Goal: Obtain resource: Download file/media

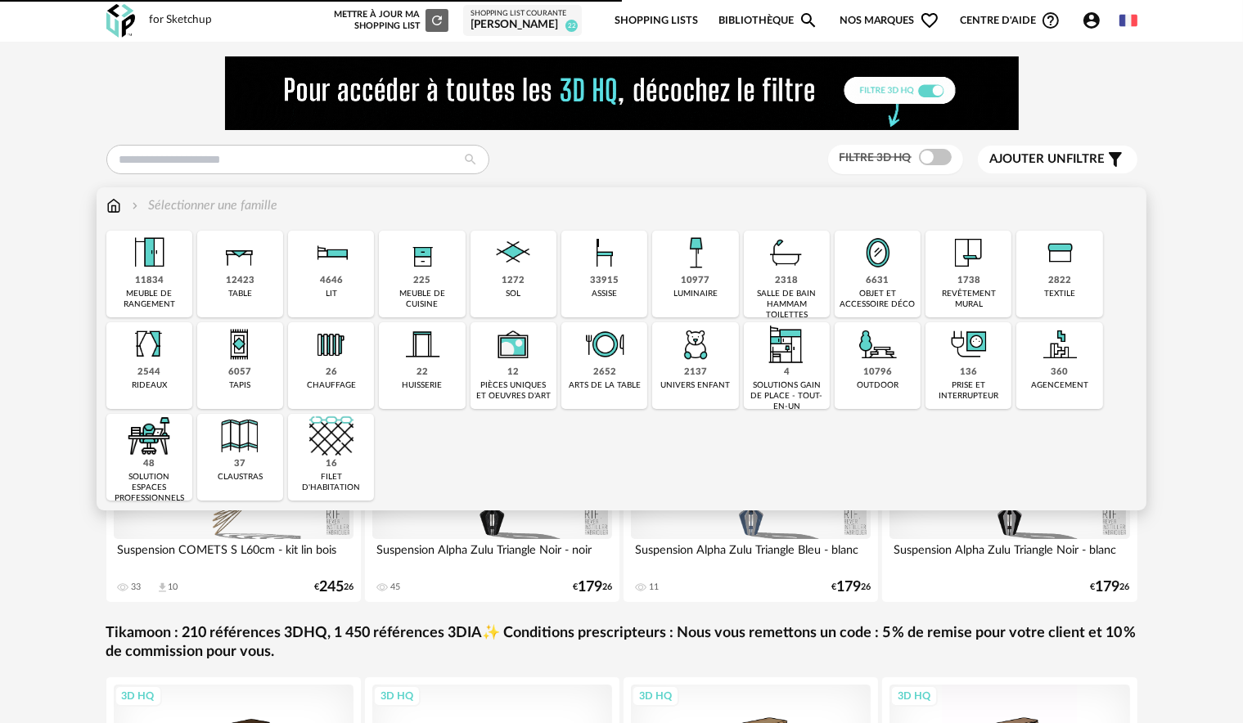
click at [773, 295] on div "salle de bain hammam toilettes" at bounding box center [787, 305] width 76 height 32
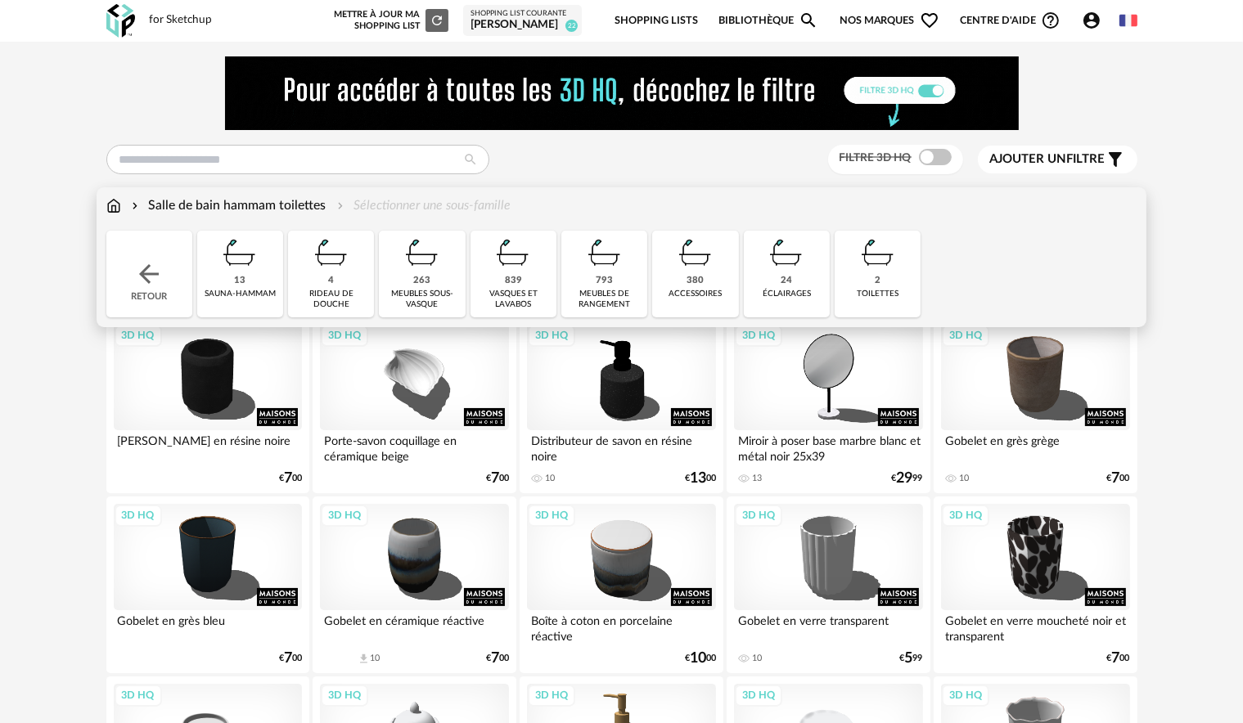
click at [540, 285] on div "839 vasques et [GEOGRAPHIC_DATA]" at bounding box center [513, 274] width 86 height 87
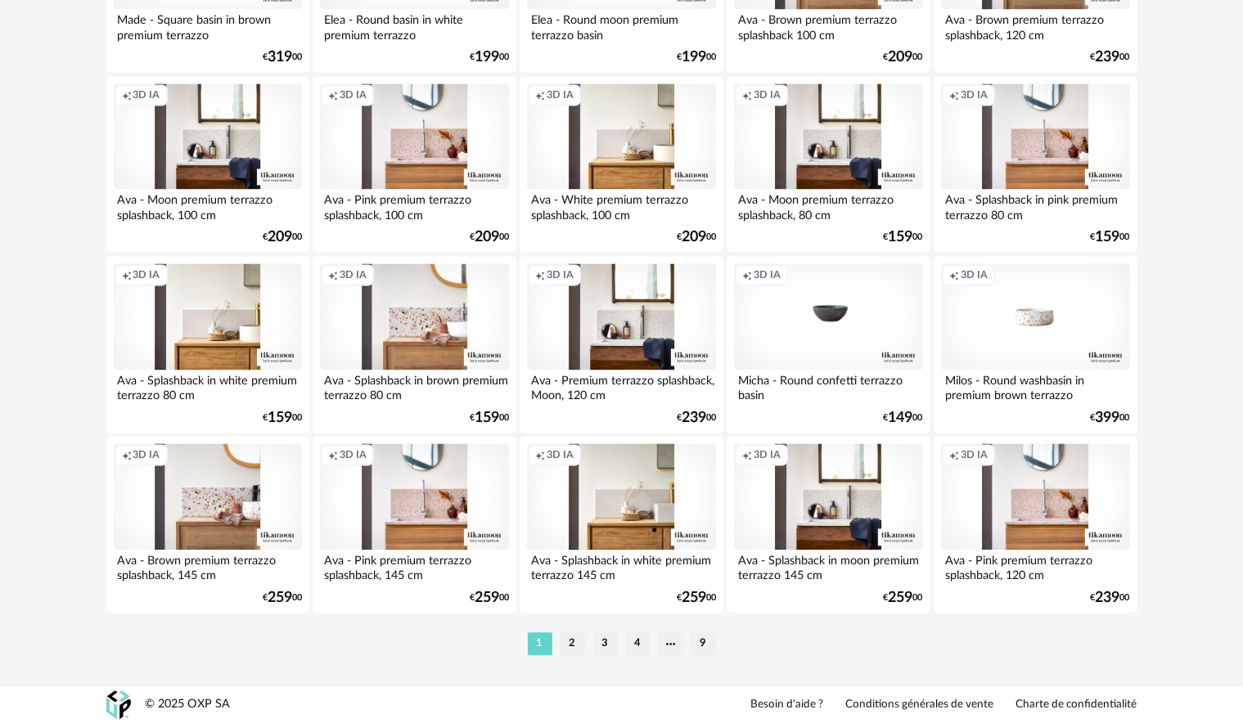
scroll to position [3304, 0]
click at [577, 640] on li "2" at bounding box center [572, 643] width 25 height 23
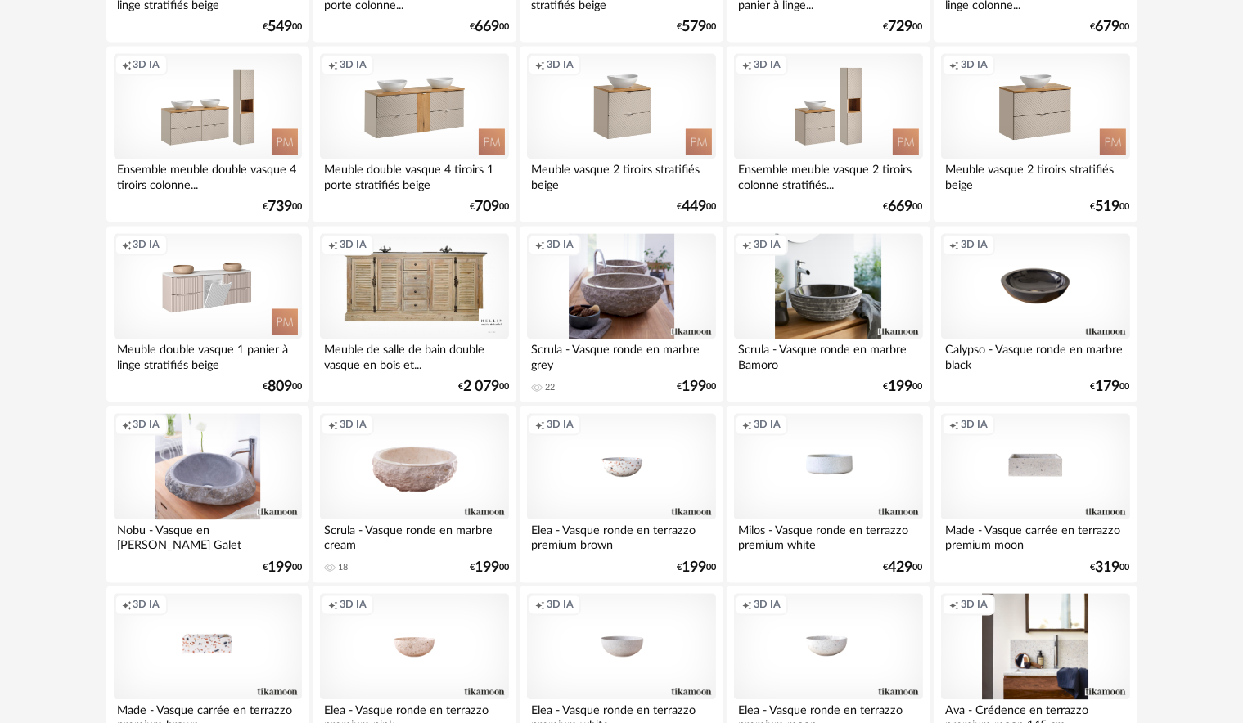
scroll to position [3304, 0]
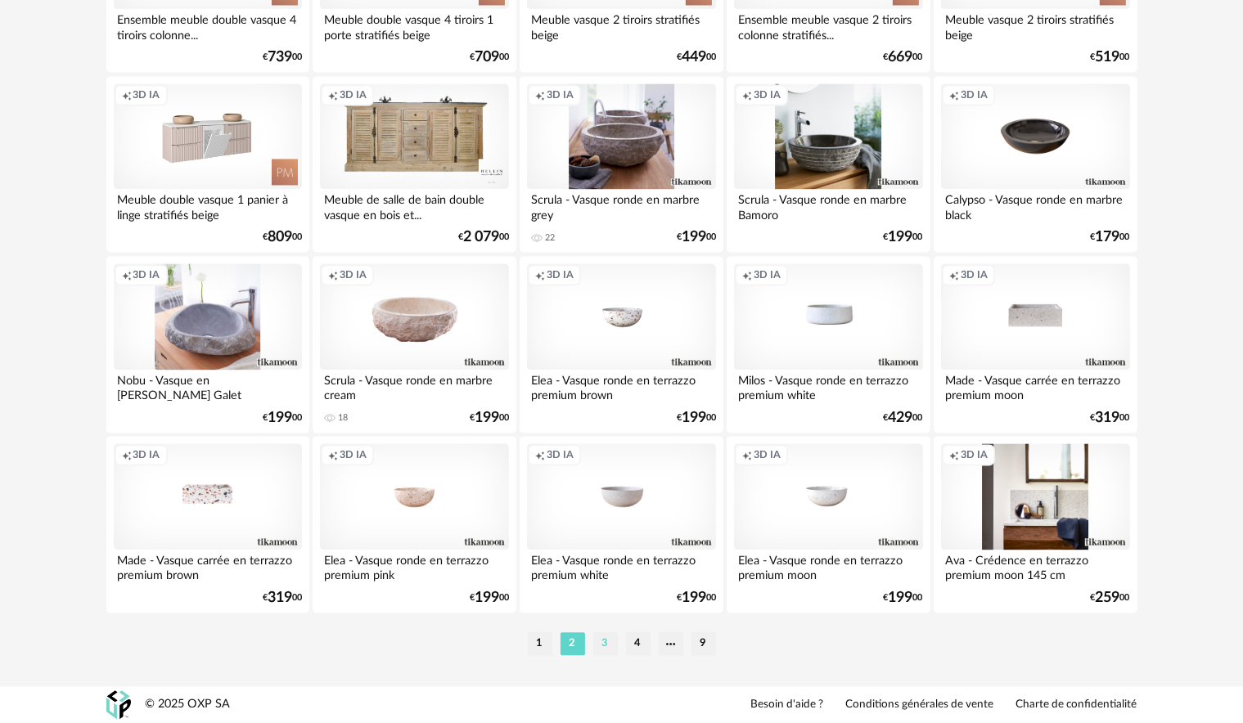
click at [609, 645] on li "3" at bounding box center [605, 643] width 25 height 23
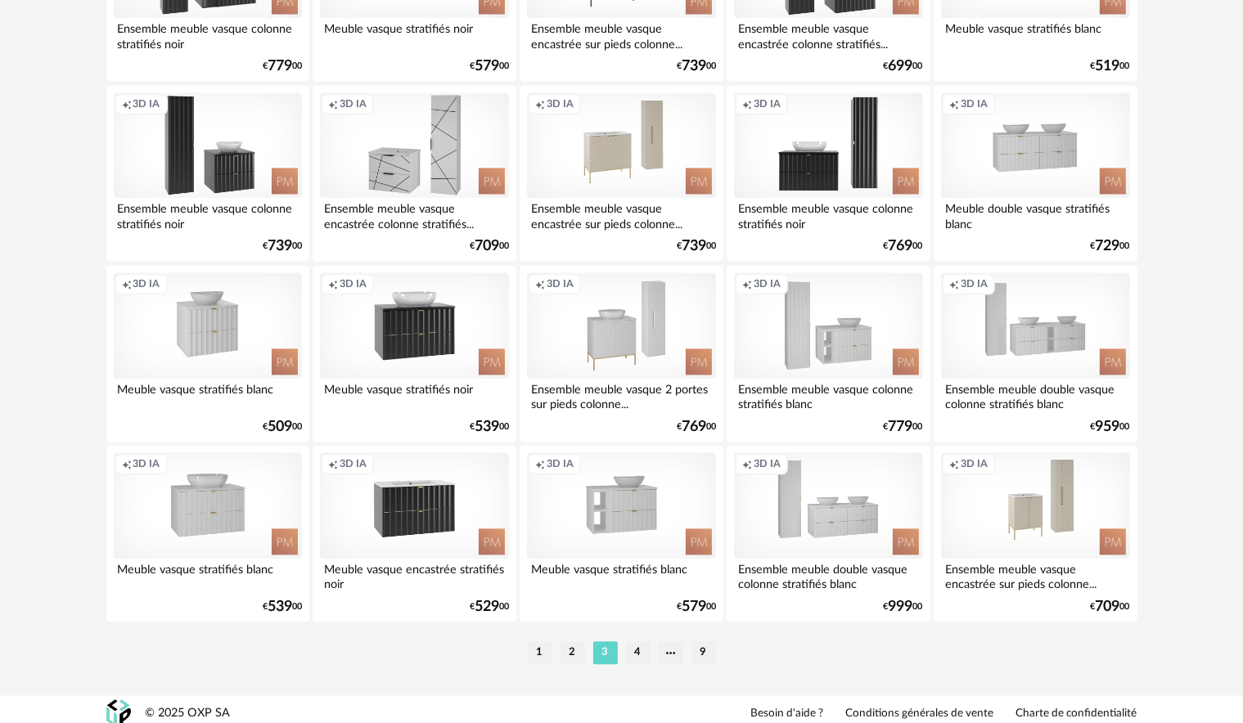
scroll to position [3304, 0]
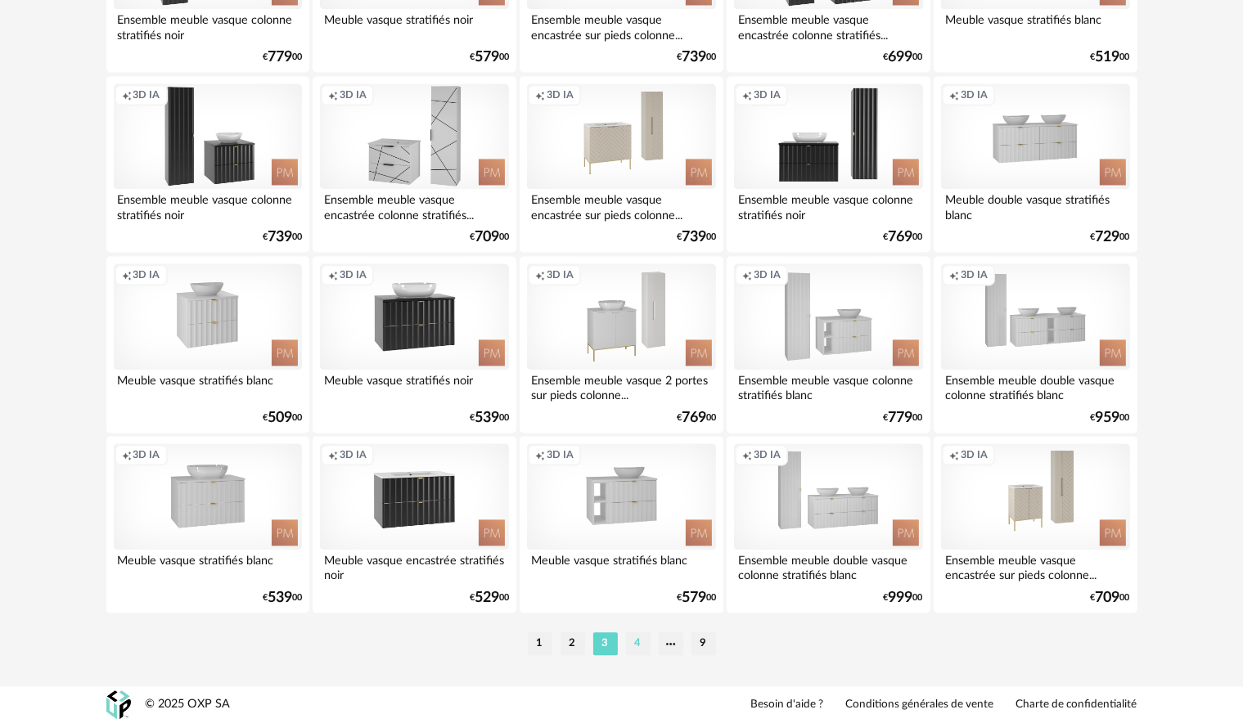
click at [634, 645] on li "4" at bounding box center [638, 643] width 25 height 23
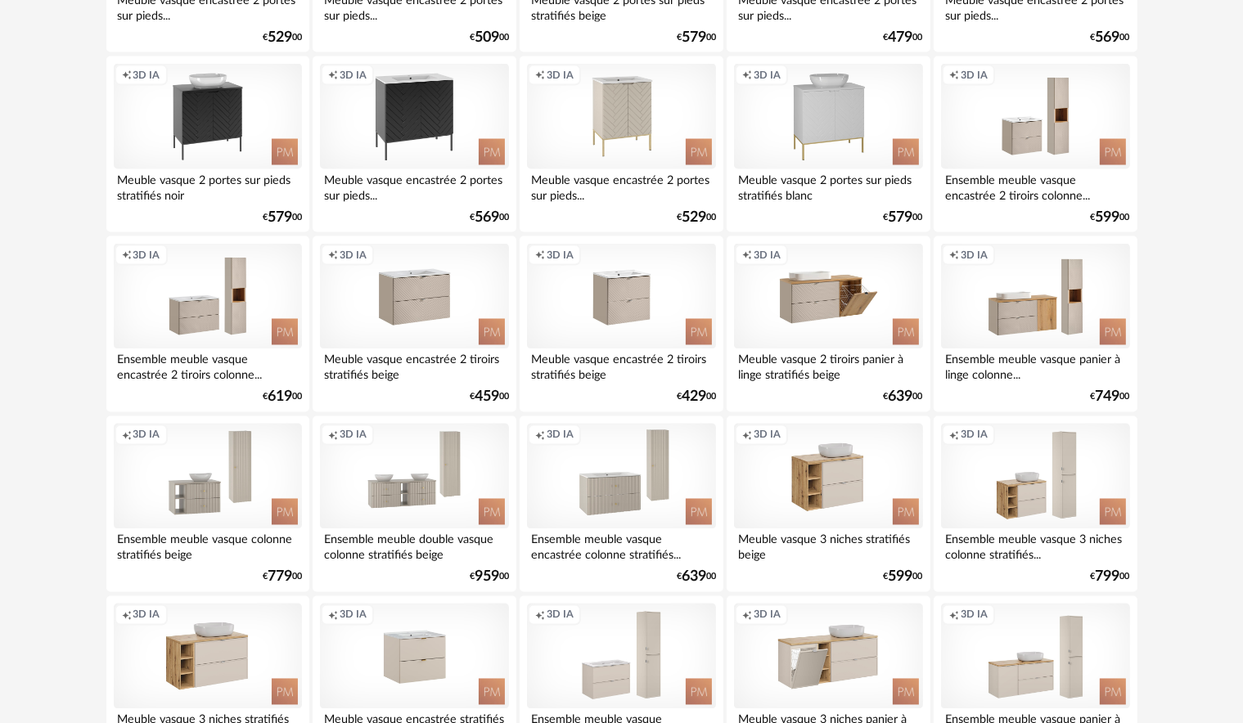
scroll to position [2945, 0]
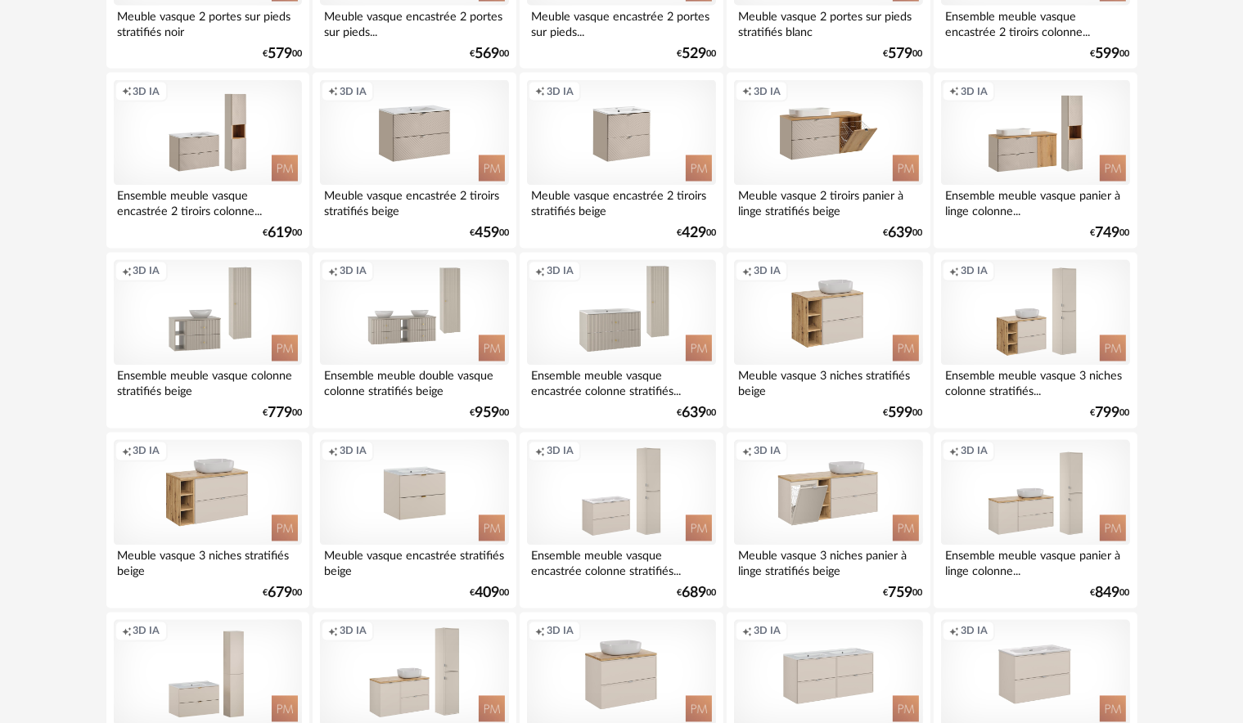
click at [1134, 221] on div "Creation icon 3D IA Ensemble meuble vasque panier à linge colonne... 0 Download…" at bounding box center [1034, 161] width 203 height 177
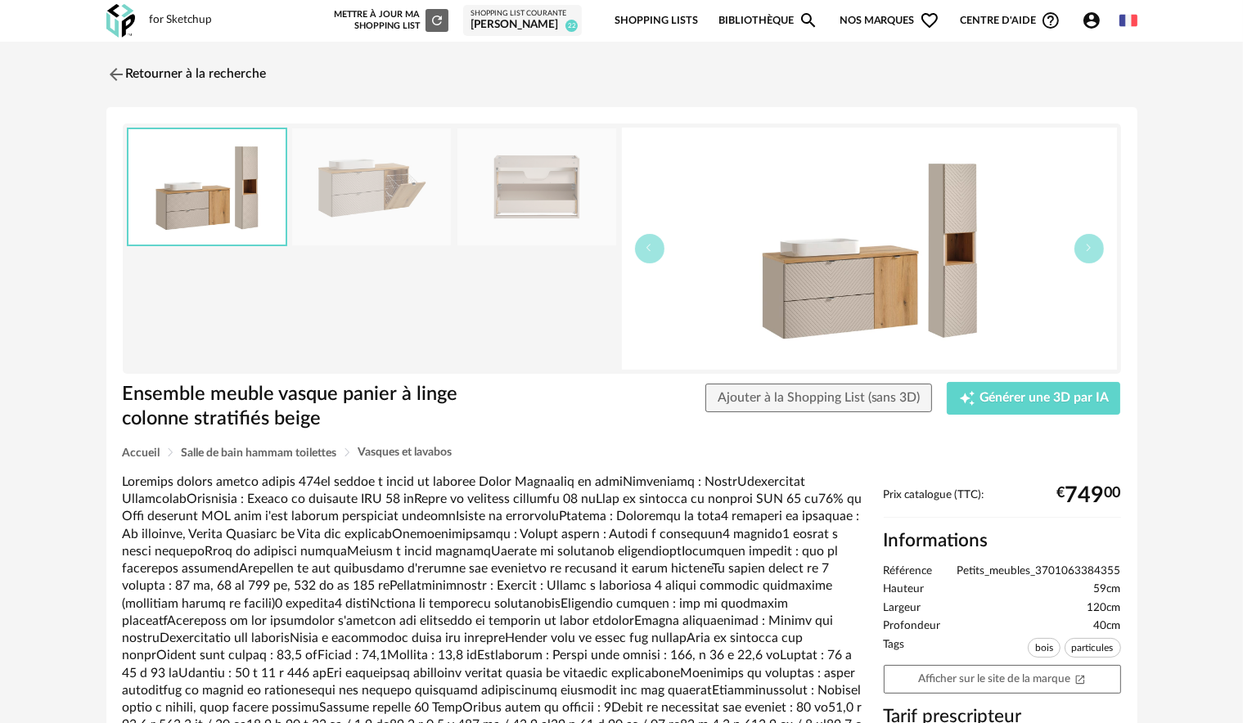
scroll to position [164, 0]
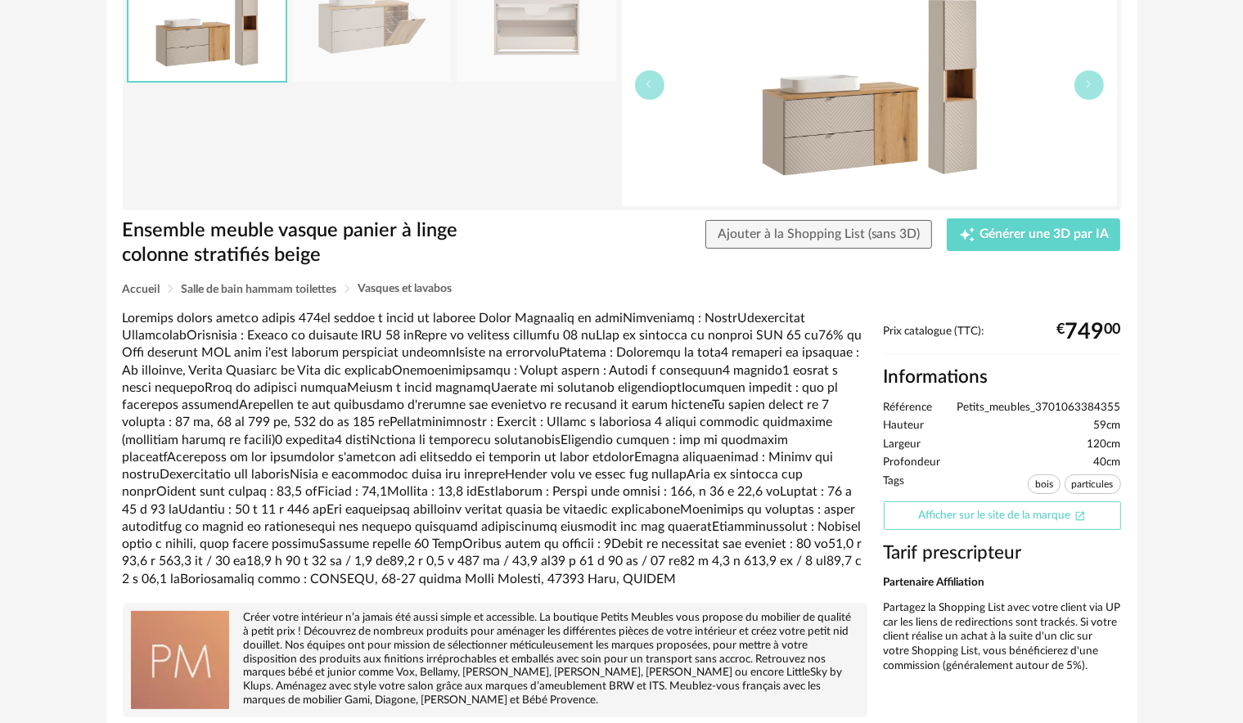
click at [1061, 510] on link "Afficher sur le site de la marque Open In New icon" at bounding box center [1002, 515] width 237 height 29
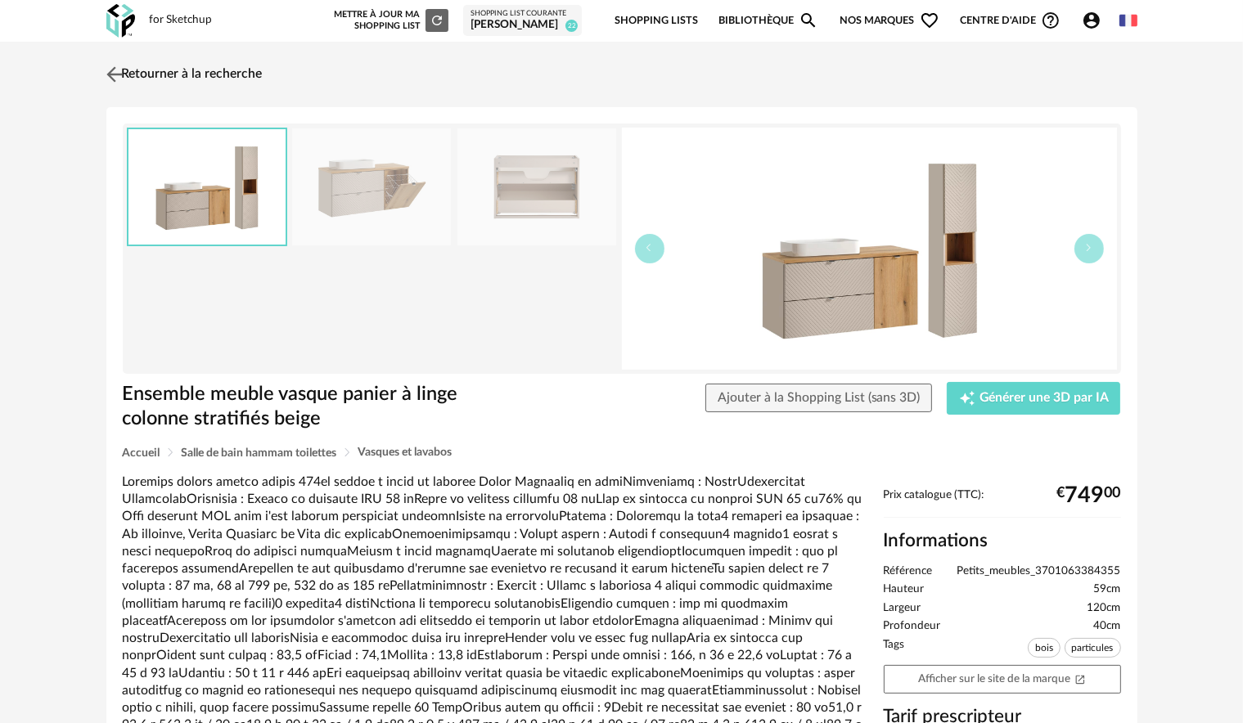
click at [118, 69] on img at bounding box center [114, 74] width 24 height 24
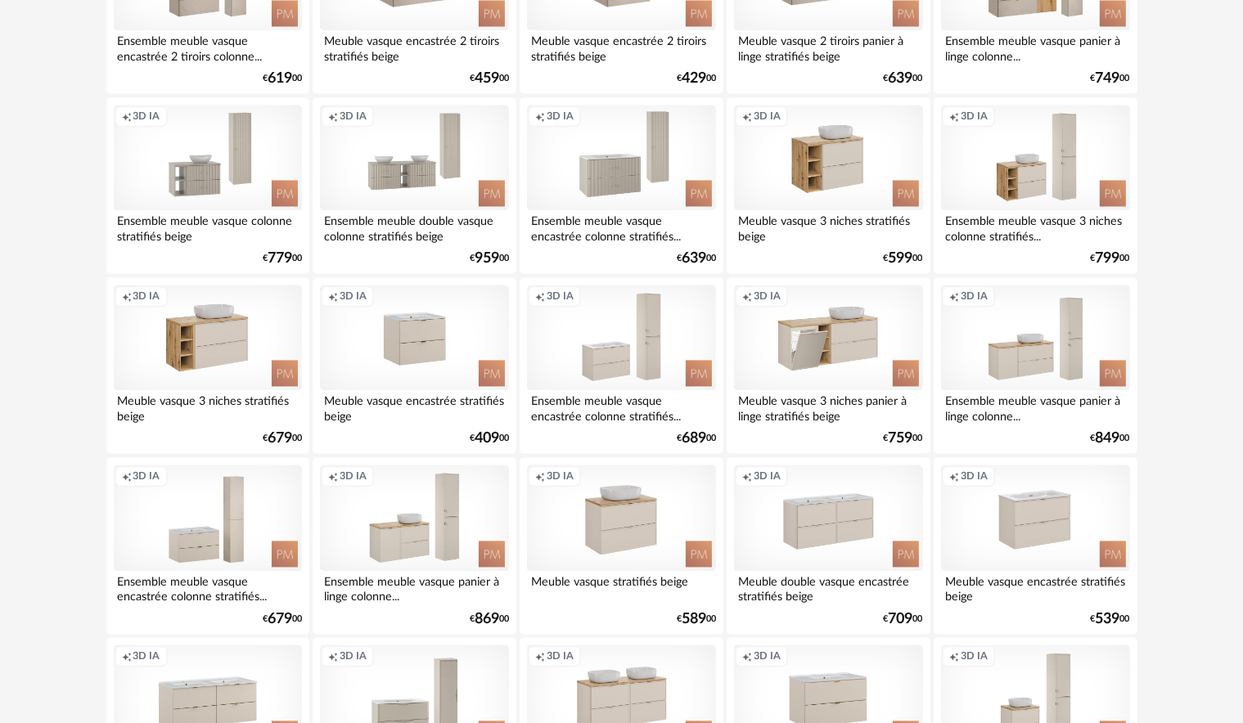
scroll to position [3272, 0]
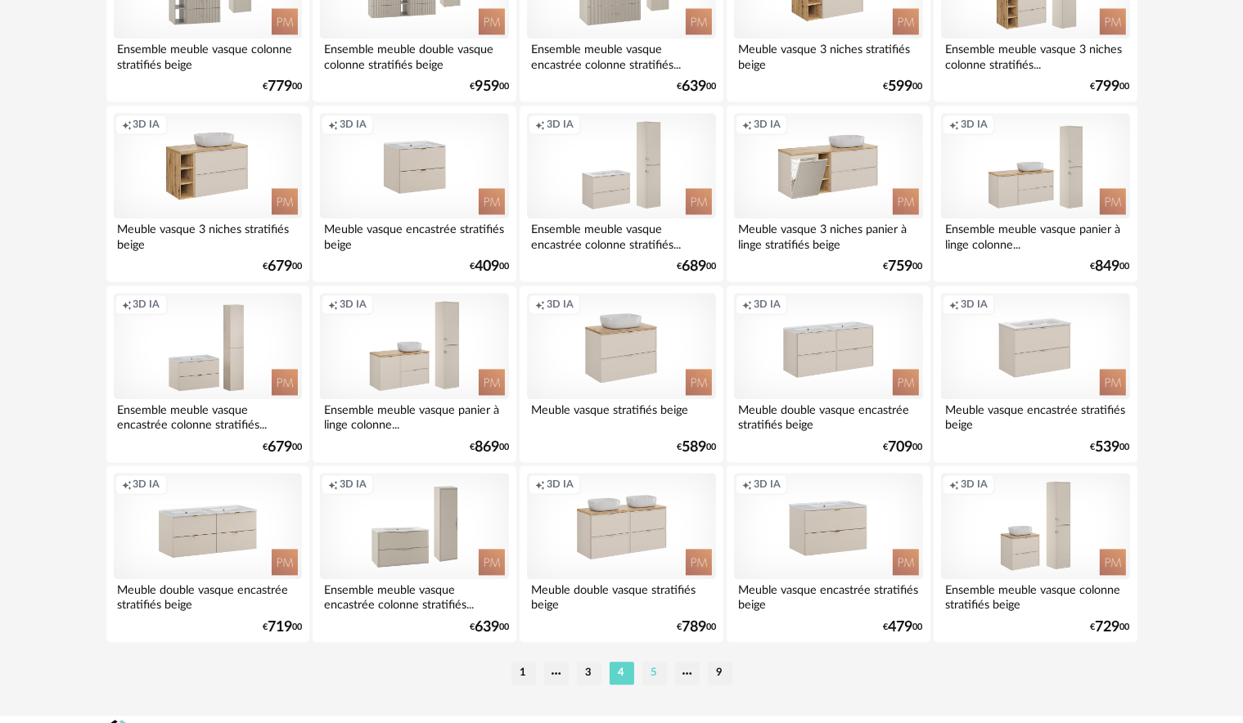
click at [650, 671] on li "5" at bounding box center [654, 673] width 25 height 23
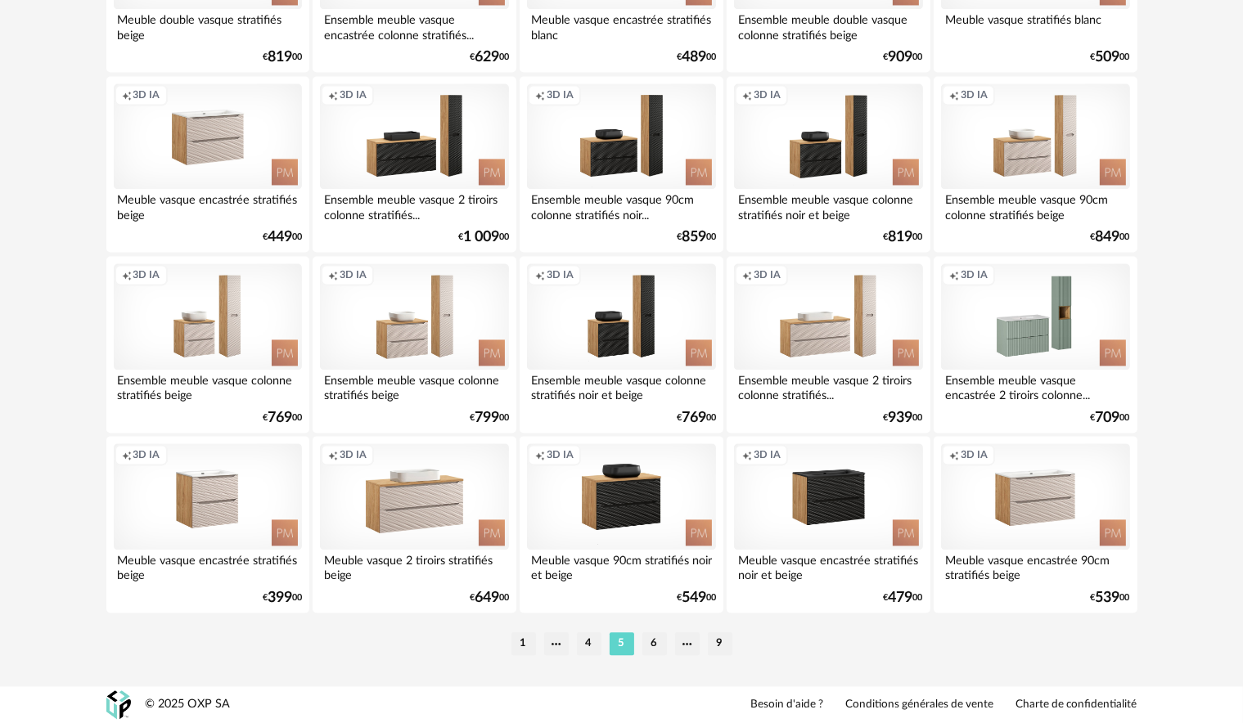
scroll to position [3304, 0]
click at [654, 639] on li "6" at bounding box center [654, 643] width 25 height 23
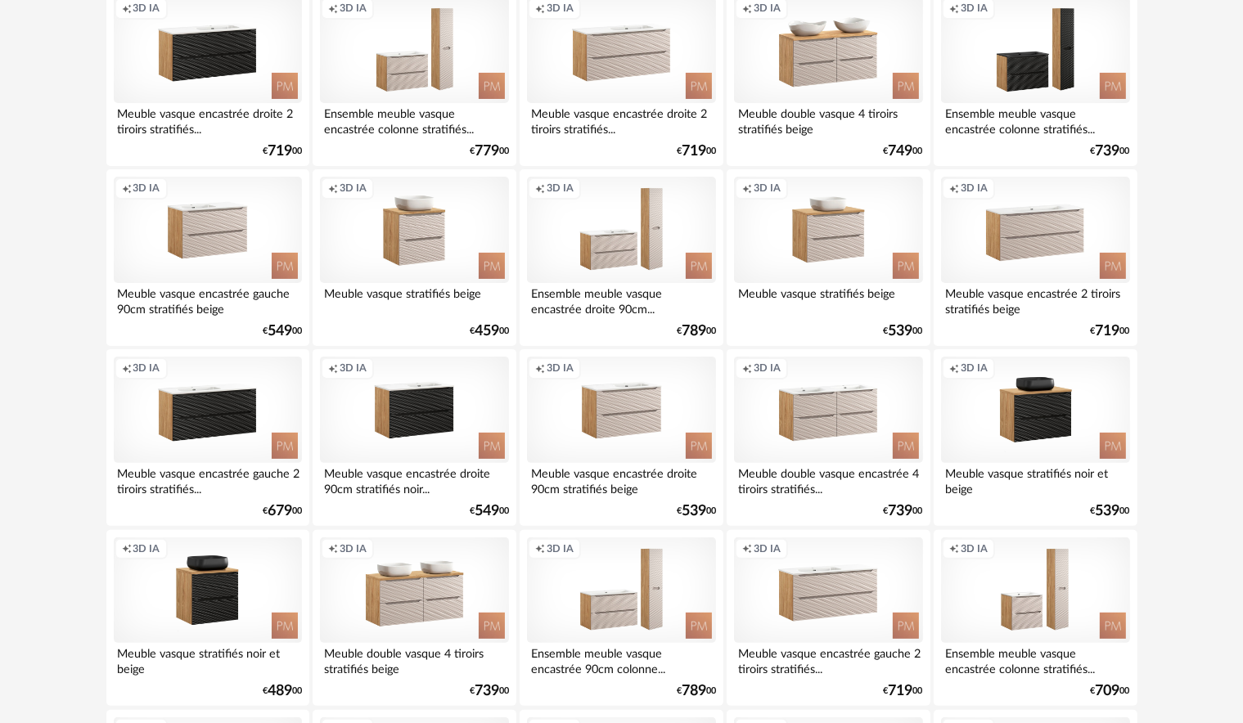
scroll to position [164, 0]
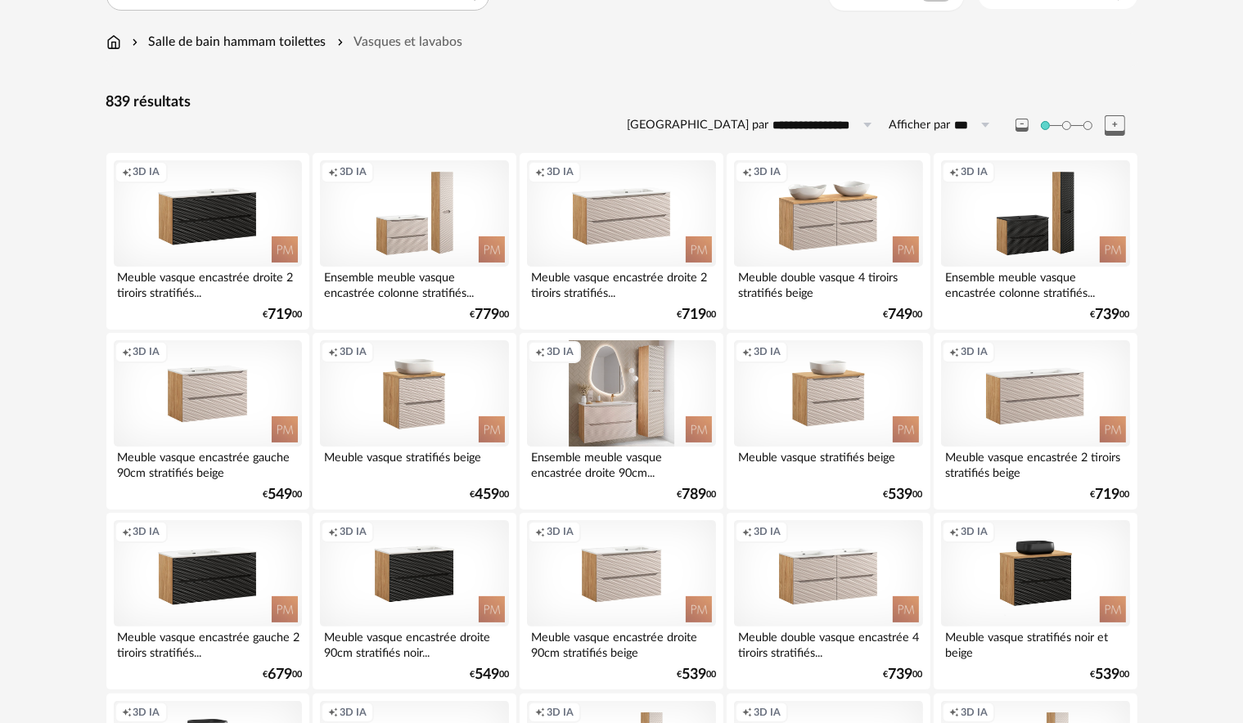
click at [622, 425] on div "Creation icon 3D IA" at bounding box center [621, 393] width 188 height 106
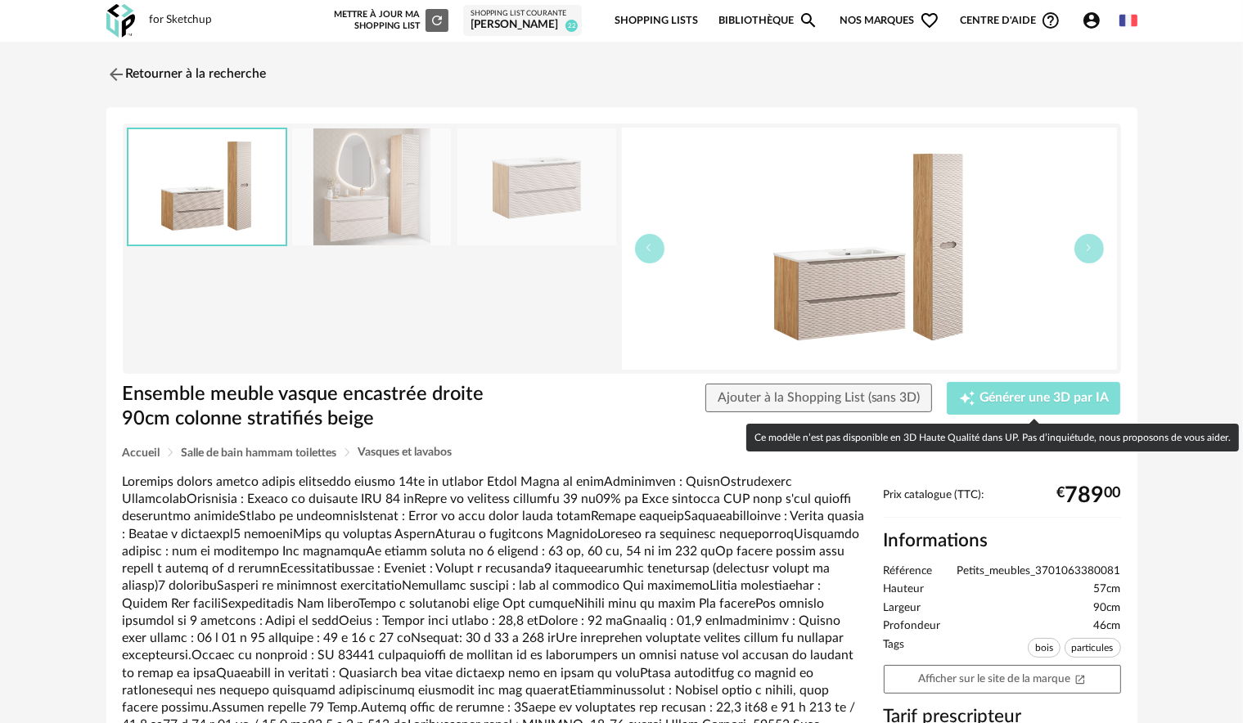
click at [970, 393] on icon "Creation icon" at bounding box center [967, 398] width 16 height 16
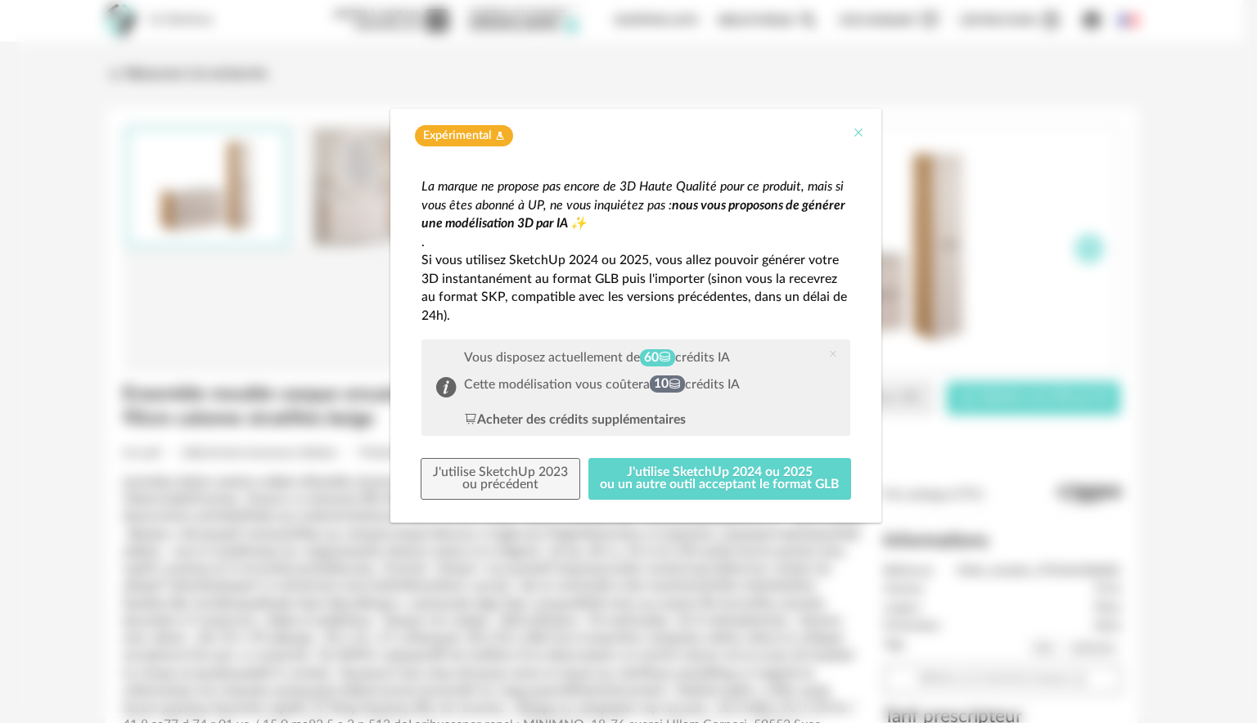
click at [852, 128] on icon "Close" at bounding box center [858, 132] width 13 height 13
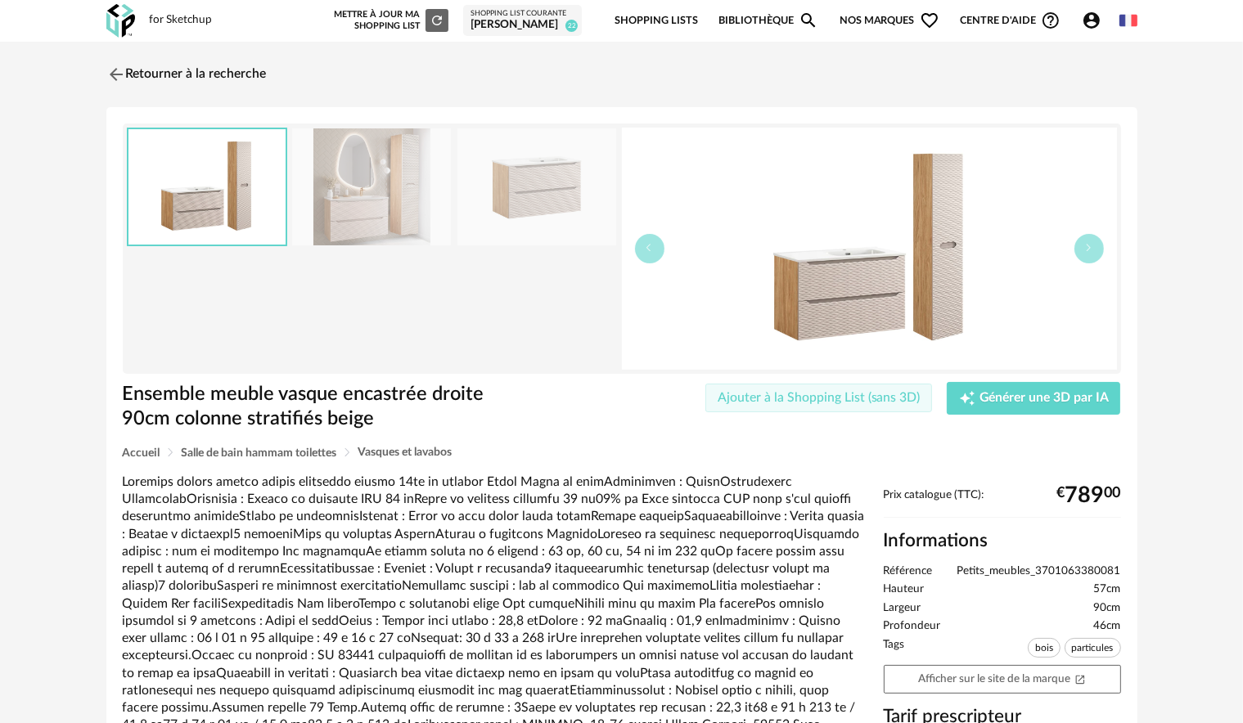
click at [830, 398] on span "Ajouter à la Shopping List (sans 3D)" at bounding box center [818, 397] width 203 height 13
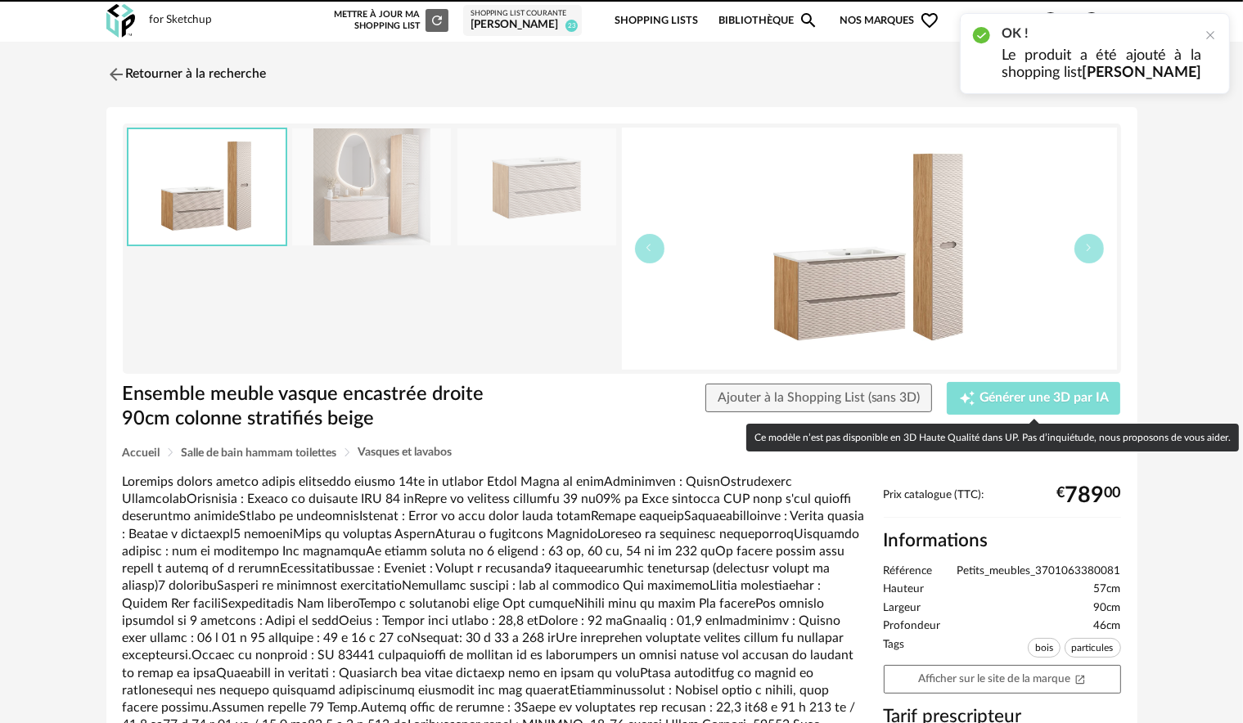
click at [985, 388] on button "Creation icon Générer une 3D par IA" at bounding box center [1033, 398] width 173 height 33
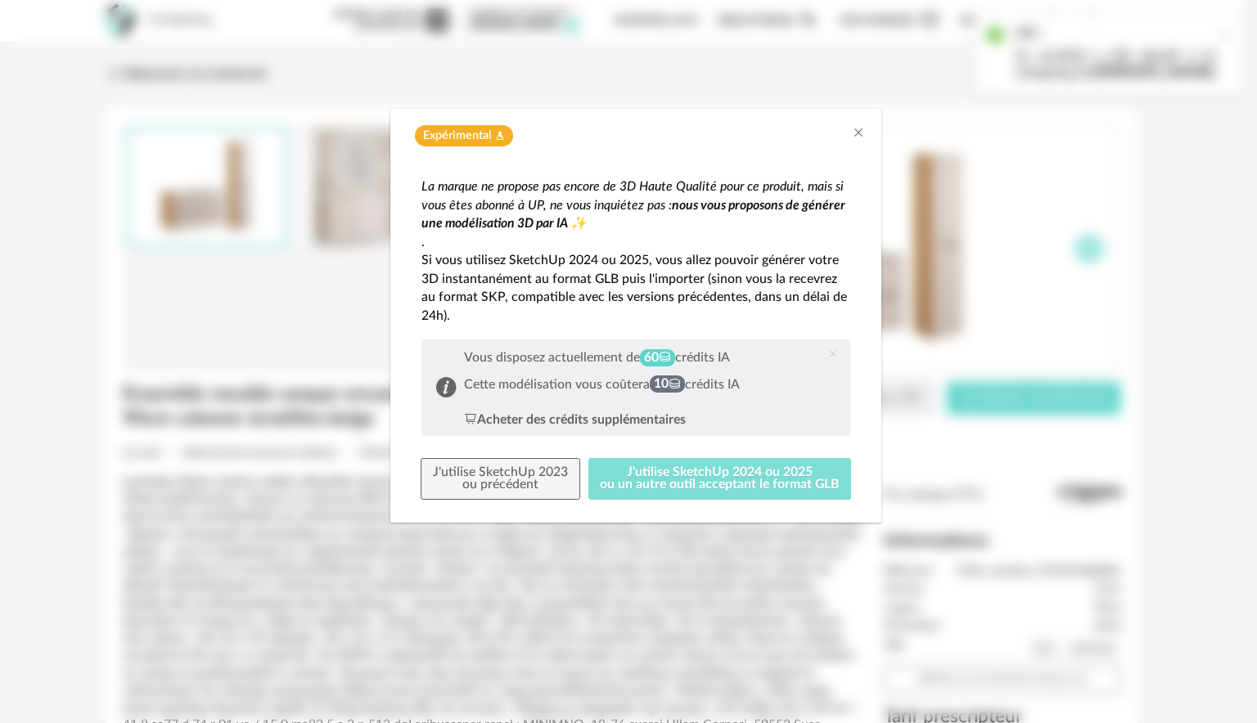
click at [756, 474] on button "J'utilise SketchUp 2024 ou 2025 ou un autre outil acceptant le format GLB" at bounding box center [719, 479] width 263 height 43
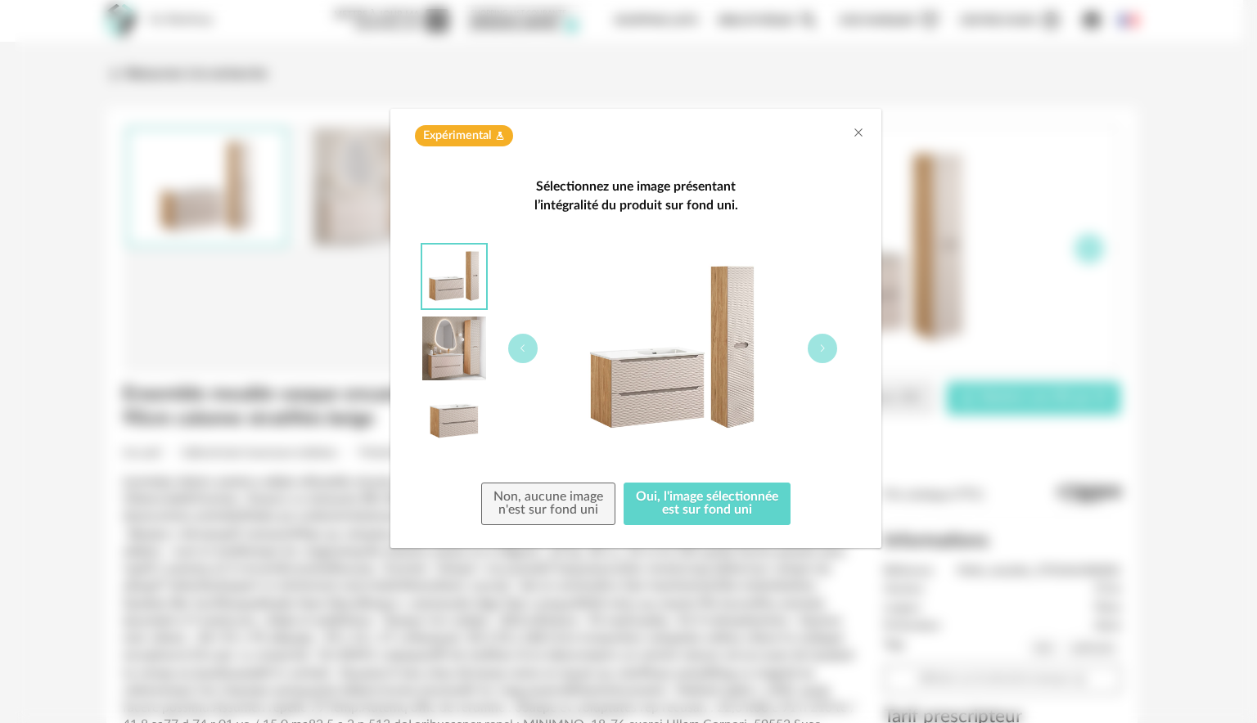
click at [850, 130] on div "Expérimental Flask icon" at bounding box center [636, 136] width 458 height 22
click at [856, 130] on icon "Close" at bounding box center [858, 132] width 13 height 13
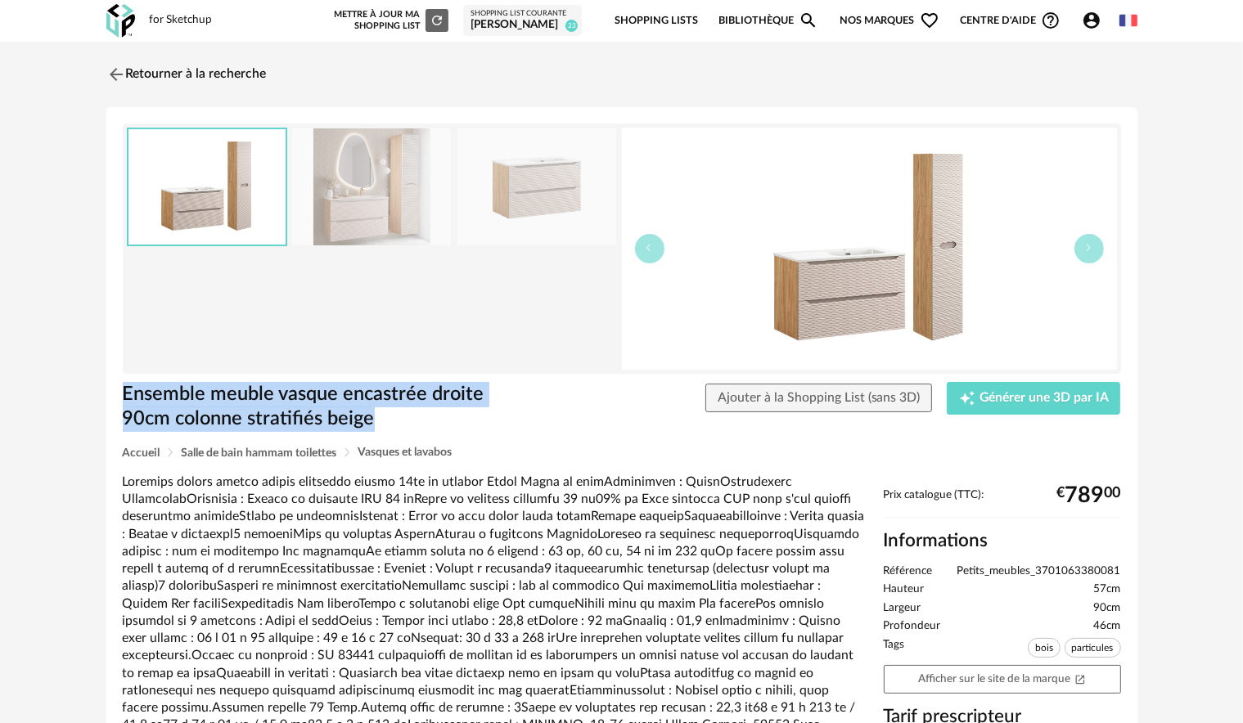
drag, startPoint x: 383, startPoint y: 419, endPoint x: 126, endPoint y: 400, distance: 257.6
click at [126, 400] on h1 "Ensemble meuble vasque encastrée droite 90cm colonne stratifiés beige" at bounding box center [326, 407] width 407 height 50
copy h1 "Ensemble meuble vasque encastrée droite 90cm colonne stratifiés beige"
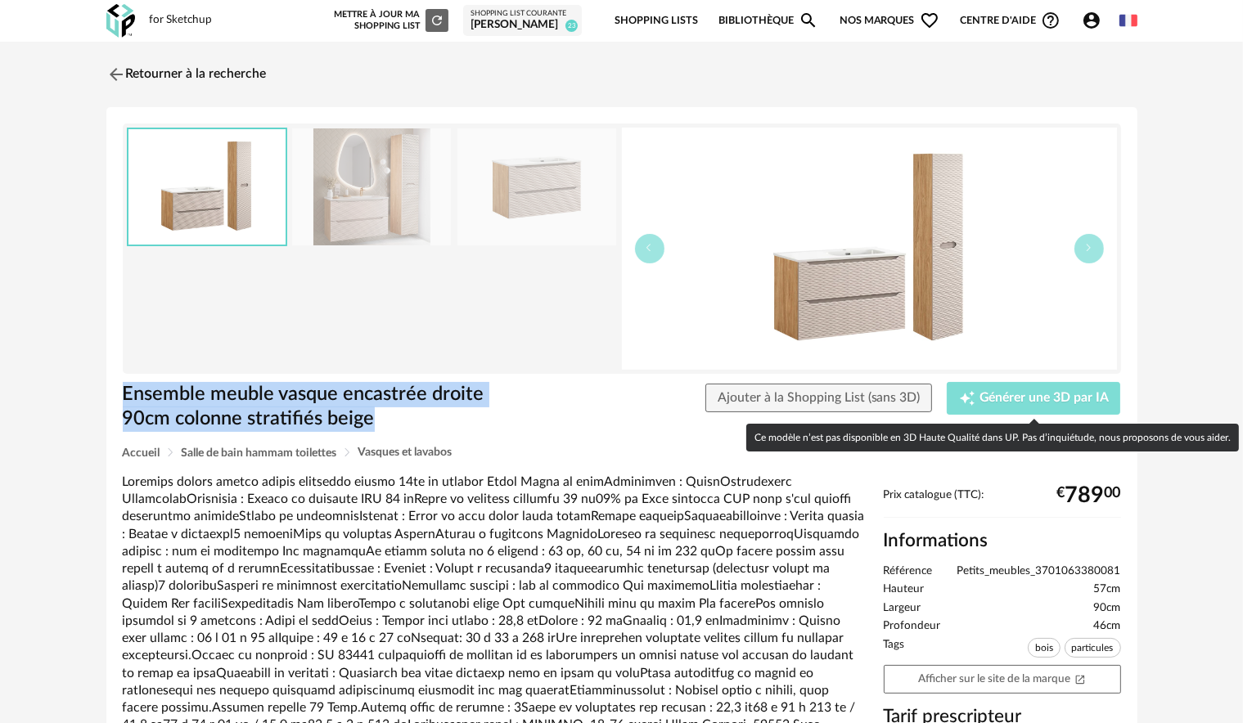
click at [1050, 401] on span "Générer une 3D par IA" at bounding box center [1043, 398] width 129 height 13
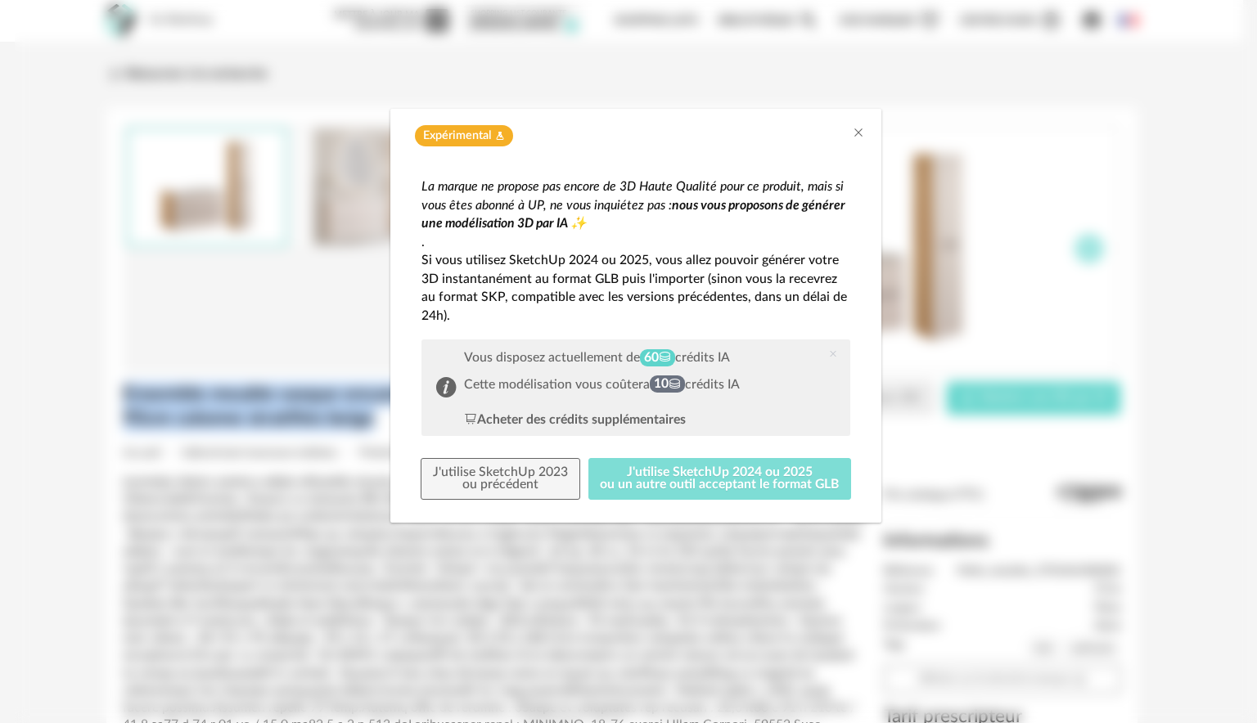
click at [690, 485] on button "J'utilise SketchUp 2024 ou 2025 ou un autre outil acceptant le format GLB" at bounding box center [719, 479] width 263 height 43
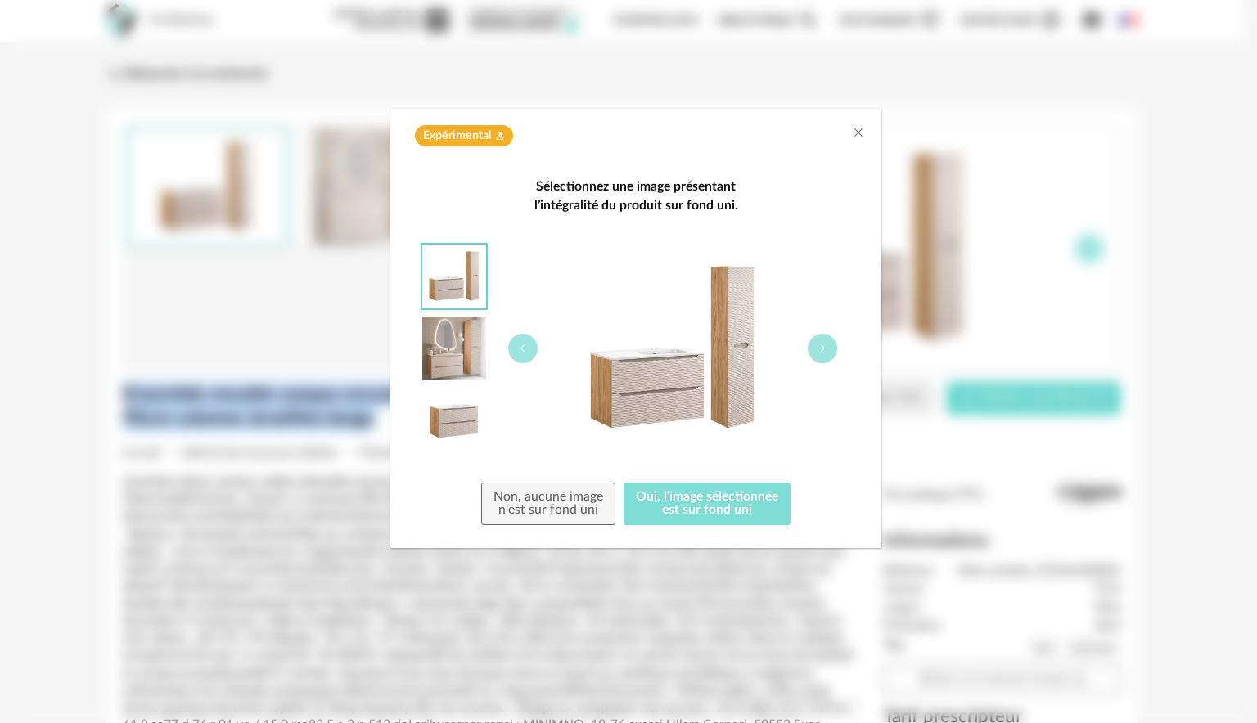
click at [677, 488] on button "Oui, l'image sélectionnée est sur fond uni" at bounding box center [706, 504] width 167 height 43
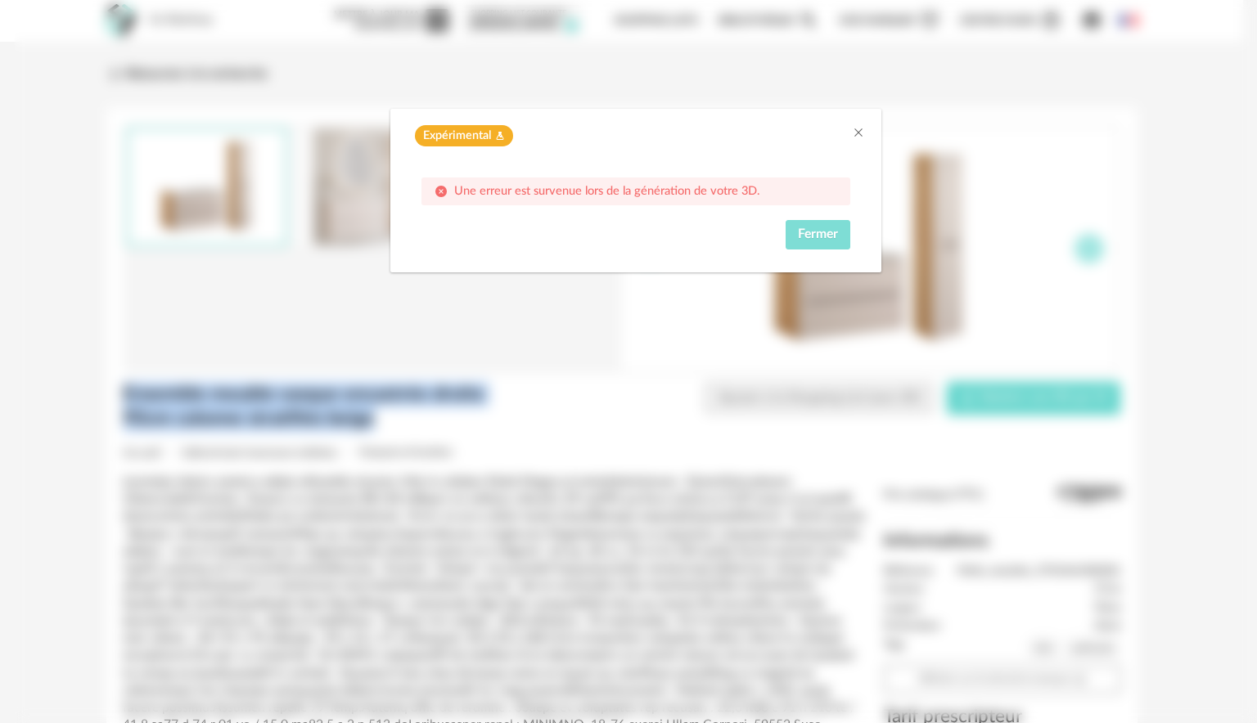
click at [821, 234] on span "Fermer" at bounding box center [818, 233] width 40 height 13
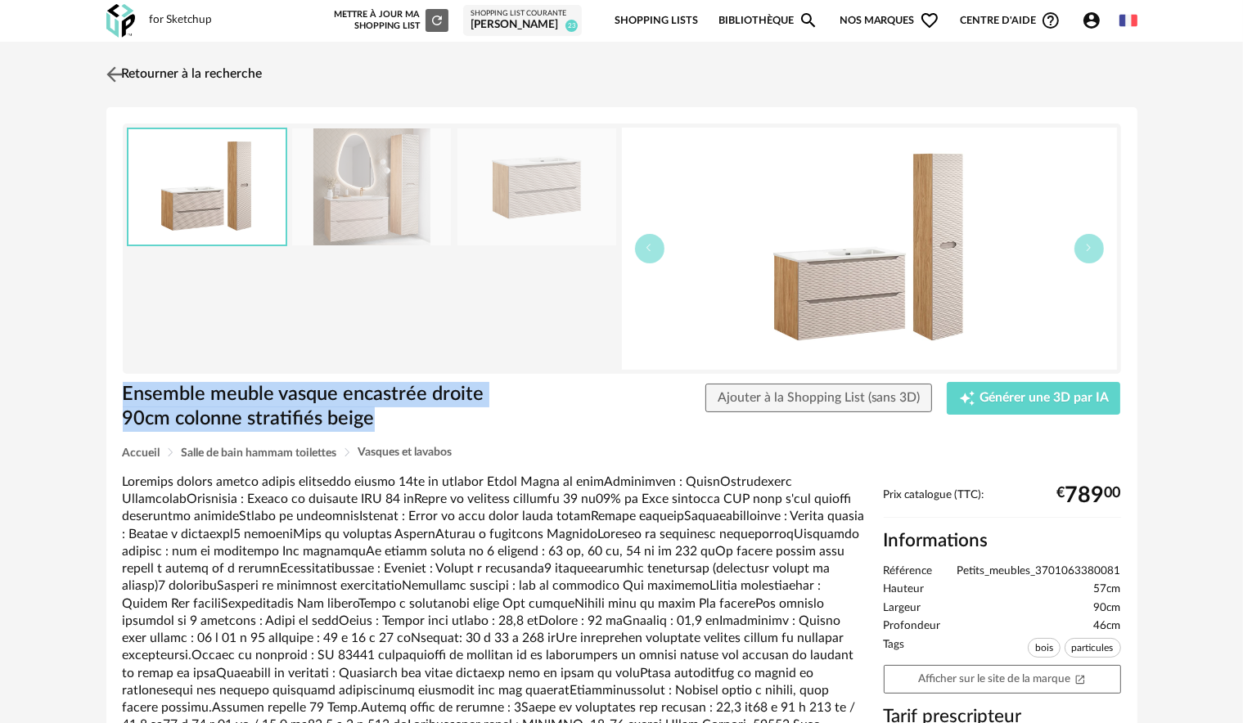
click at [119, 70] on img at bounding box center [114, 74] width 24 height 24
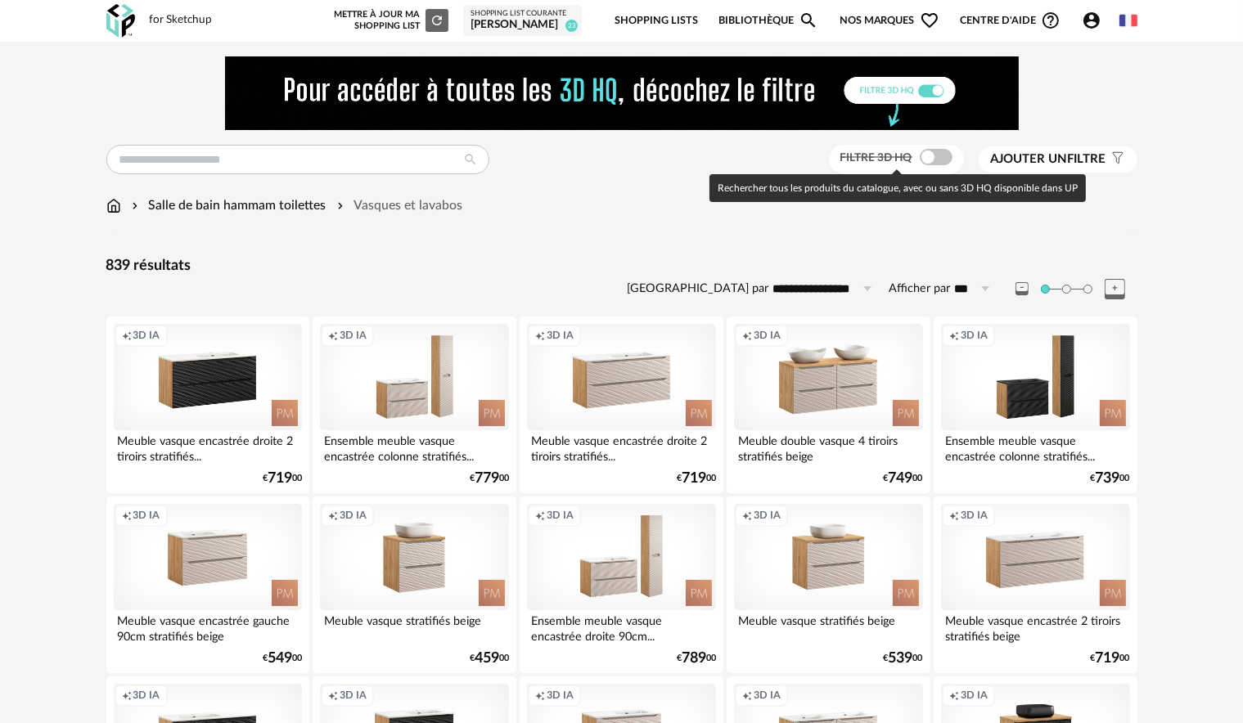
click at [944, 160] on span at bounding box center [936, 157] width 33 height 16
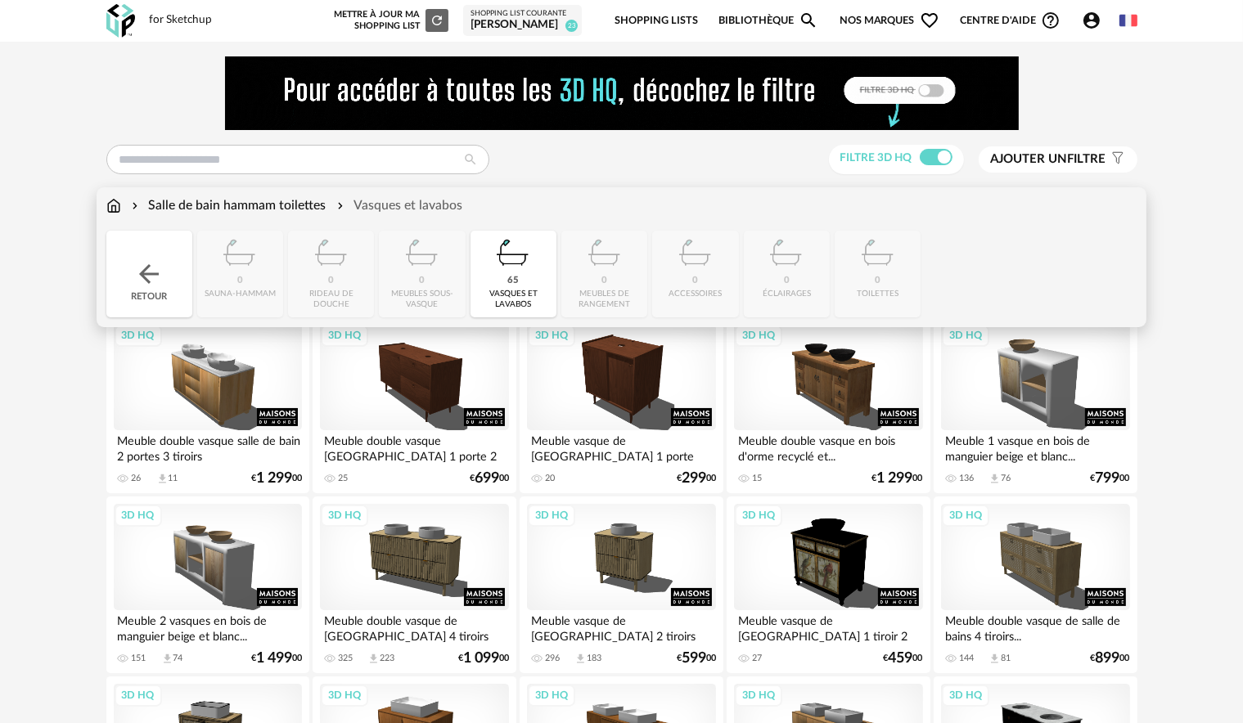
click at [402, 209] on div "Vasques et lavabos" at bounding box center [398, 205] width 129 height 19
click at [581, 259] on div "Close icon Retour 0 sauna-hammam 0 rideau de douche 0 meubles sous-vasque 65 va…" at bounding box center [621, 274] width 1031 height 87
click at [554, 264] on div "65 vasques et lavabos" at bounding box center [513, 274] width 86 height 87
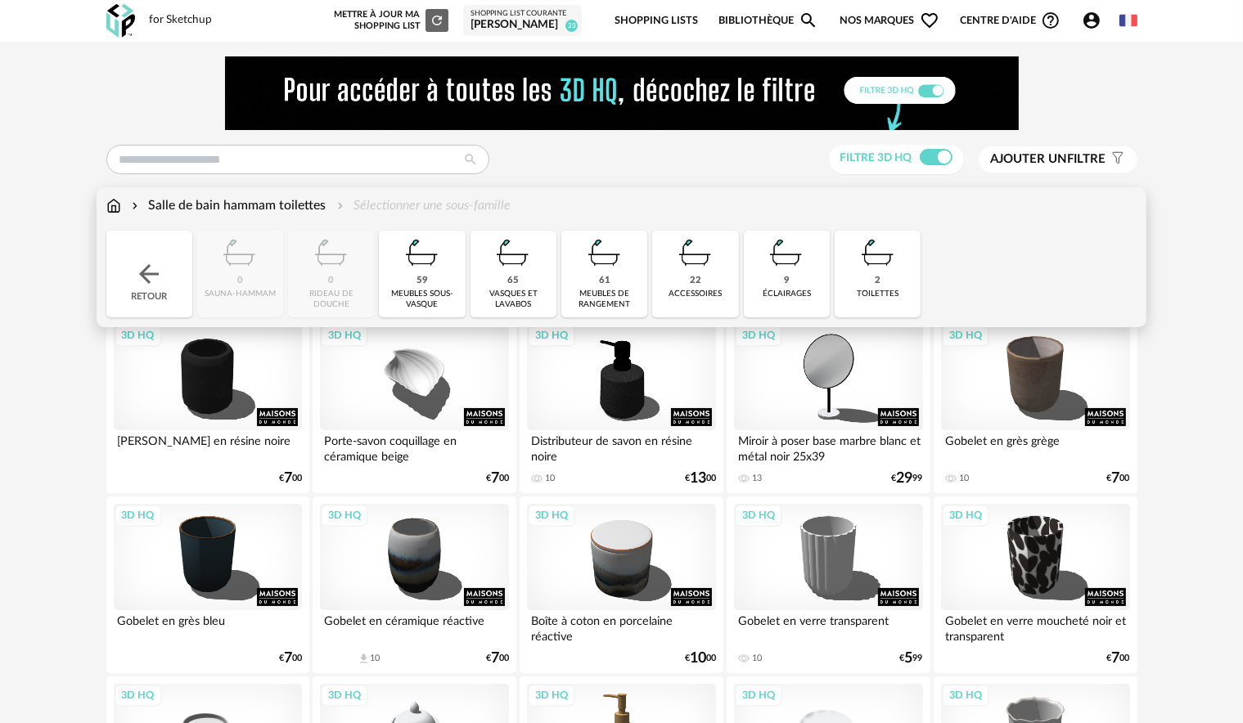
click at [589, 265] on img at bounding box center [604, 253] width 44 height 44
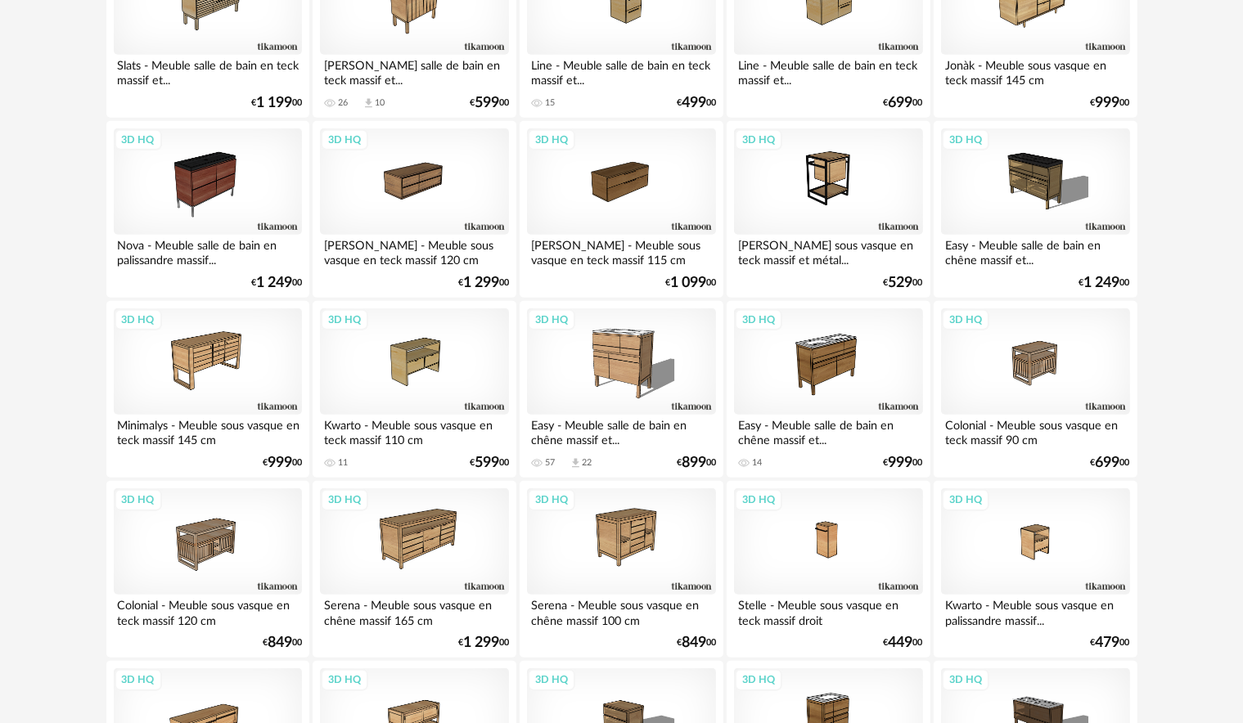
scroll to position [1963, 0]
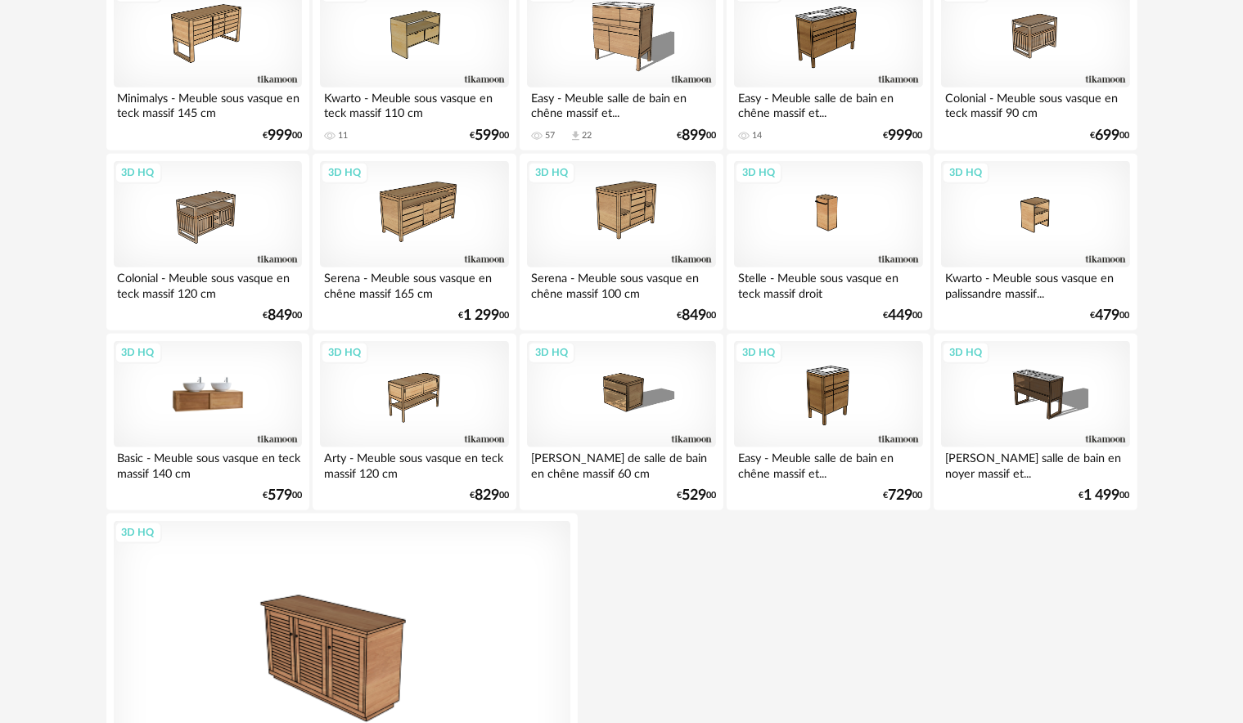
click at [222, 402] on div "3D HQ" at bounding box center [208, 394] width 188 height 106
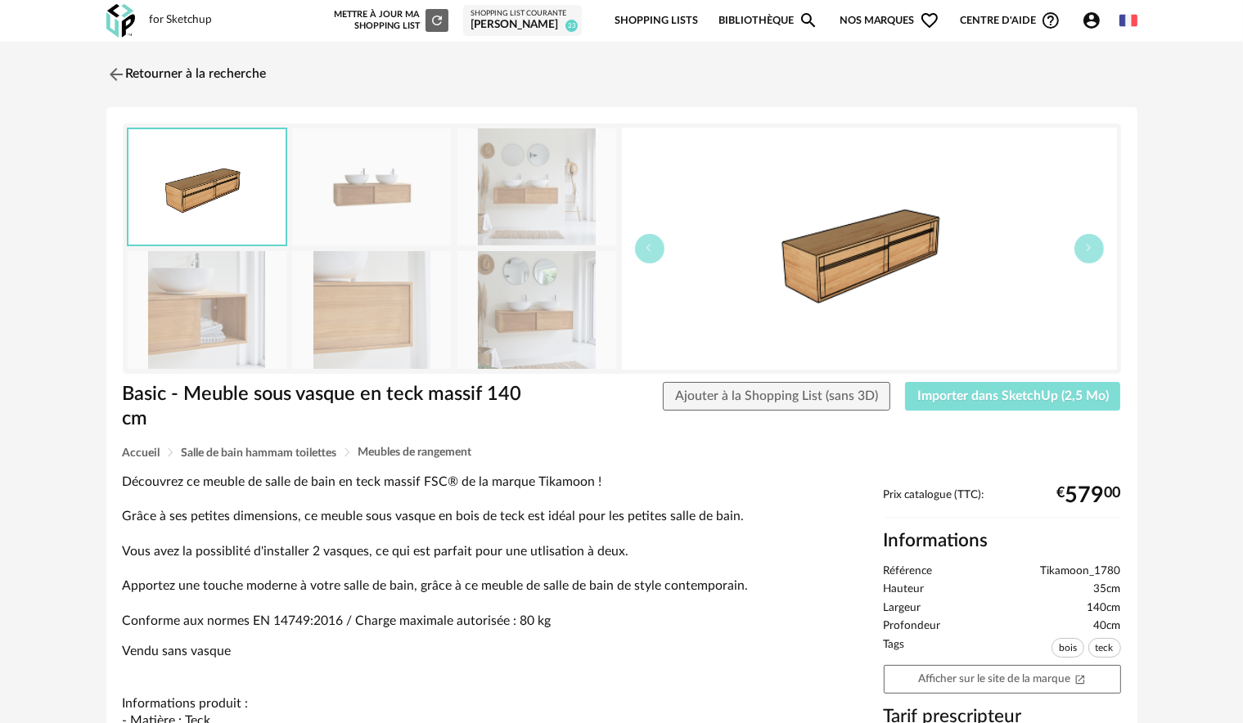
click at [977, 395] on span "Importer dans SketchUp (2,5 Mo)" at bounding box center [1012, 395] width 191 height 13
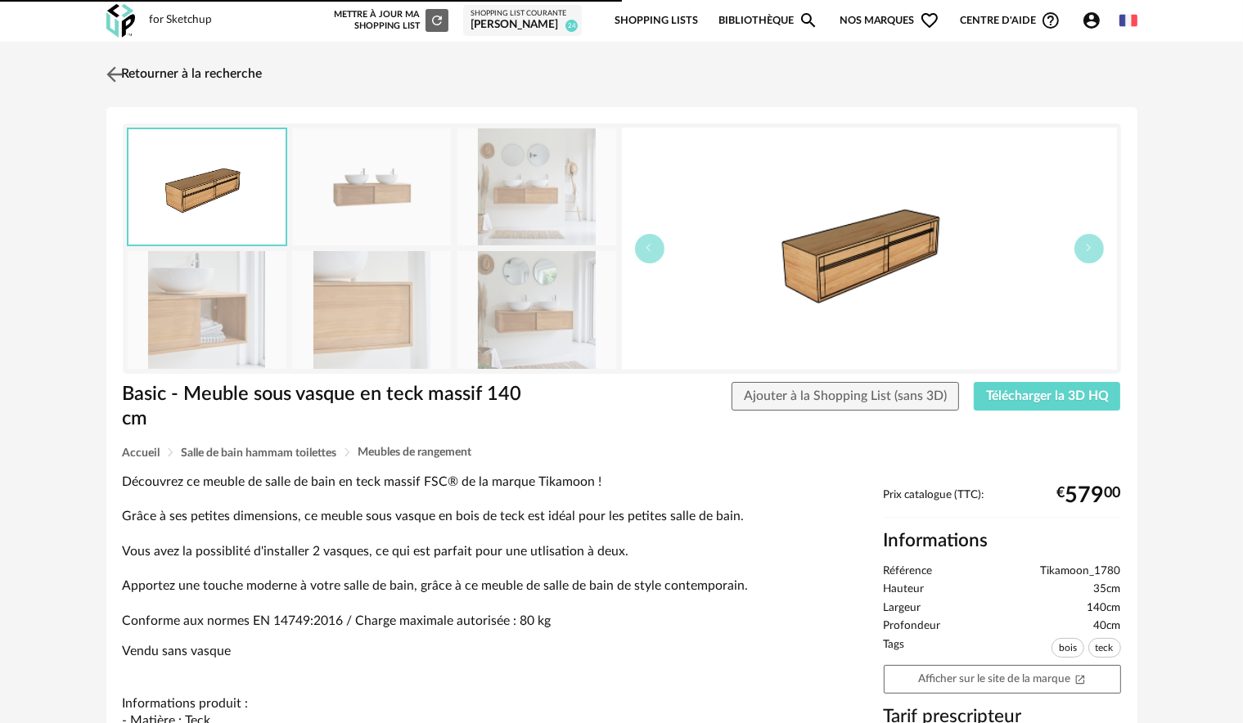
click at [117, 72] on img at bounding box center [114, 74] width 24 height 24
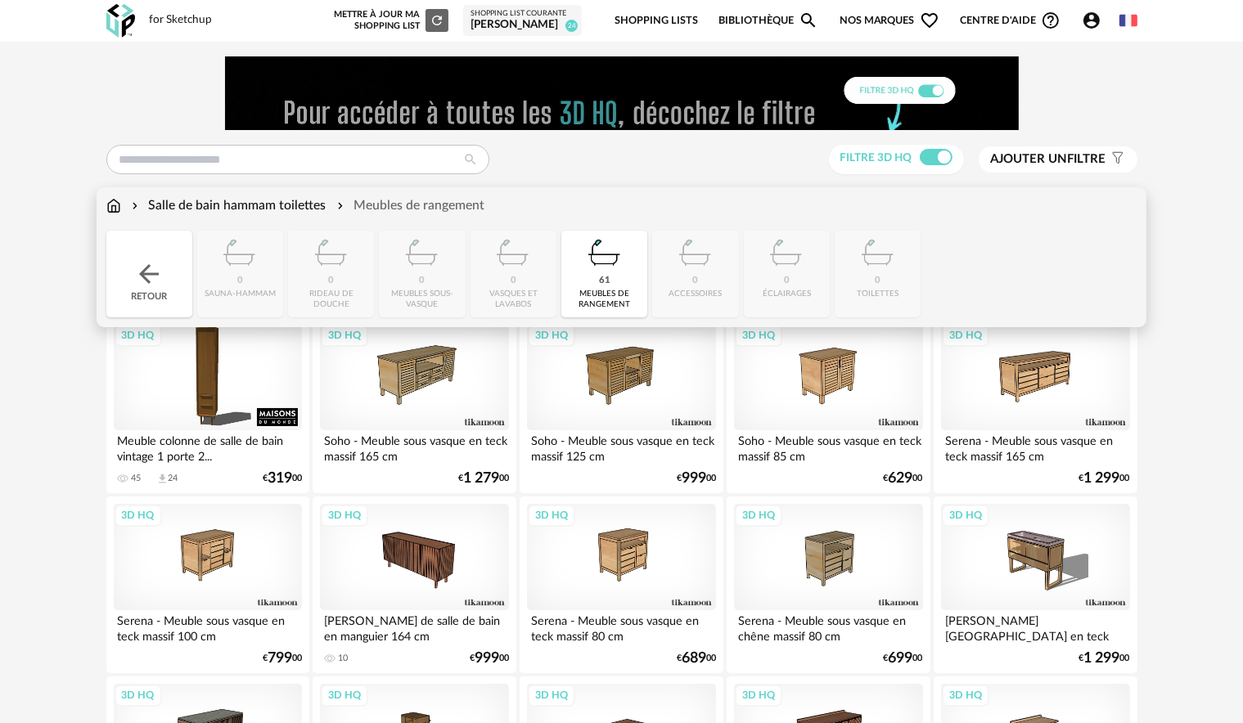
click at [596, 296] on div "meubles de rangement" at bounding box center [604, 299] width 76 height 21
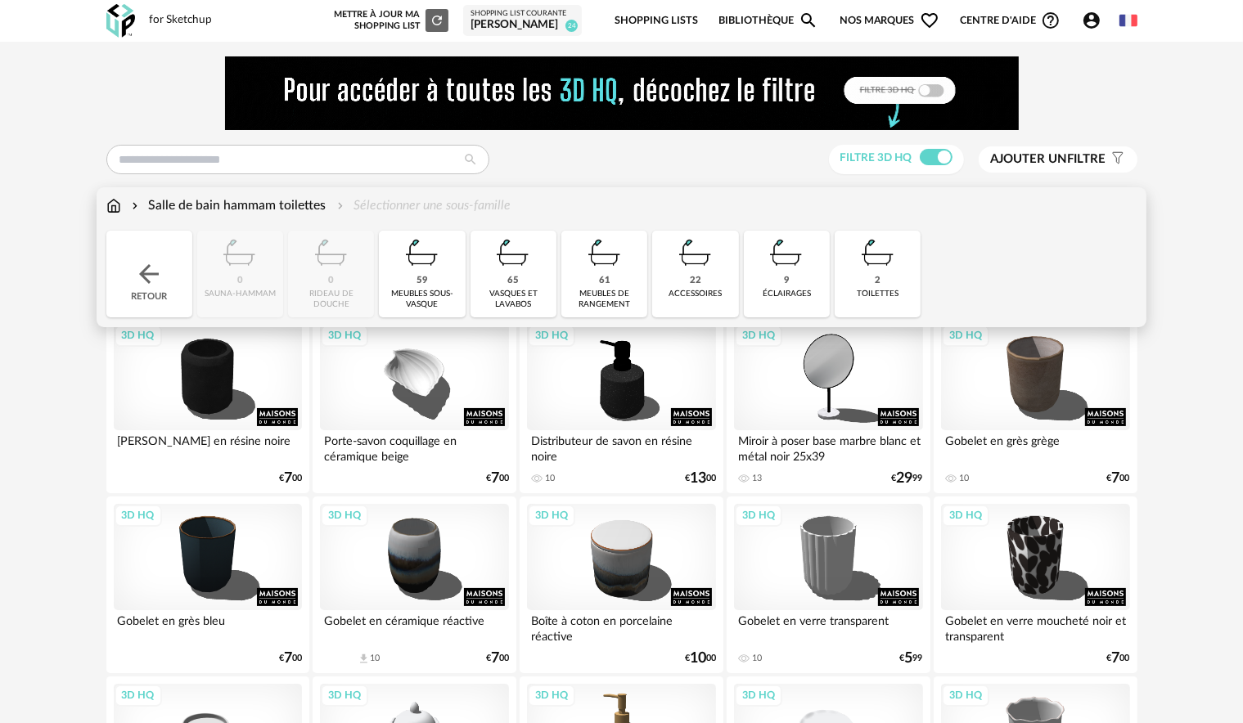
click at [502, 294] on div "vasques et lavabos" at bounding box center [513, 299] width 76 height 21
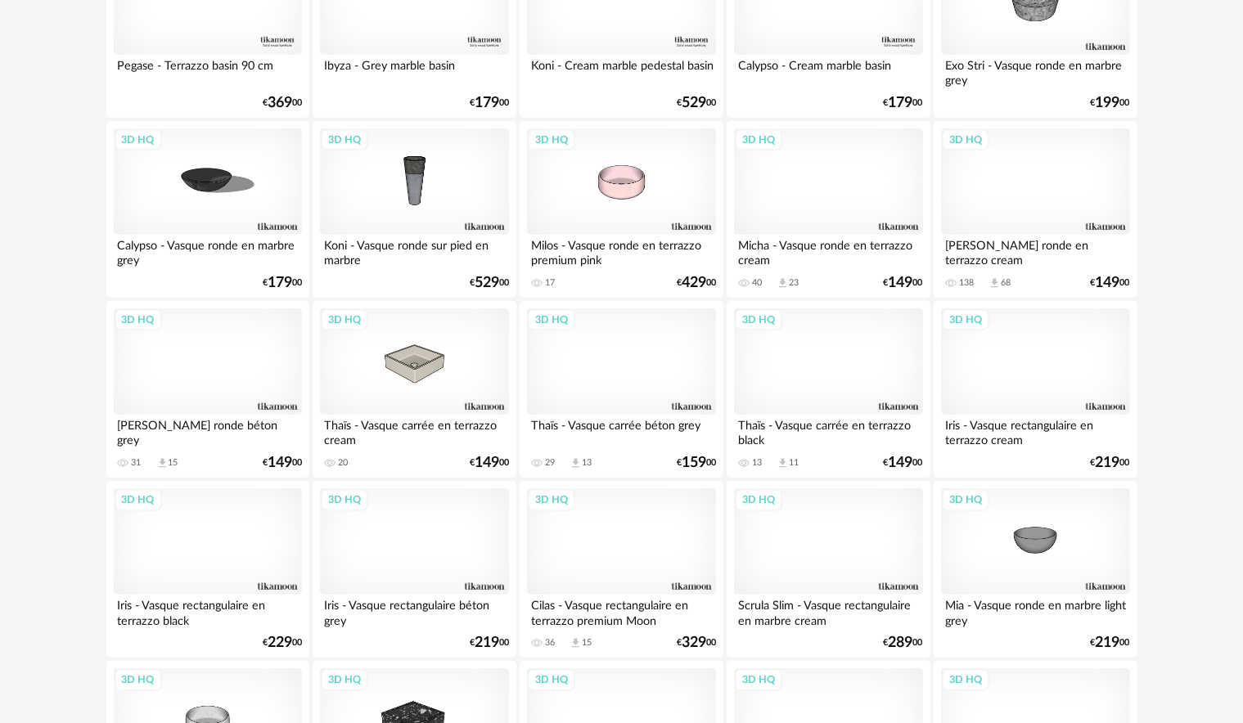
scroll to position [1800, 0]
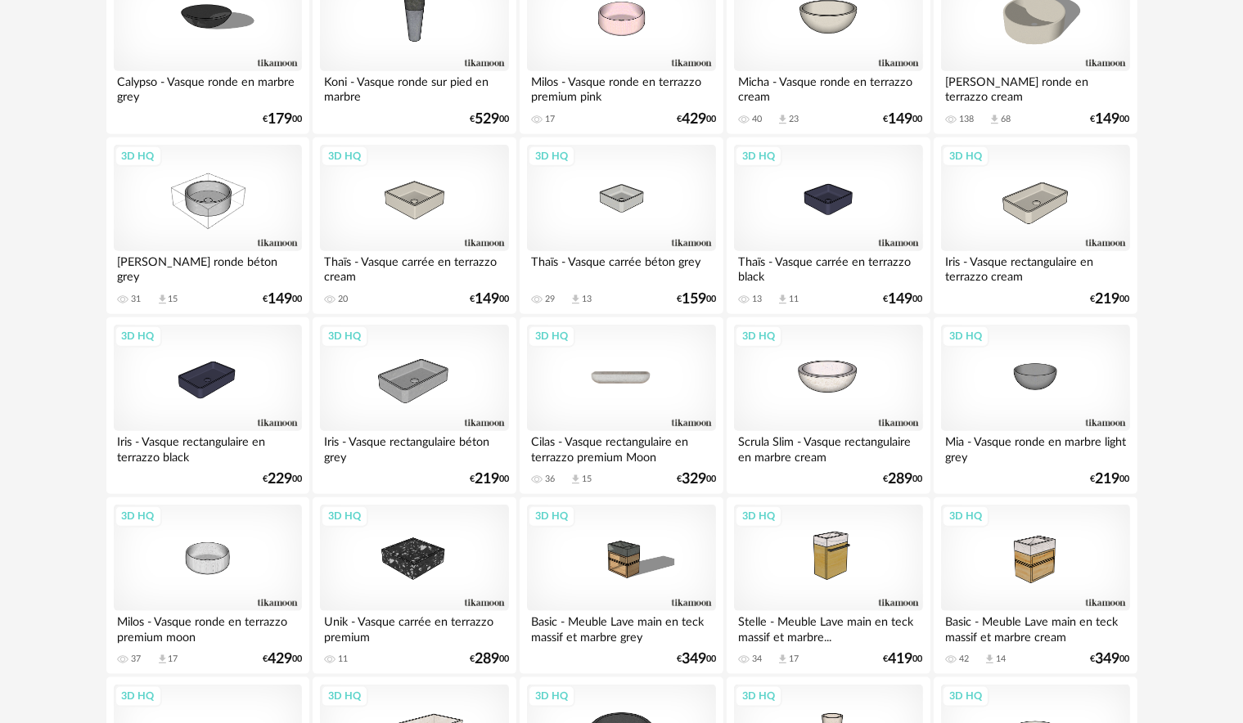
click at [582, 368] on div "3D HQ" at bounding box center [621, 378] width 188 height 106
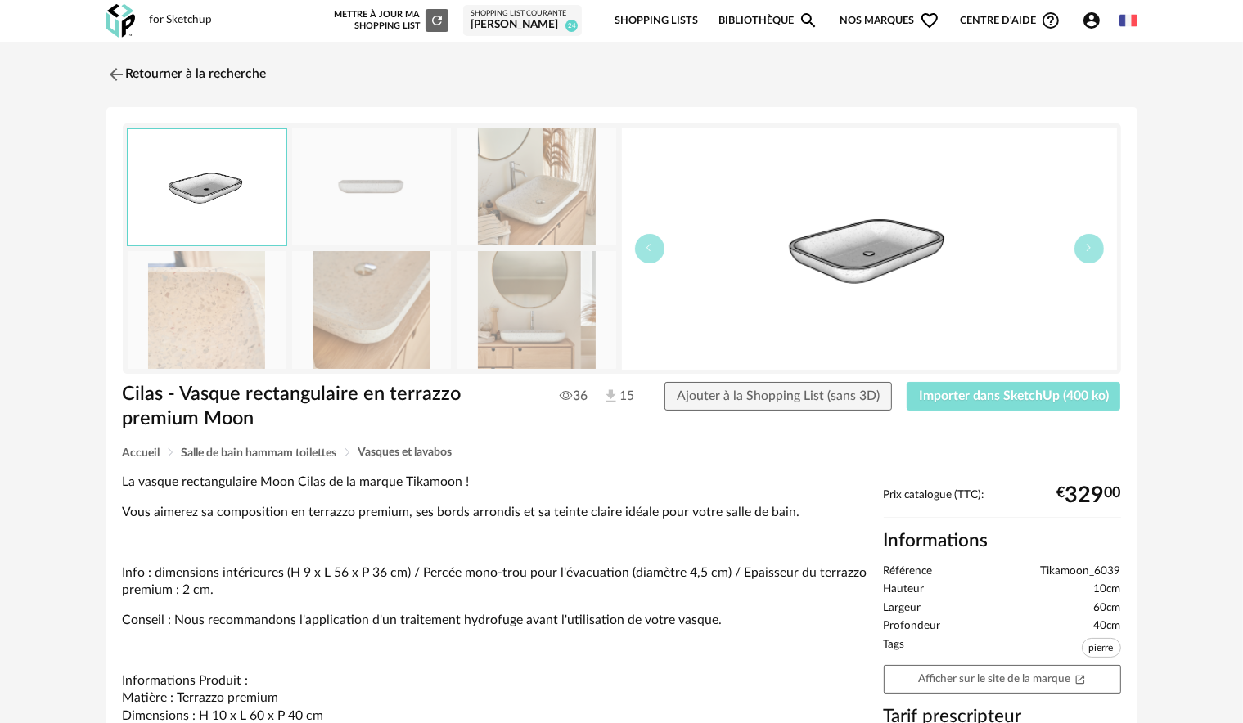
click at [1047, 391] on span "Importer dans SketchUp (400 ko)" at bounding box center [1014, 395] width 190 height 13
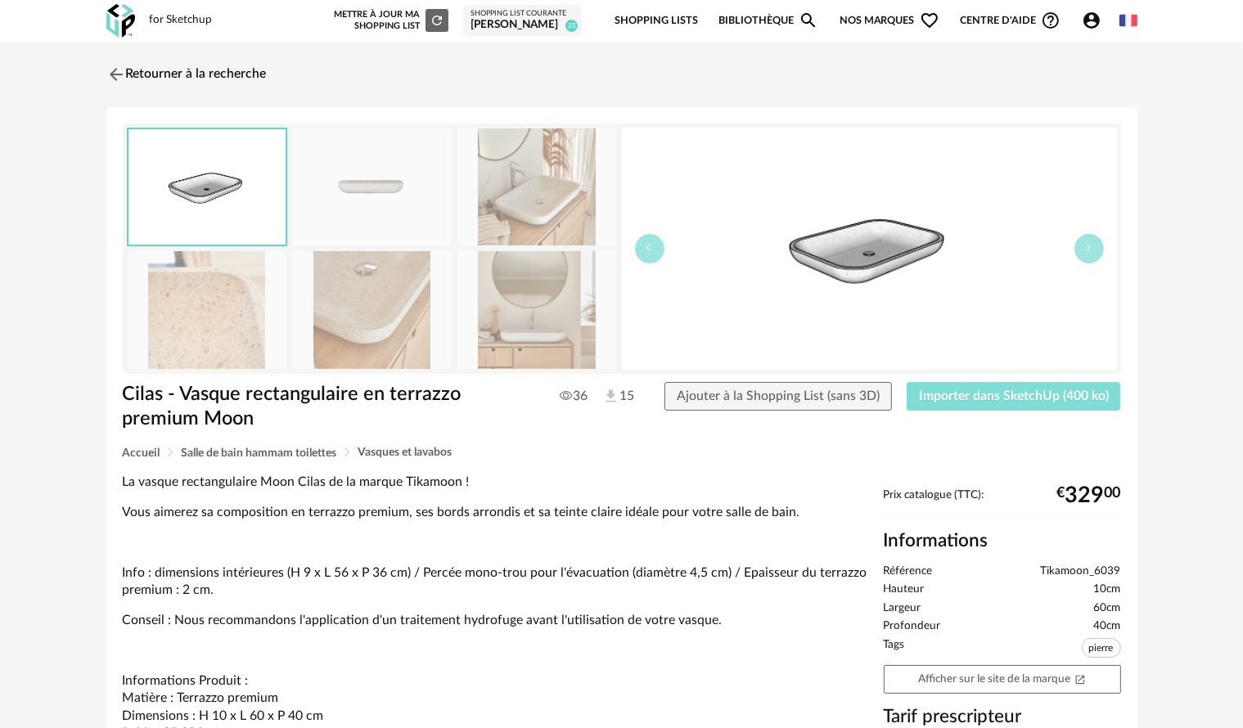
click at [1046, 402] on button "Importer dans SketchUp (400 ko)" at bounding box center [1013, 396] width 214 height 29
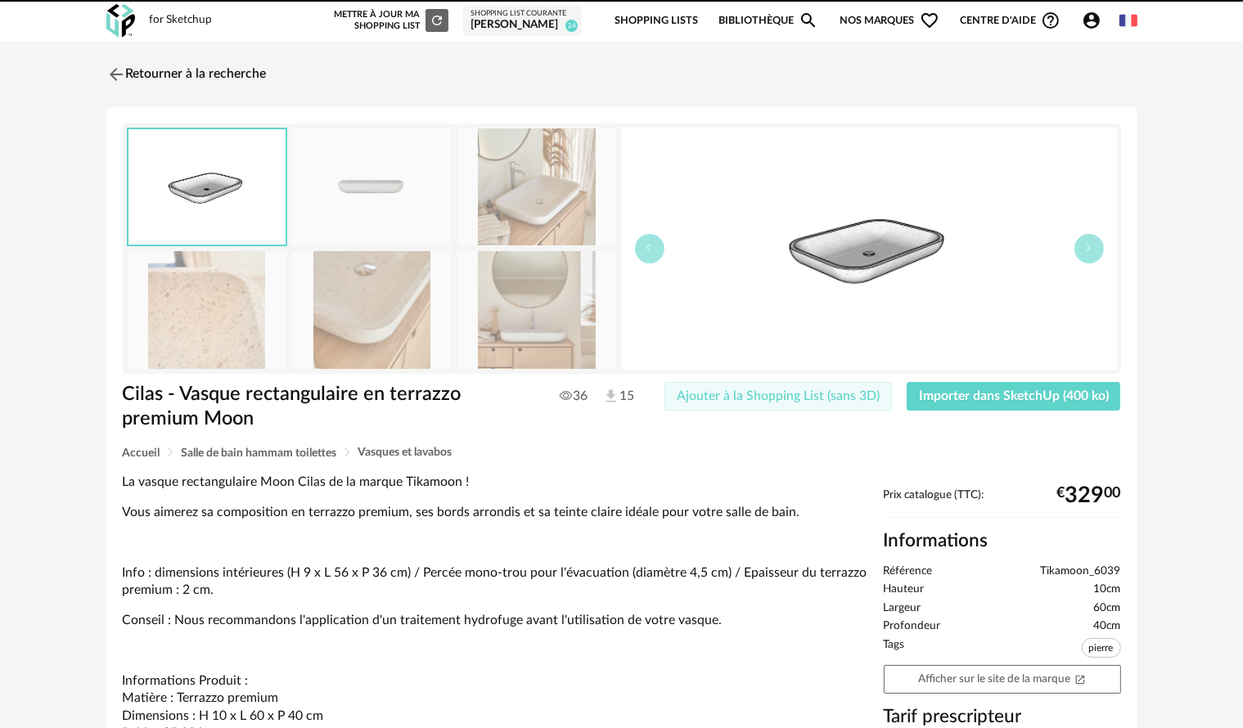
drag, startPoint x: 689, startPoint y: 398, endPoint x: 633, endPoint y: 368, distance: 63.3
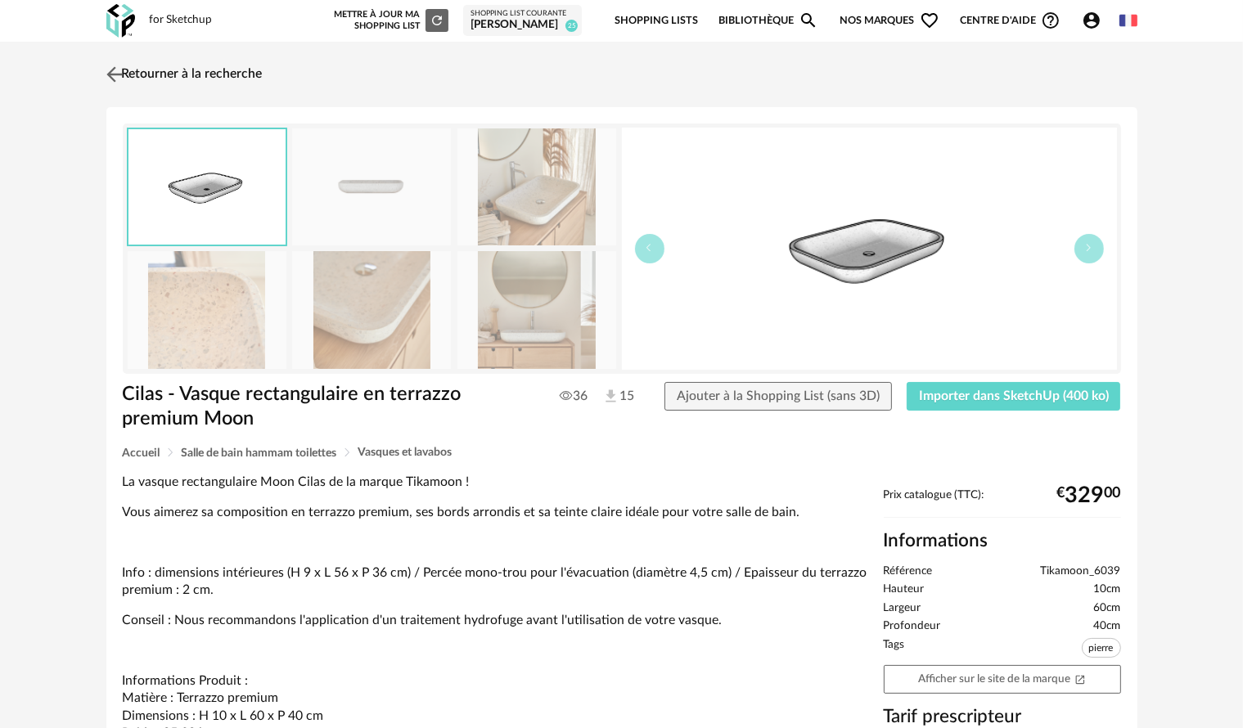
click at [119, 78] on img at bounding box center [114, 74] width 24 height 24
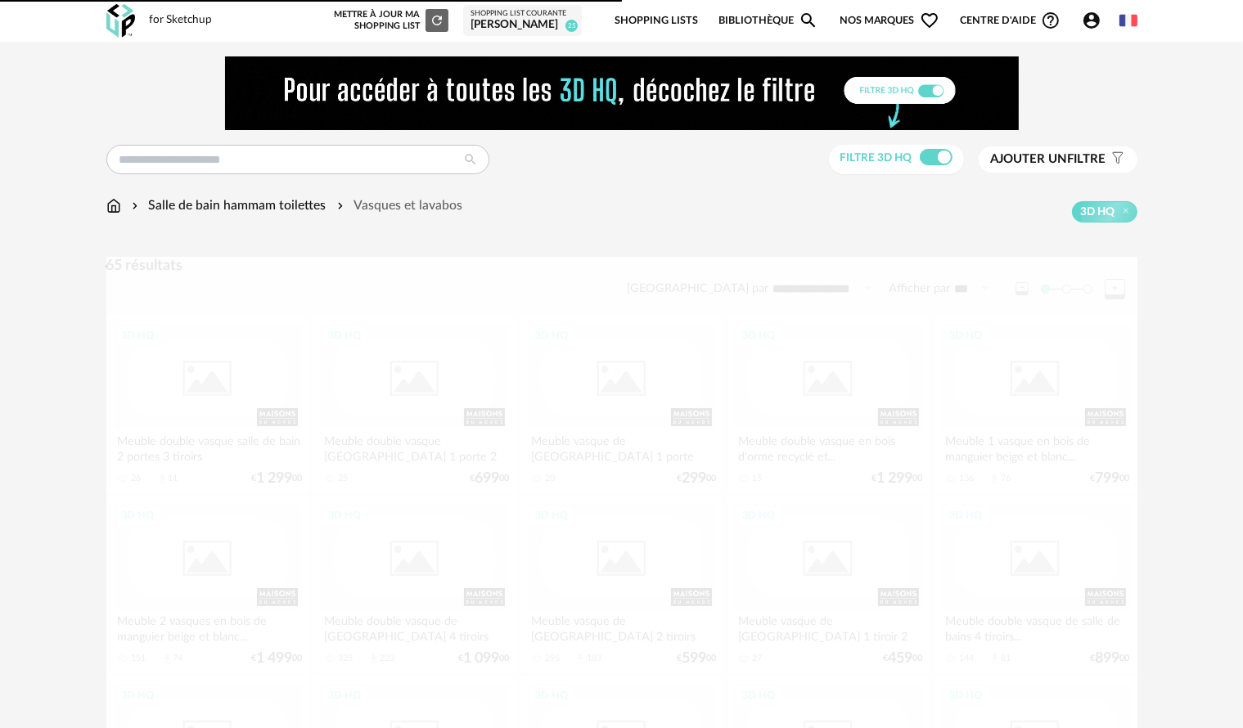
scroll to position [1854, 0]
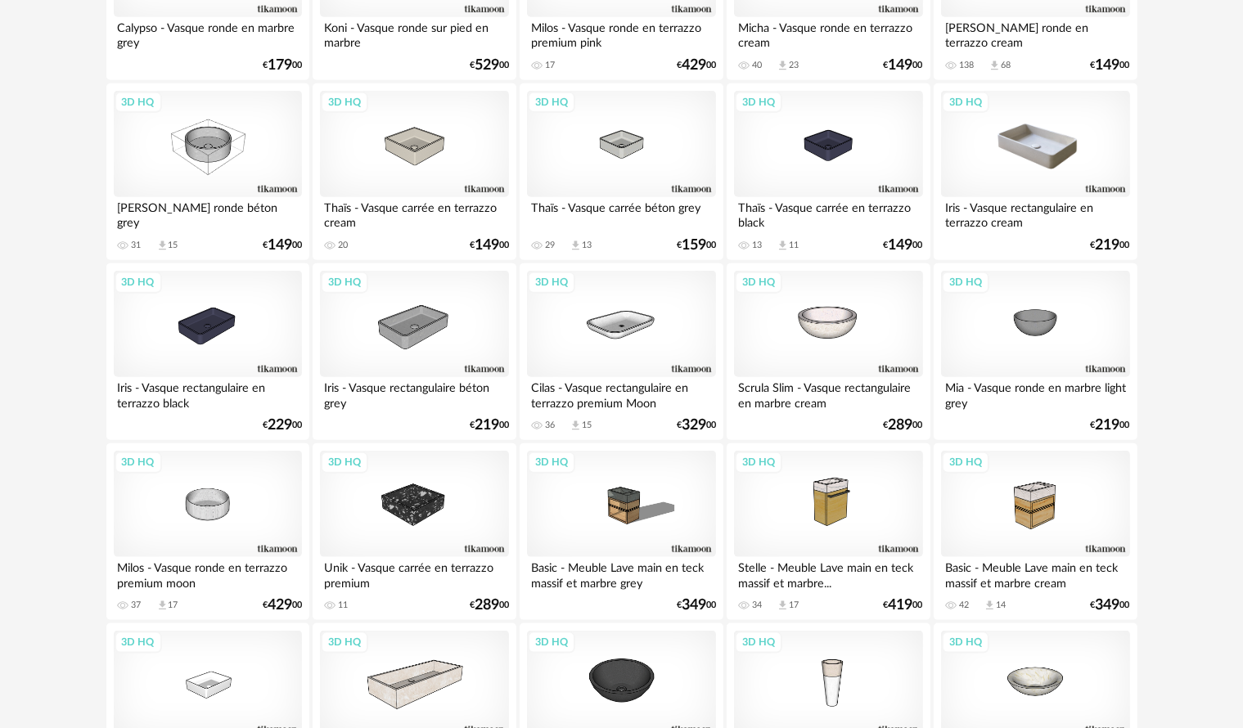
click at [1023, 149] on div "3D HQ" at bounding box center [1035, 144] width 188 height 106
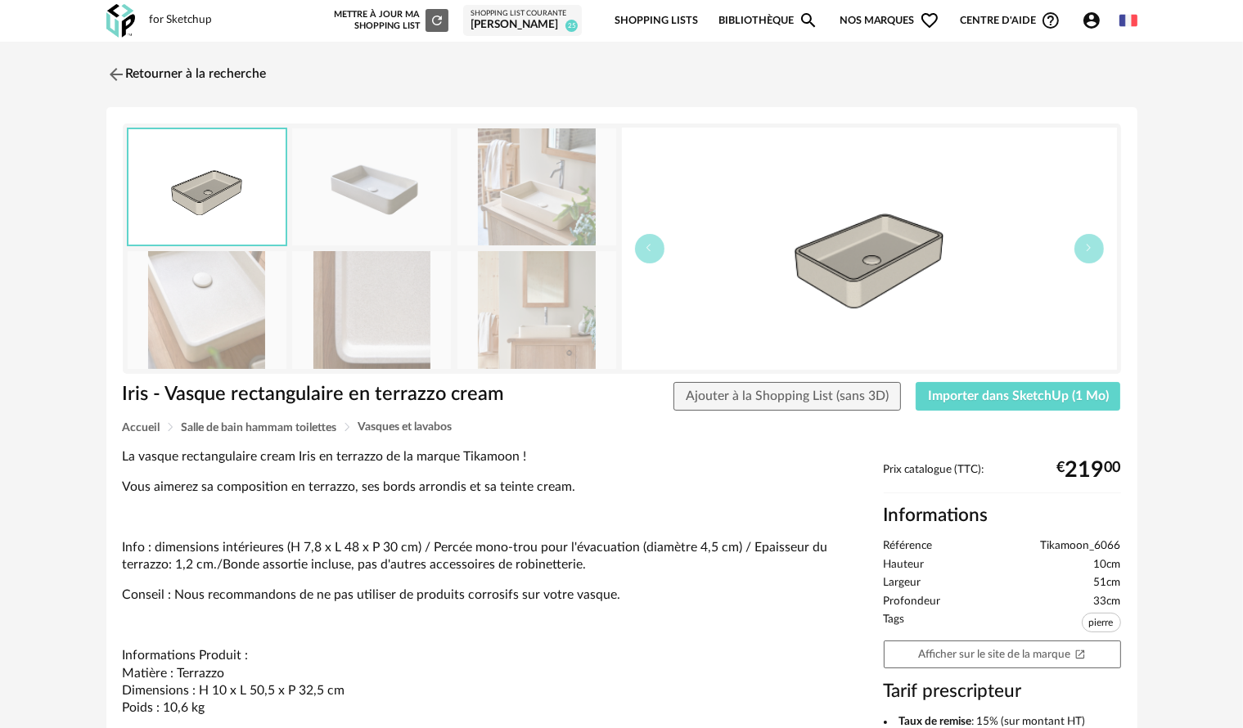
click at [565, 201] on img at bounding box center [536, 186] width 159 height 117
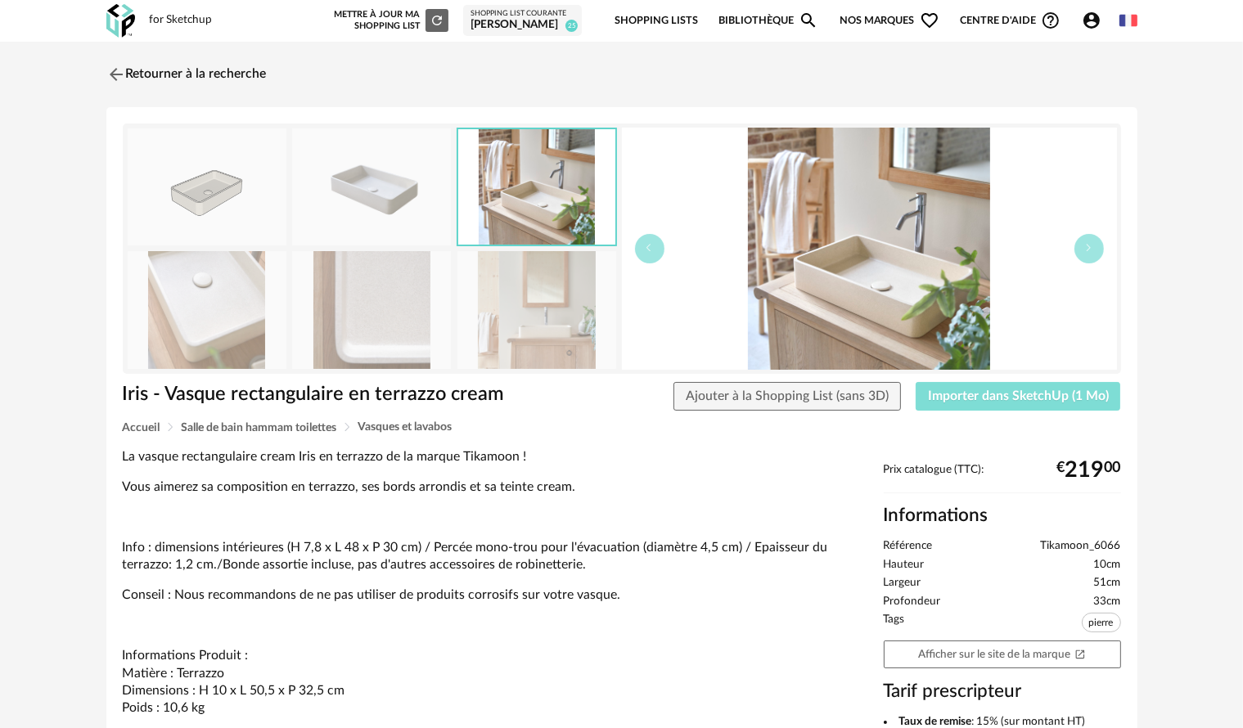
click at [945, 393] on span "Importer dans SketchUp (1 Mo)" at bounding box center [1018, 395] width 181 height 13
click at [117, 73] on img at bounding box center [114, 74] width 24 height 24
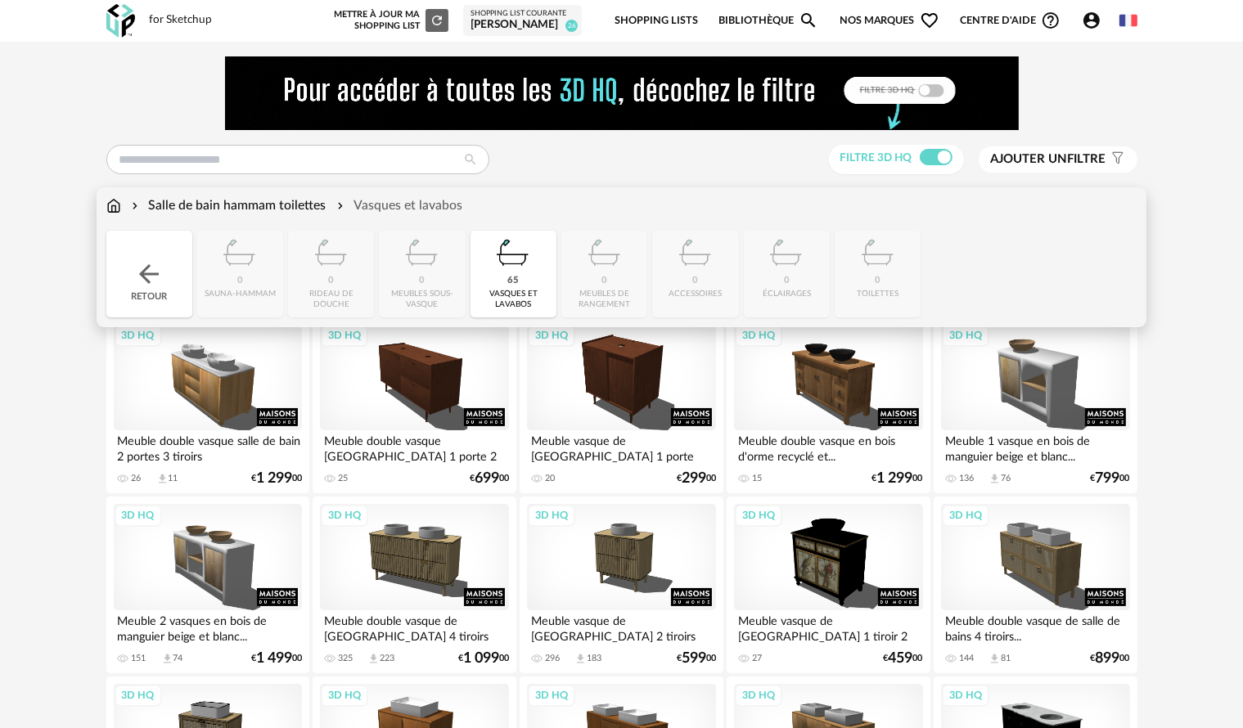
click at [487, 262] on div "65 vasques et lavabos" at bounding box center [513, 274] width 86 height 87
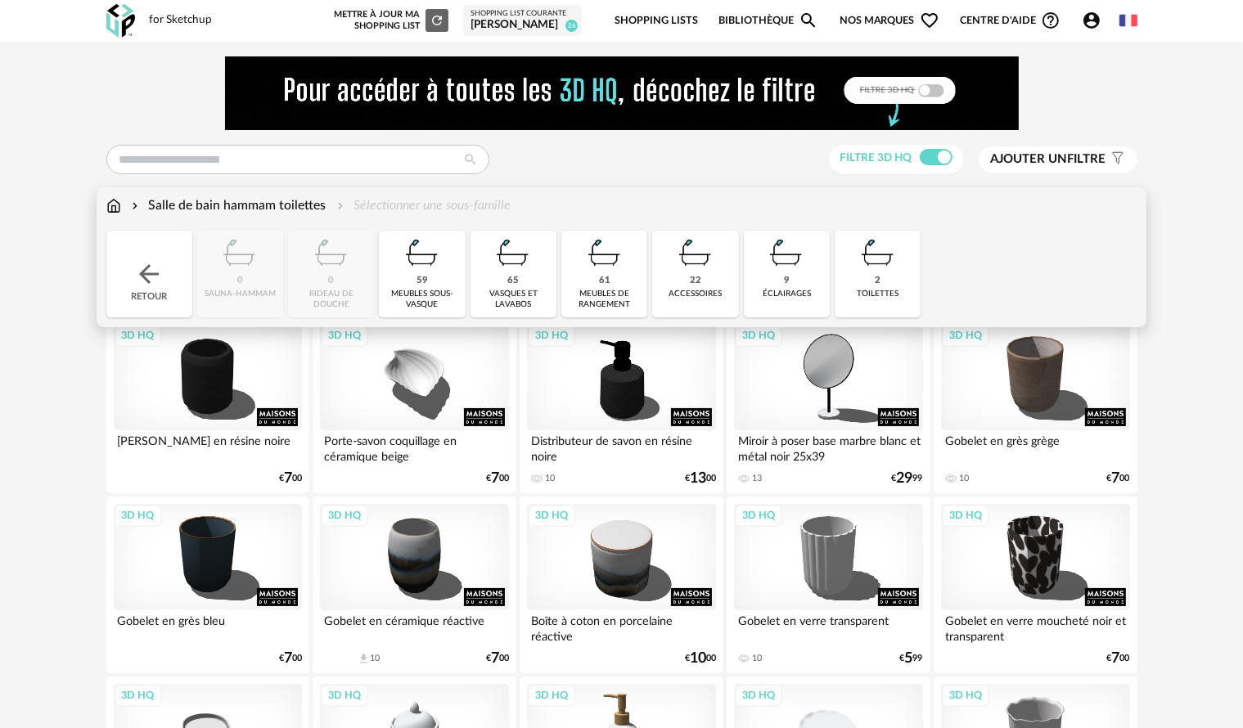
click at [611, 277] on div "61 meubles de rangement" at bounding box center [604, 274] width 86 height 87
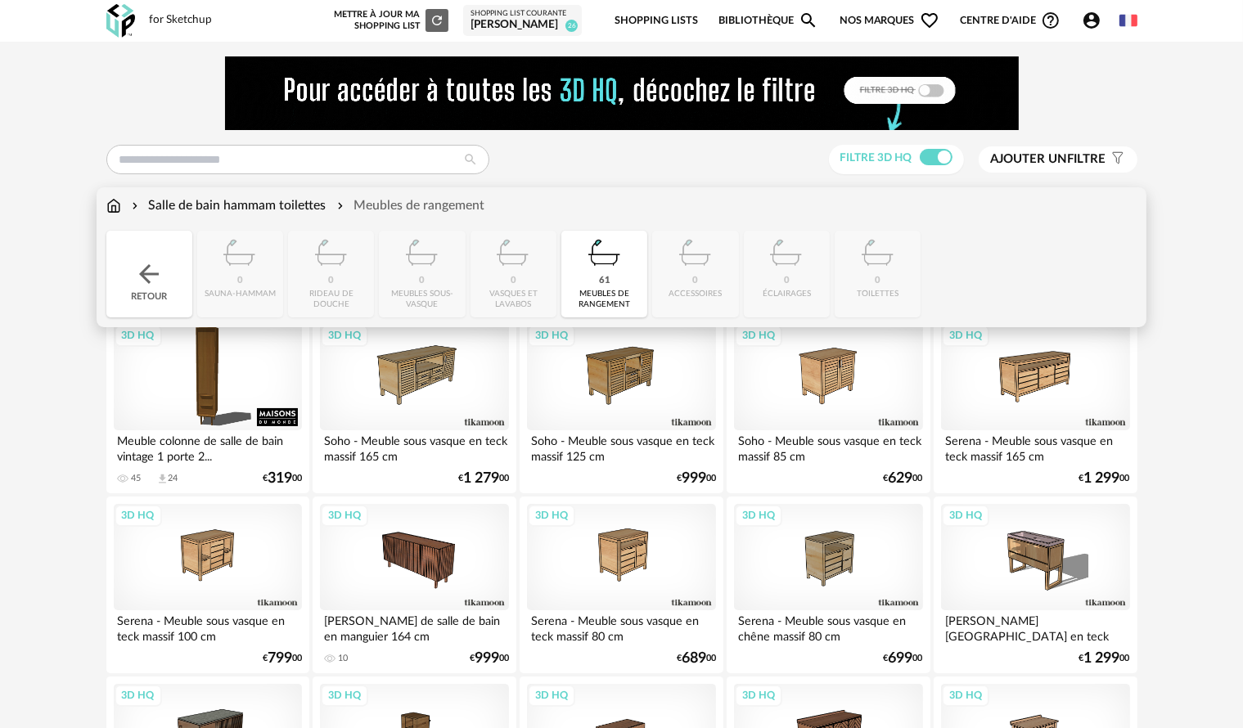
click at [408, 205] on div "Meubles de rangement" at bounding box center [409, 205] width 151 height 19
click at [613, 302] on div "meubles de rangement" at bounding box center [604, 299] width 76 height 21
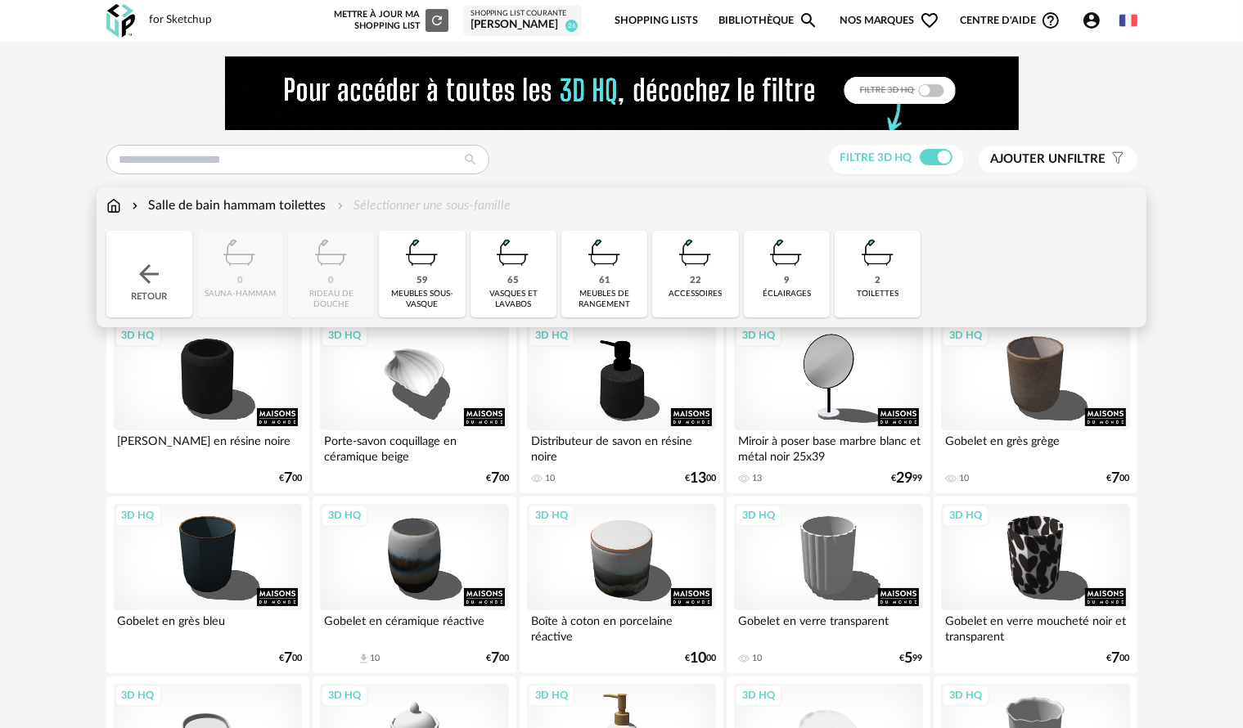
click at [677, 286] on div "22 accessoires" at bounding box center [695, 274] width 86 height 87
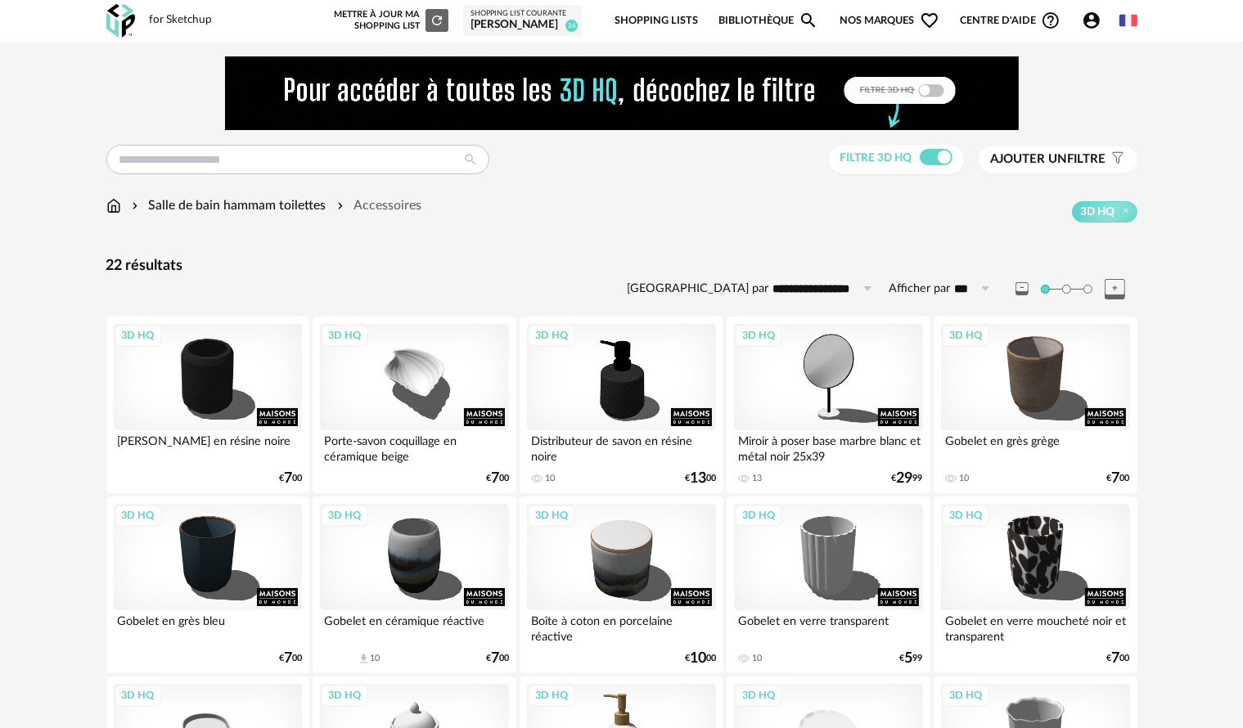
click at [376, 199] on div "Accessoires" at bounding box center [378, 205] width 88 height 19
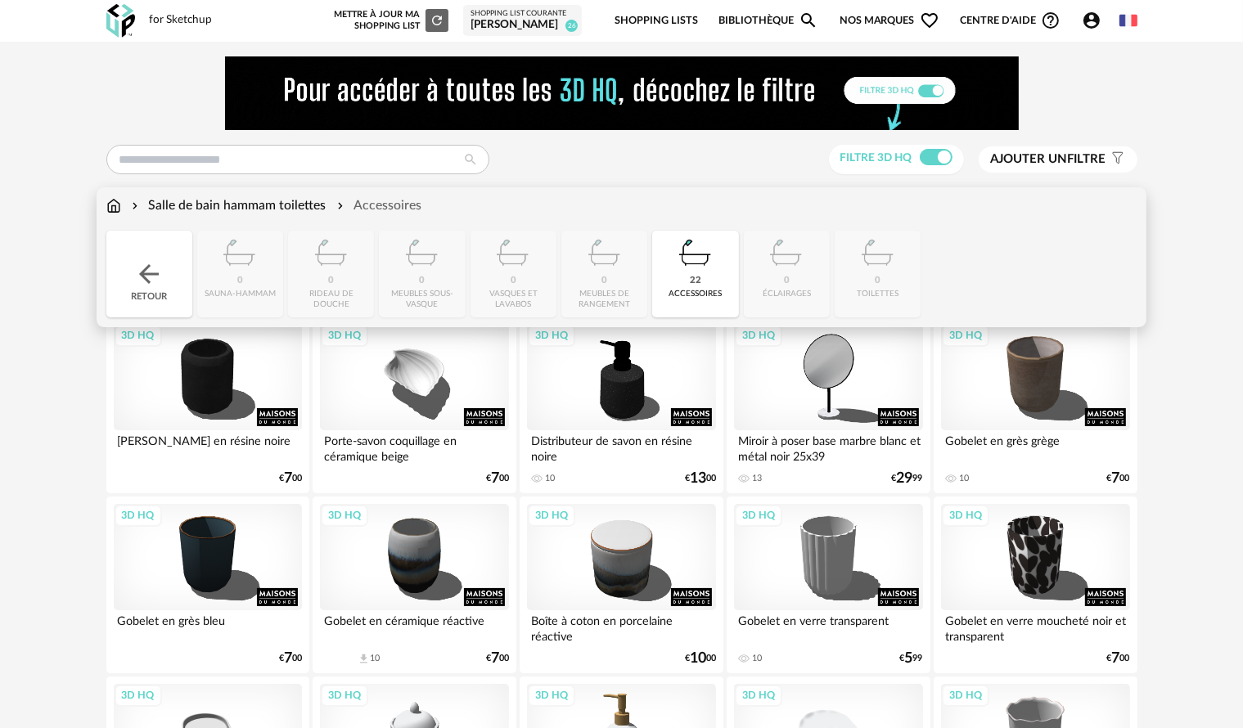
click at [695, 276] on div "22" at bounding box center [695, 281] width 11 height 12
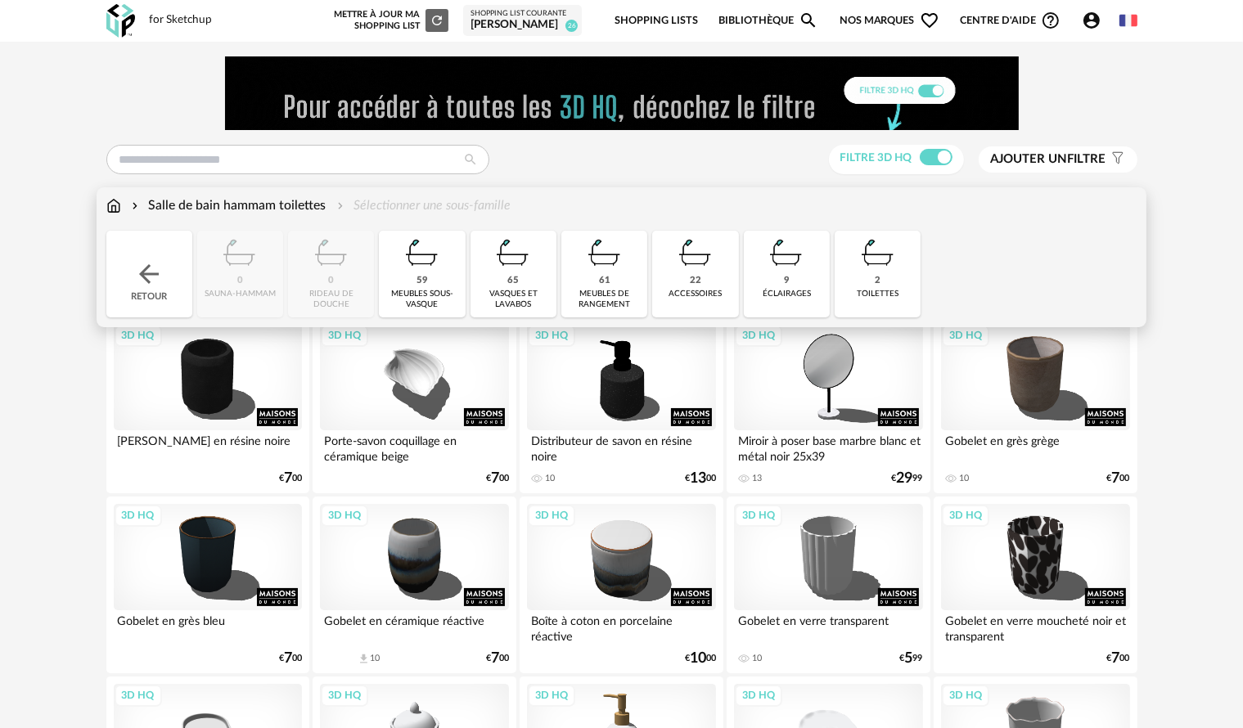
click at [794, 270] on img at bounding box center [786, 253] width 44 height 44
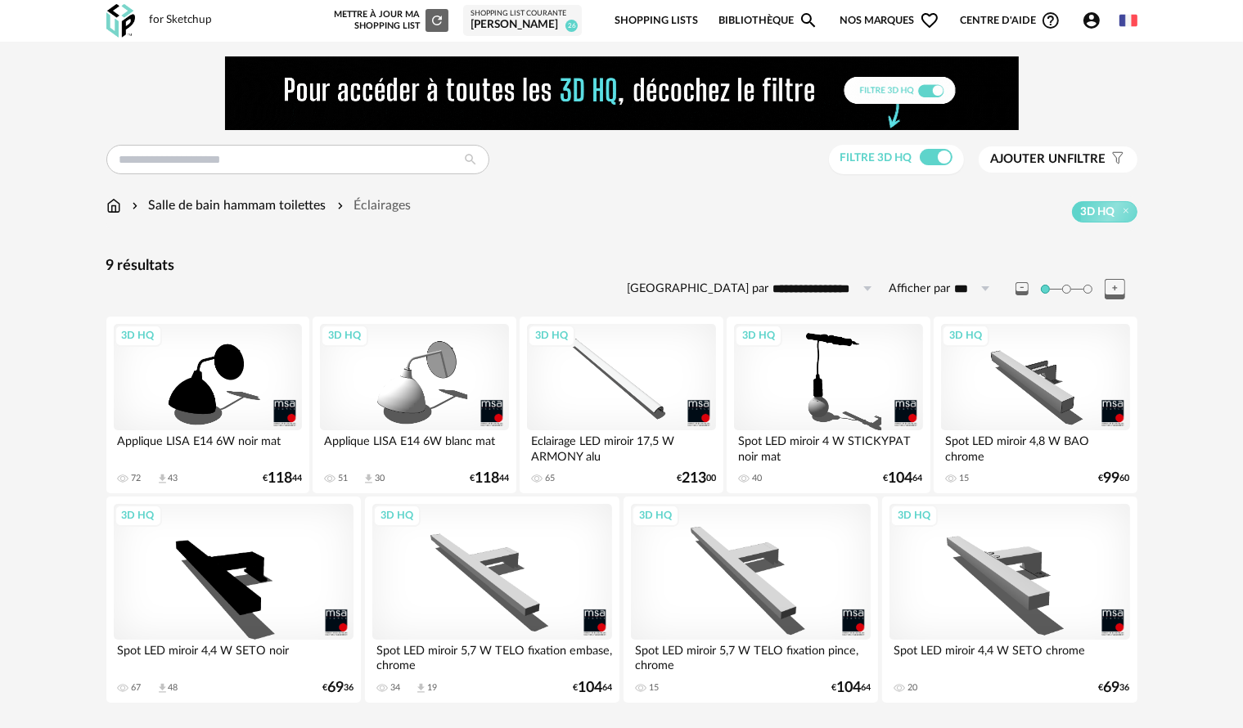
scroll to position [44, 0]
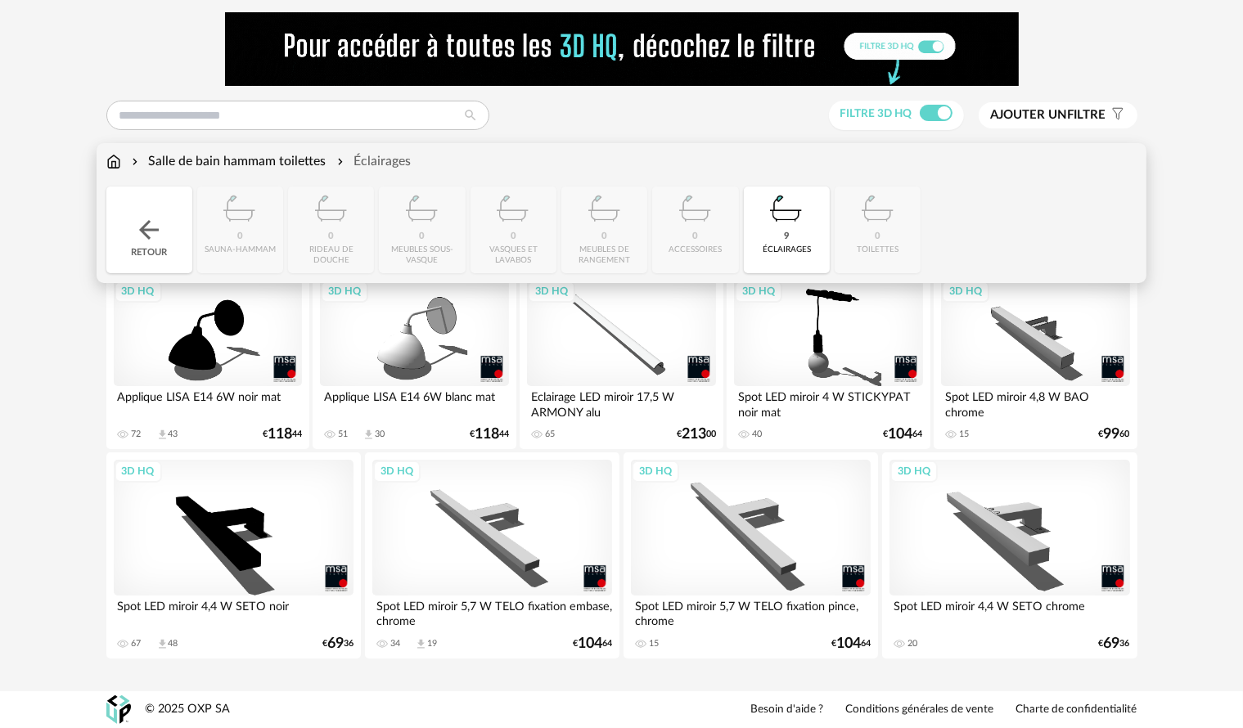
click at [113, 161] on img at bounding box center [113, 161] width 15 height 19
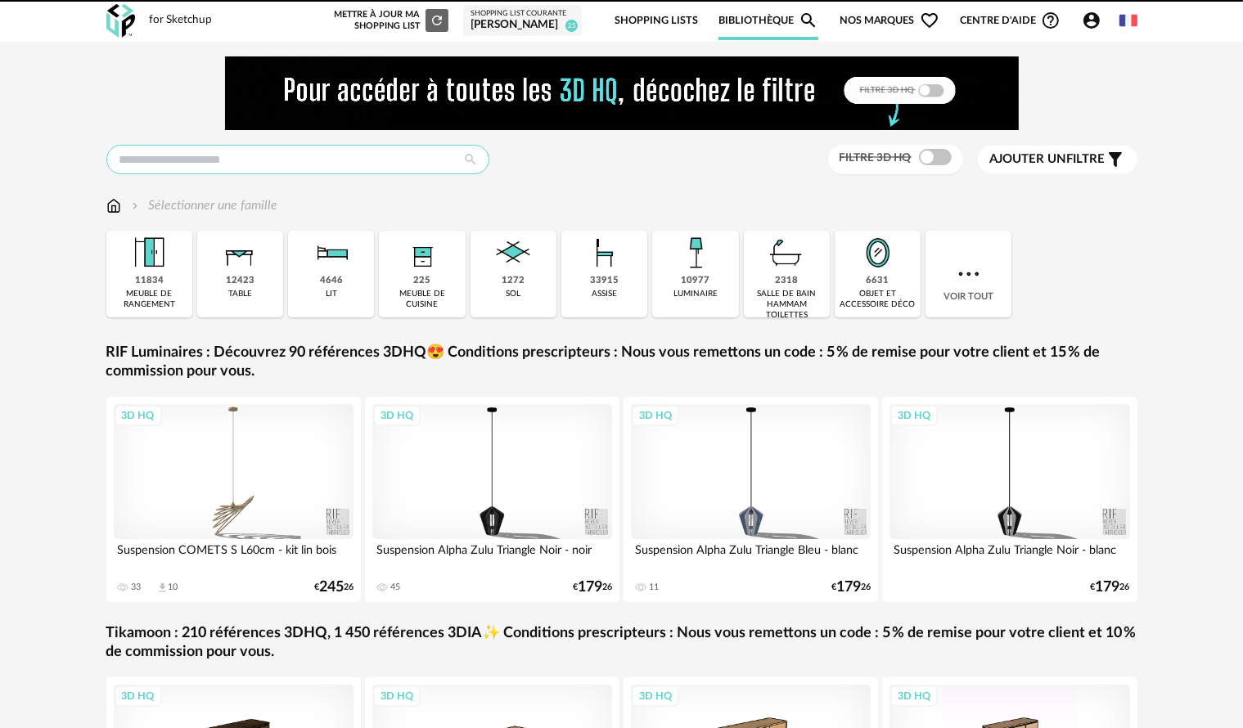
click at [168, 156] on input "text" at bounding box center [297, 159] width 383 height 29
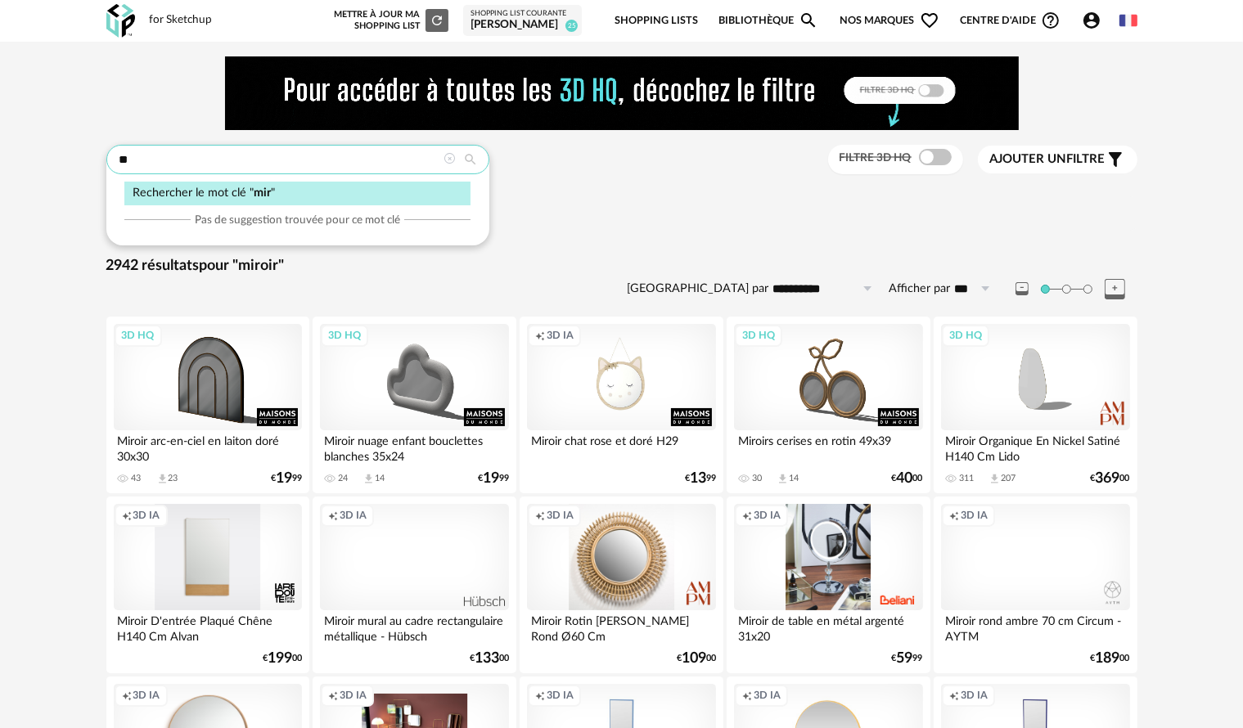
type input "*"
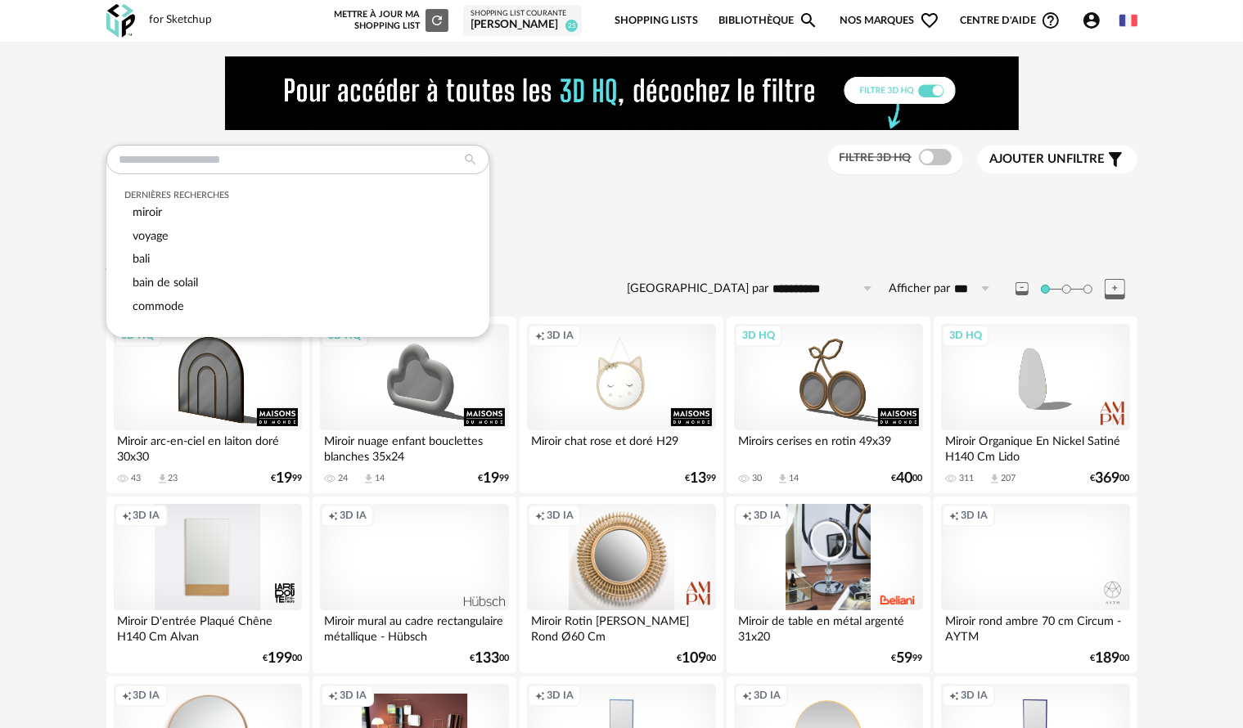
click at [141, 123] on div at bounding box center [621, 93] width 1031 height 74
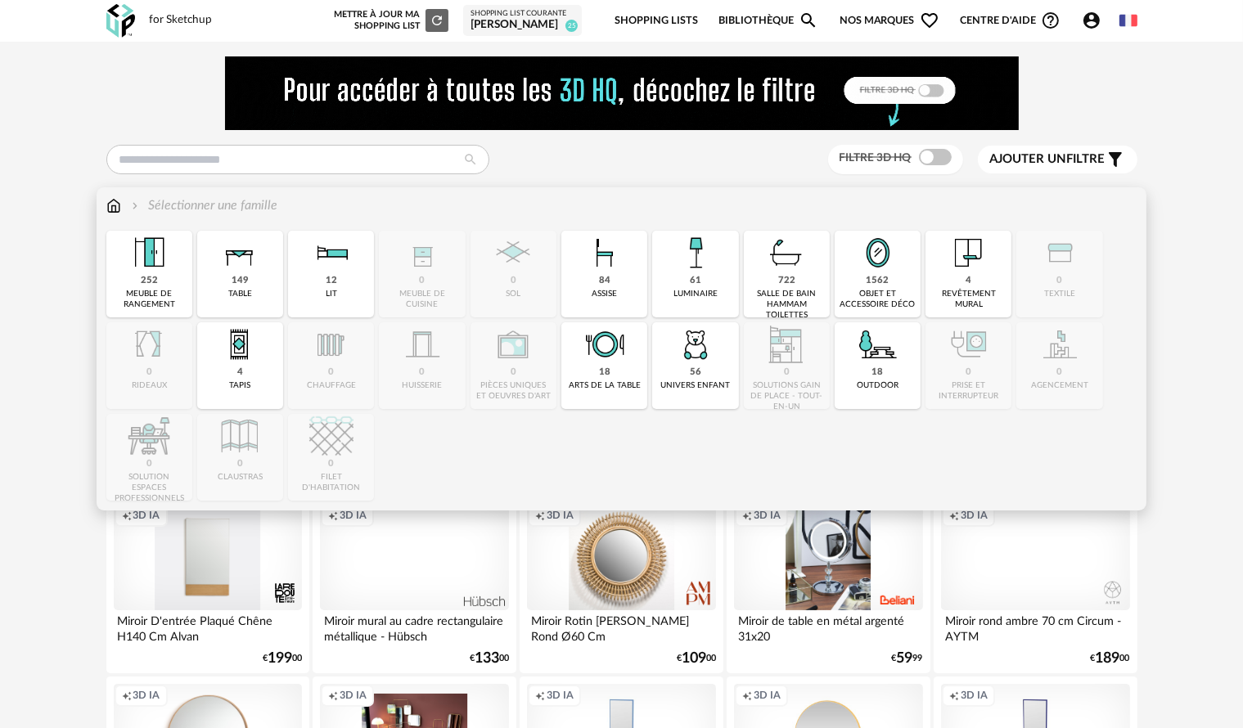
click at [108, 213] on img at bounding box center [113, 205] width 15 height 19
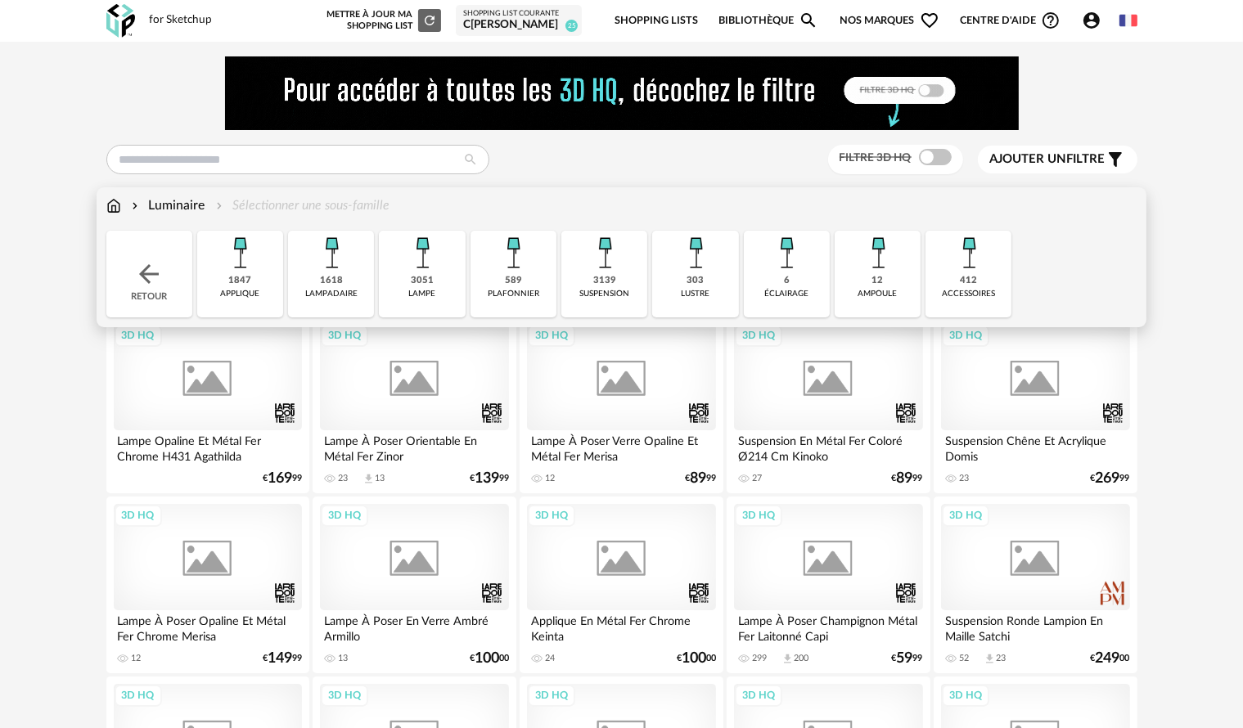
click at [596, 278] on div "3139" at bounding box center [604, 281] width 23 height 12
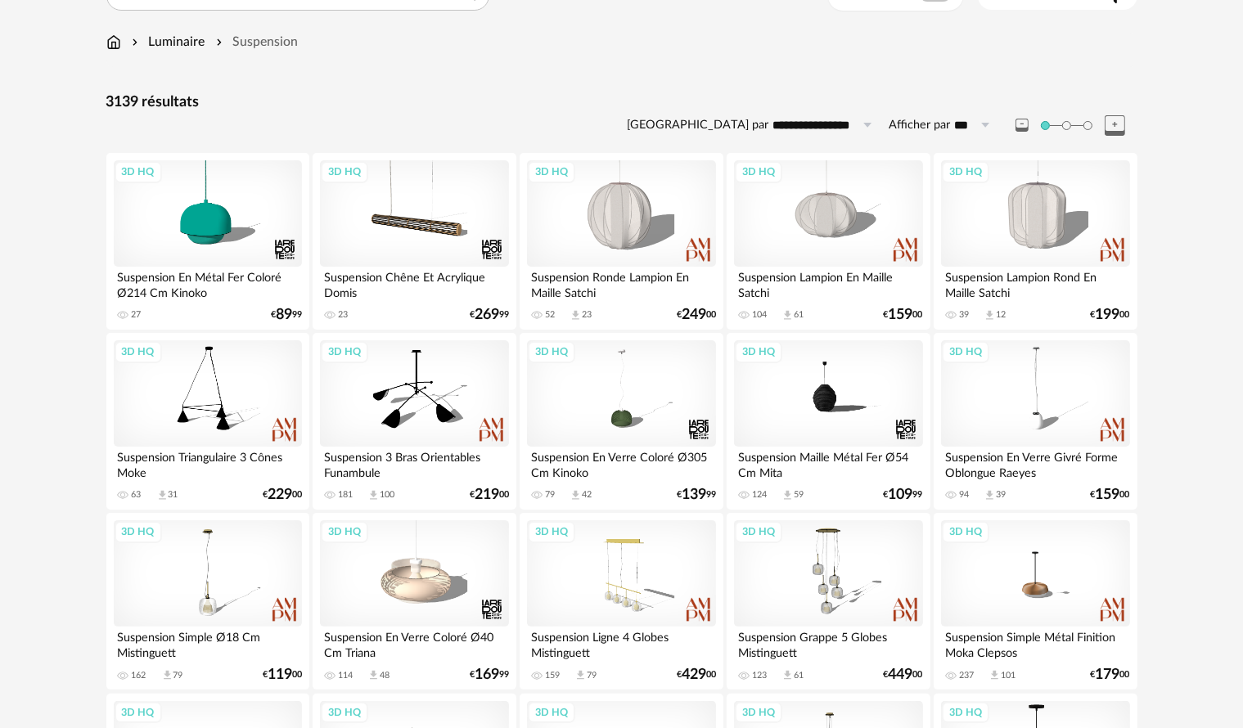
scroll to position [327, 0]
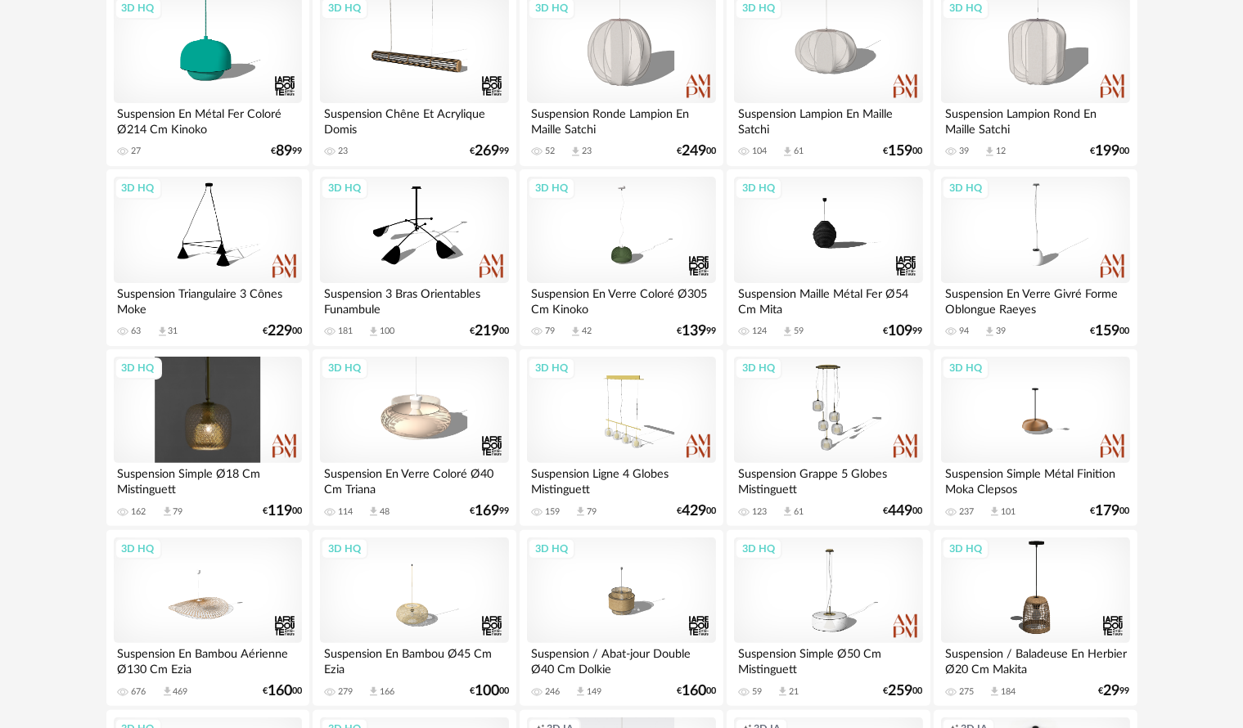
click at [228, 415] on div "3D HQ" at bounding box center [208, 410] width 188 height 106
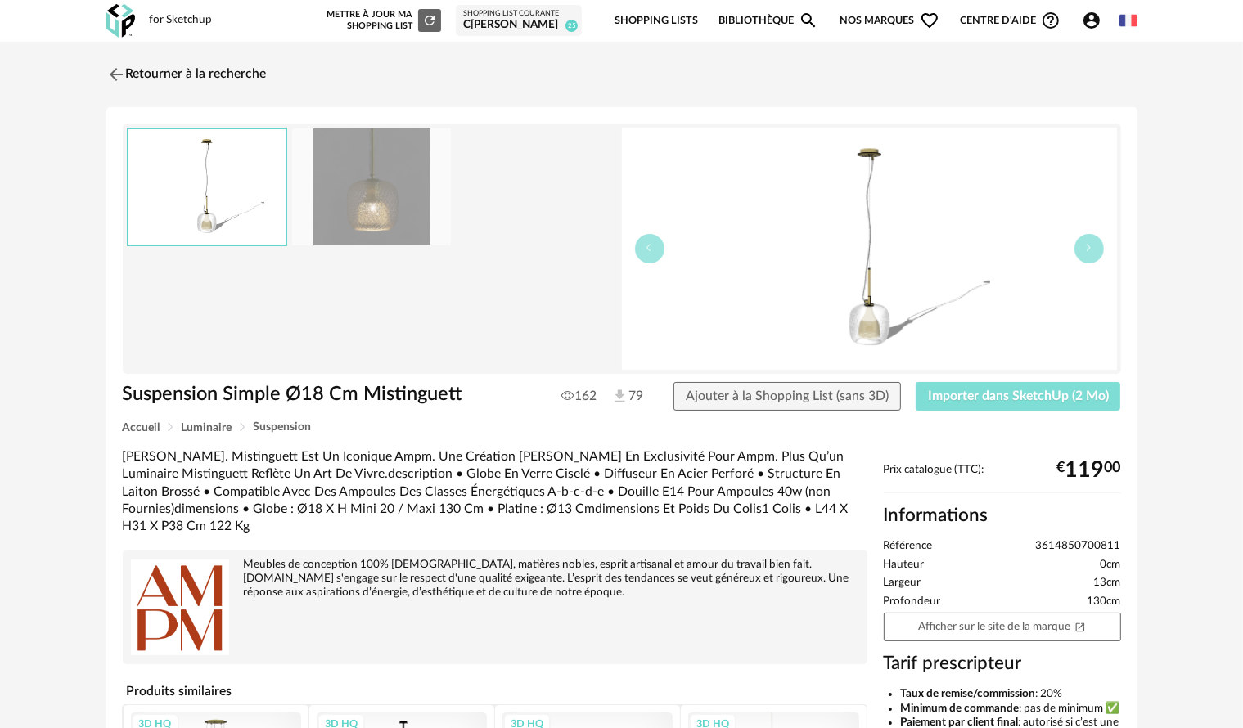
click at [969, 402] on button "Importer dans SketchUp (2 Mo)" at bounding box center [1017, 396] width 205 height 29
click at [1049, 393] on span "Importer dans SketchUp (2 Mo)" at bounding box center [1018, 395] width 181 height 13
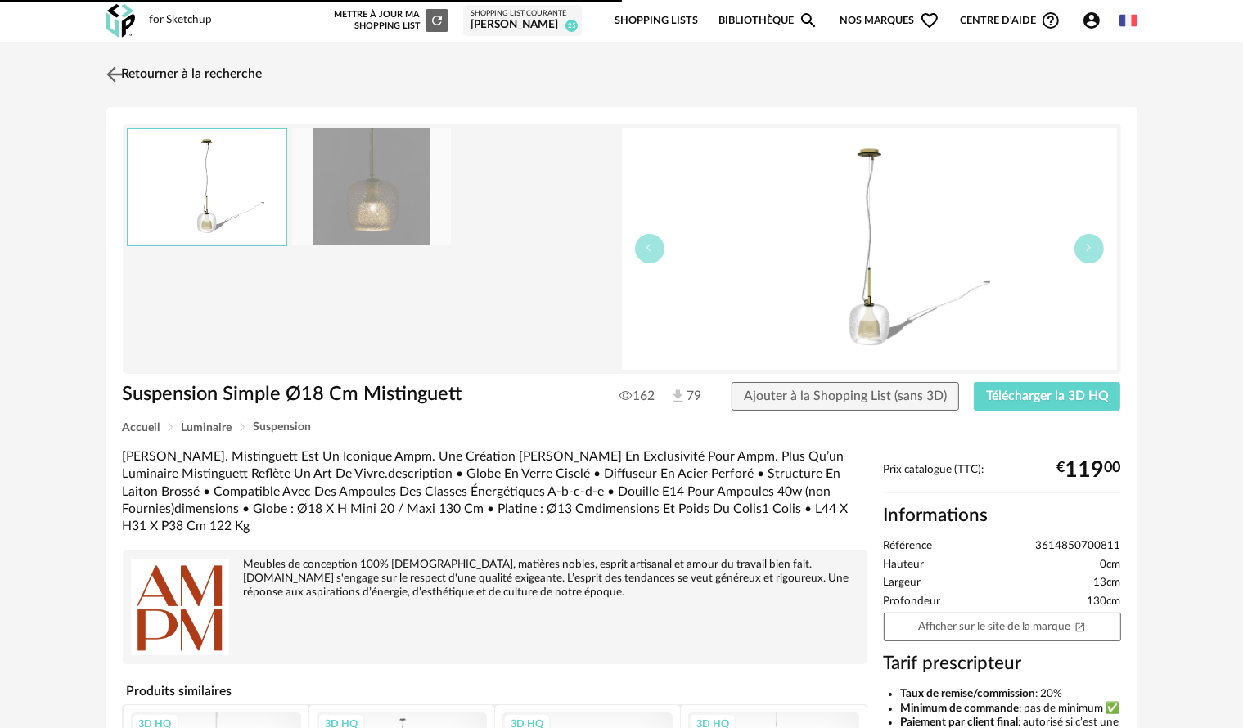
click at [116, 73] on img at bounding box center [114, 74] width 24 height 24
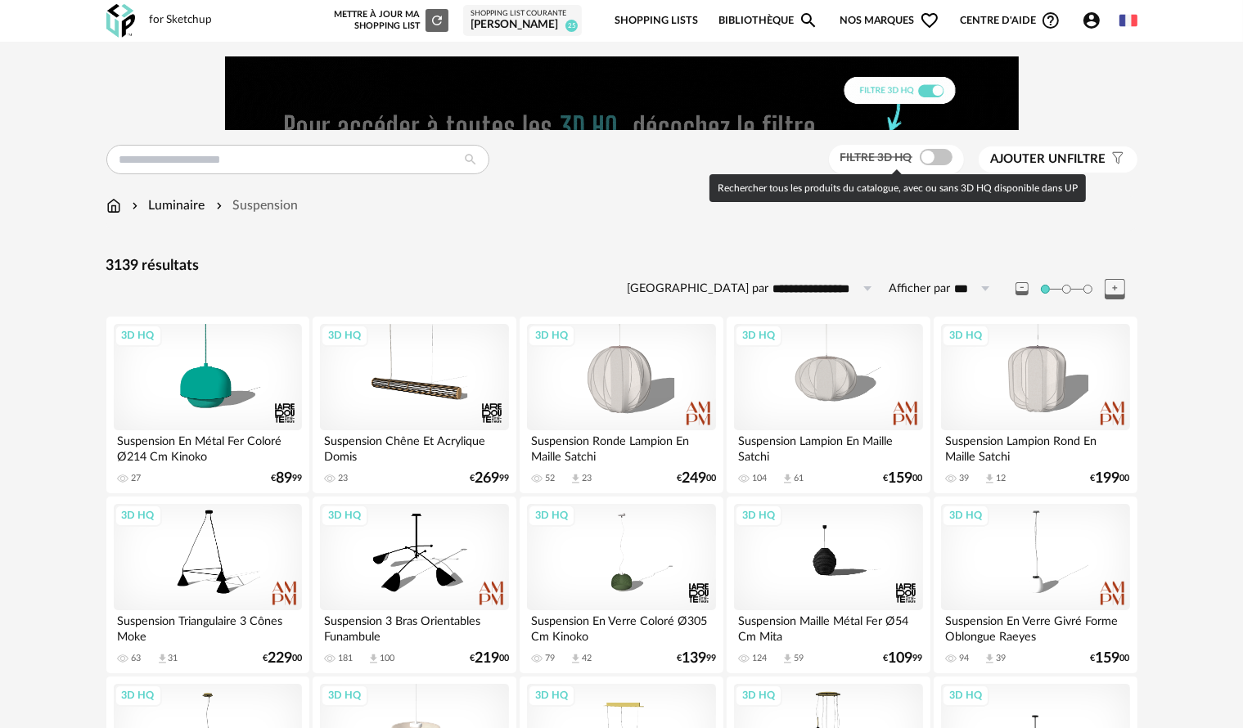
click at [938, 153] on span at bounding box center [936, 157] width 33 height 16
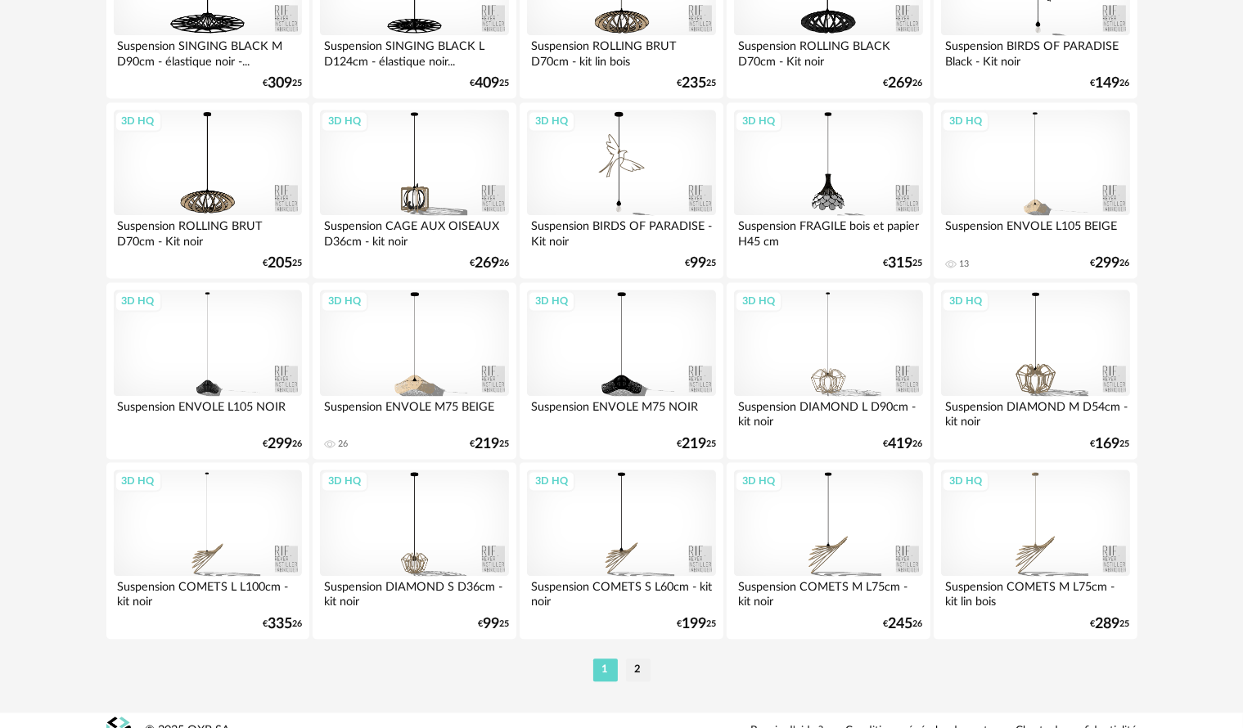
scroll to position [3299, 0]
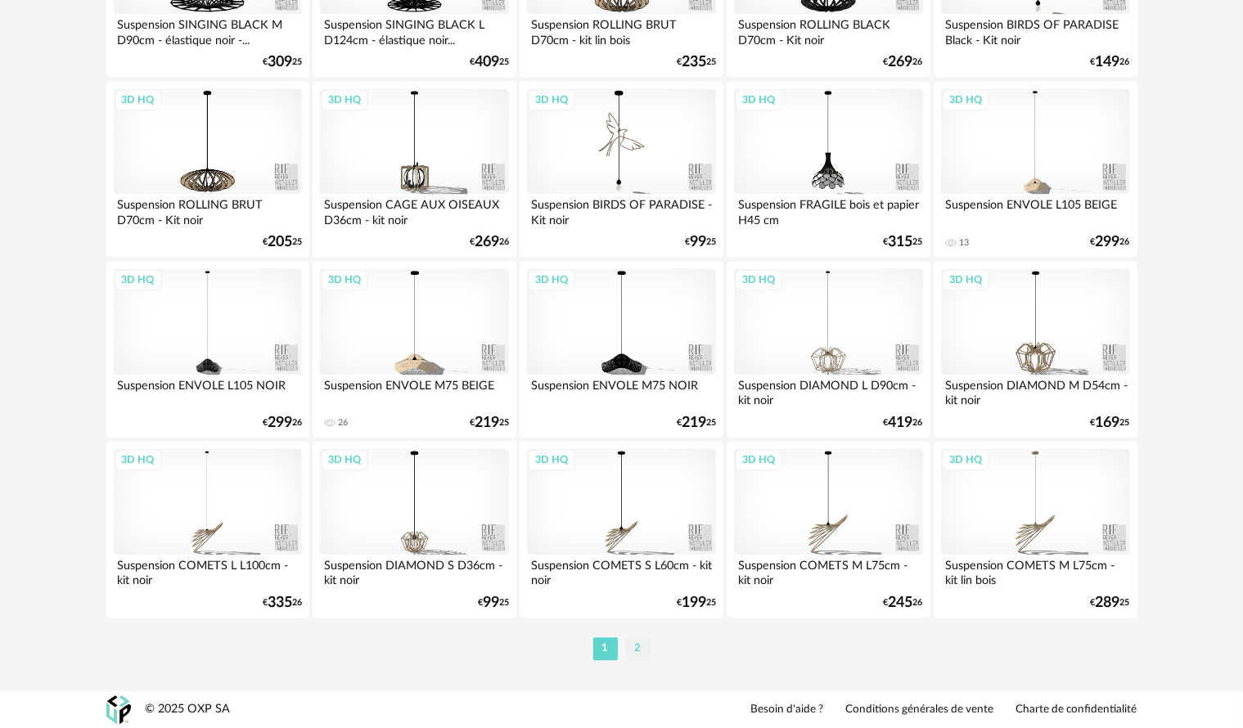
click at [633, 643] on li "2" at bounding box center [638, 648] width 25 height 23
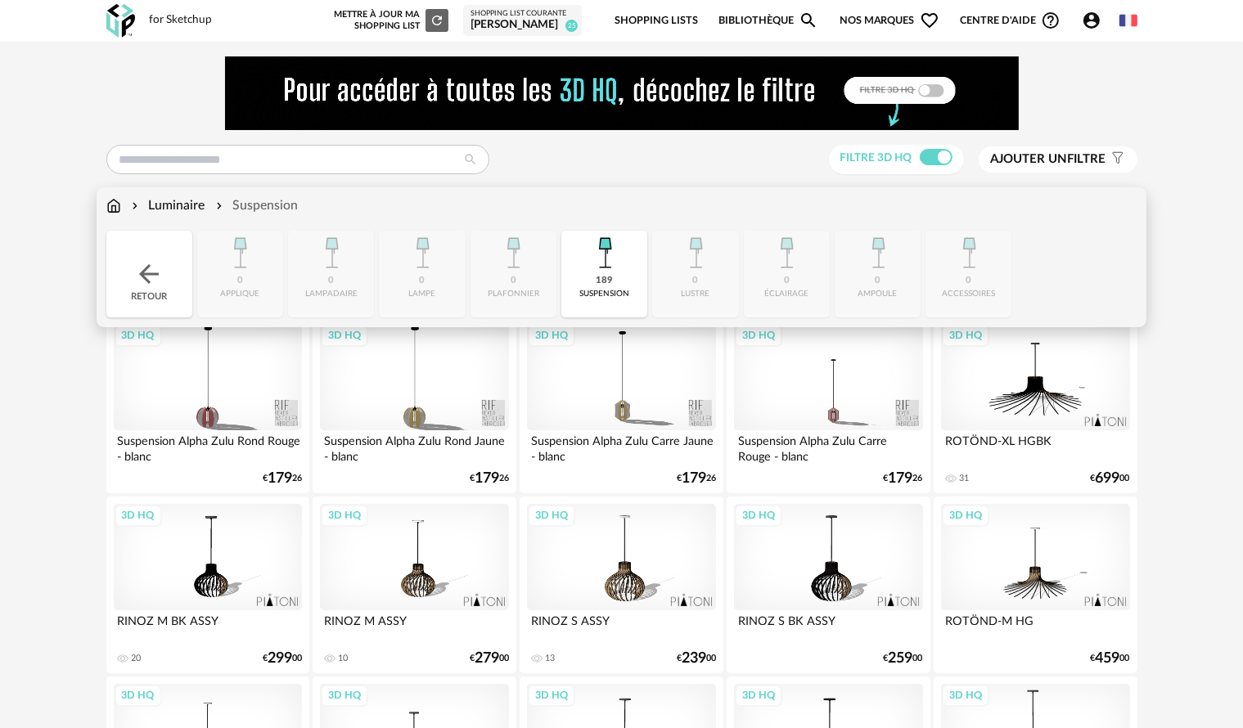
click at [116, 205] on img at bounding box center [113, 205] width 15 height 19
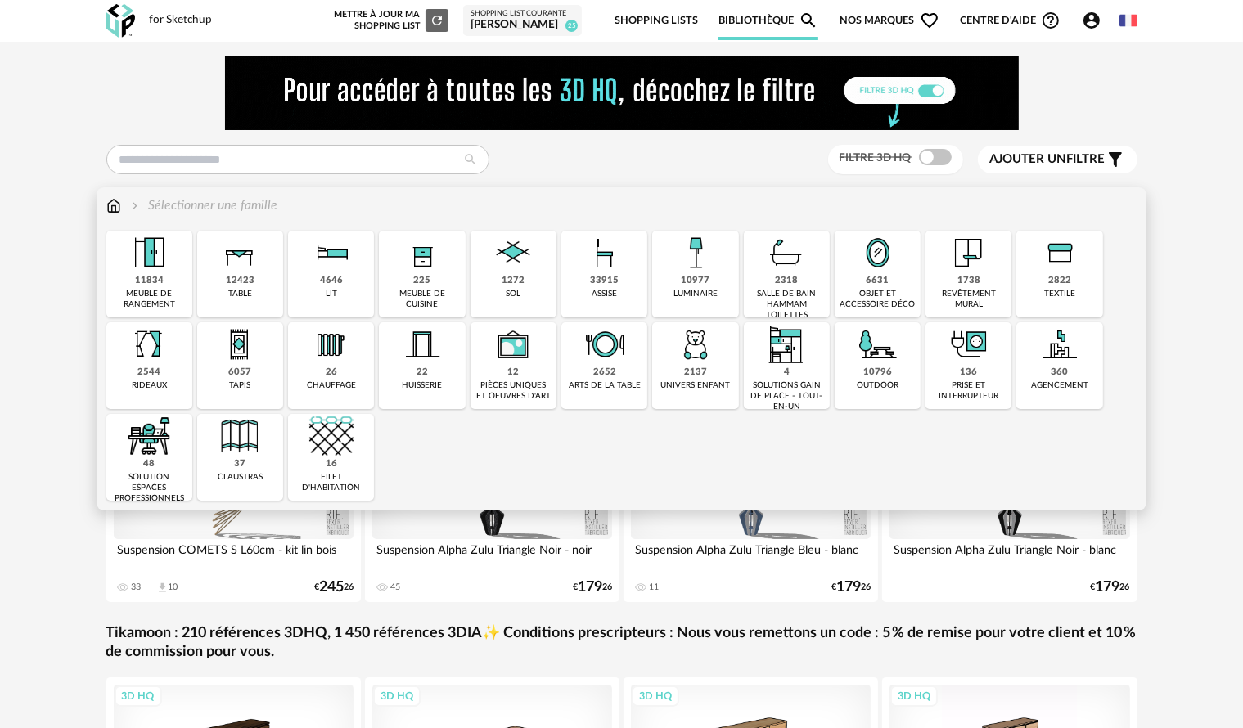
click at [956, 270] on img at bounding box center [969, 253] width 44 height 44
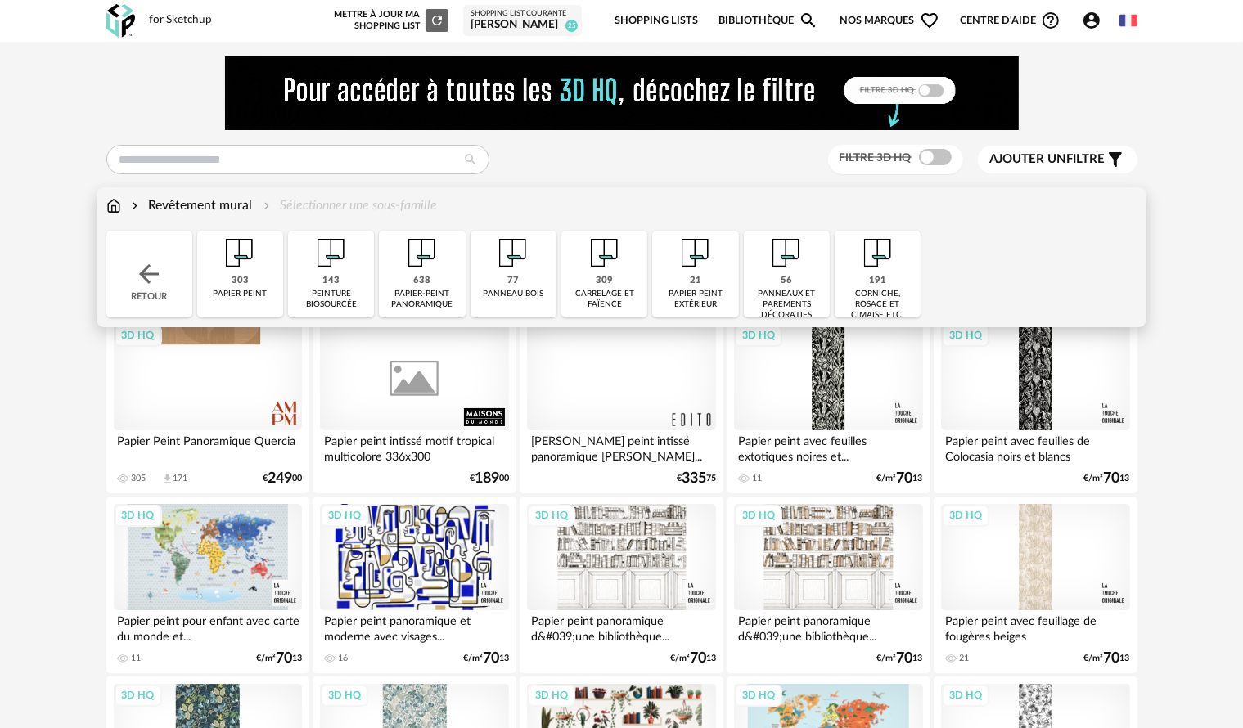
click at [606, 265] on img at bounding box center [604, 253] width 44 height 44
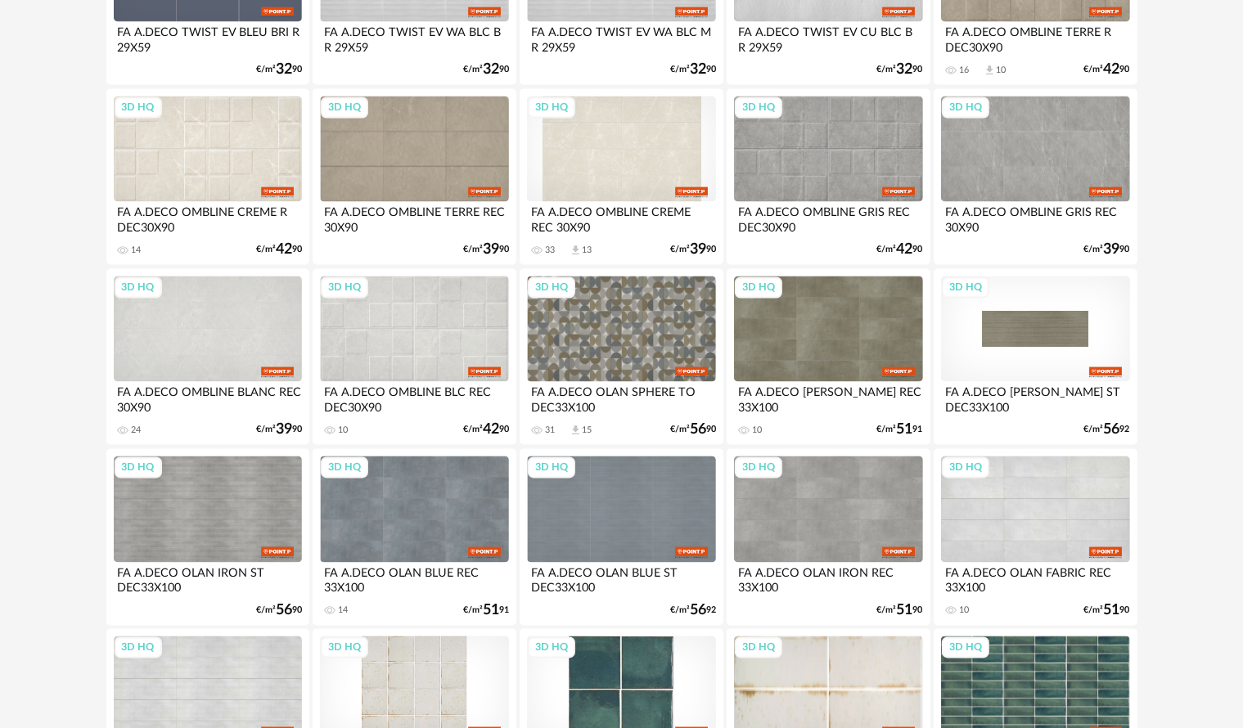
scroll to position [3299, 0]
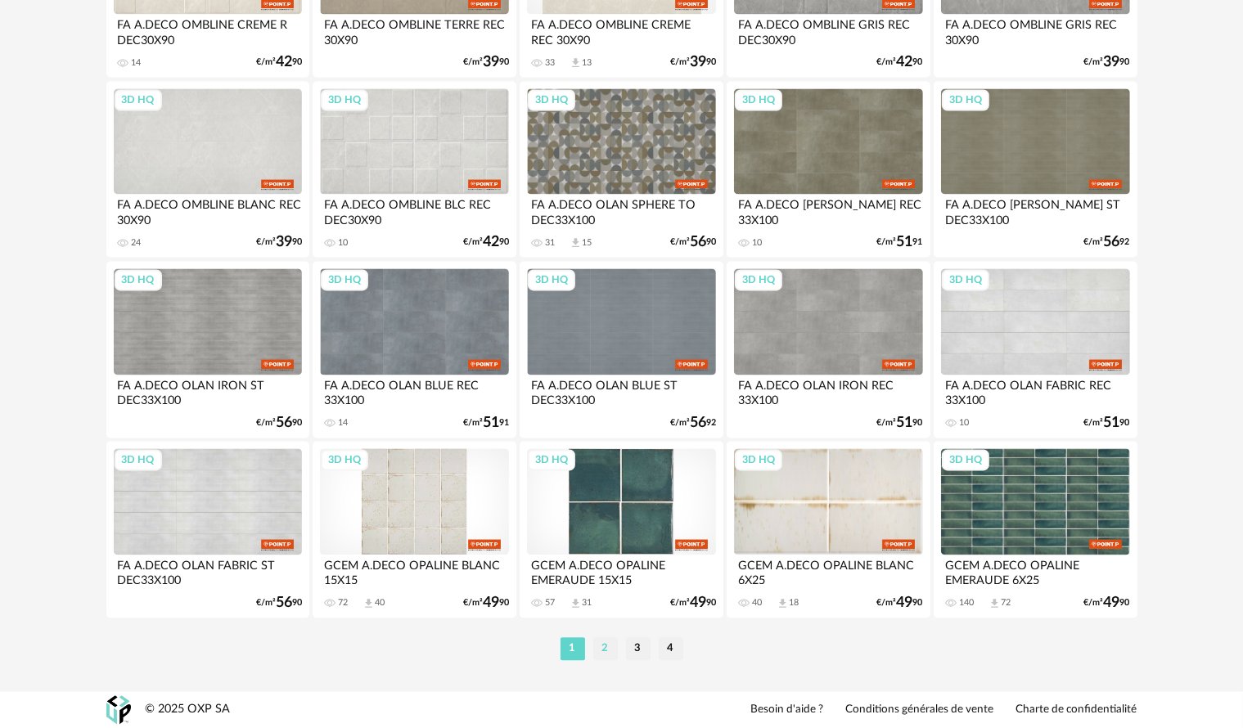
click at [609, 651] on li "2" at bounding box center [605, 648] width 25 height 23
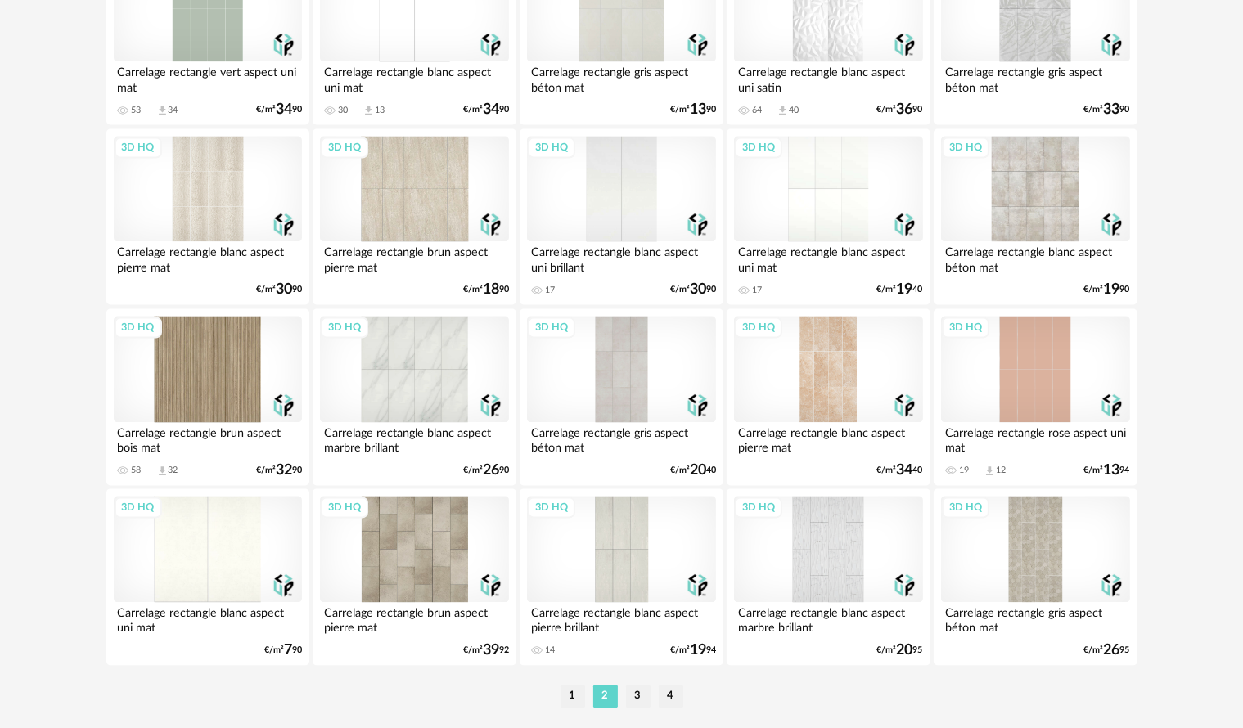
scroll to position [3272, 0]
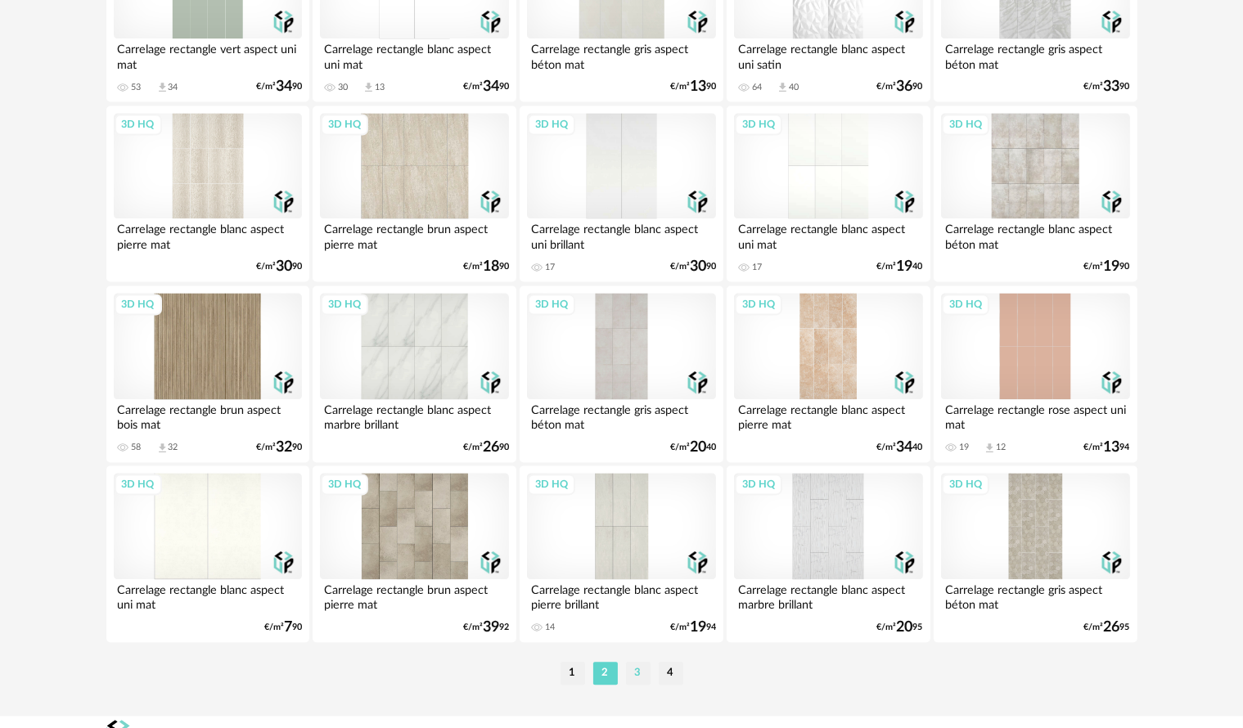
click at [630, 672] on li "3" at bounding box center [638, 673] width 25 height 23
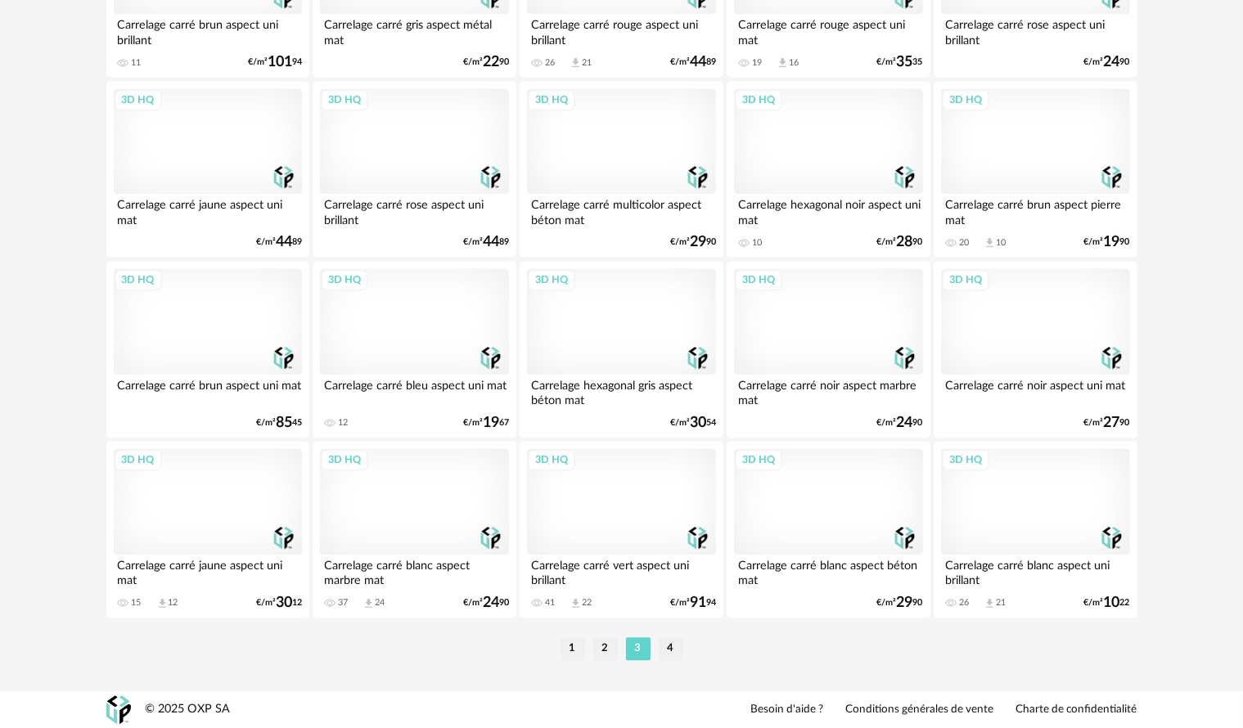
scroll to position [3299, 0]
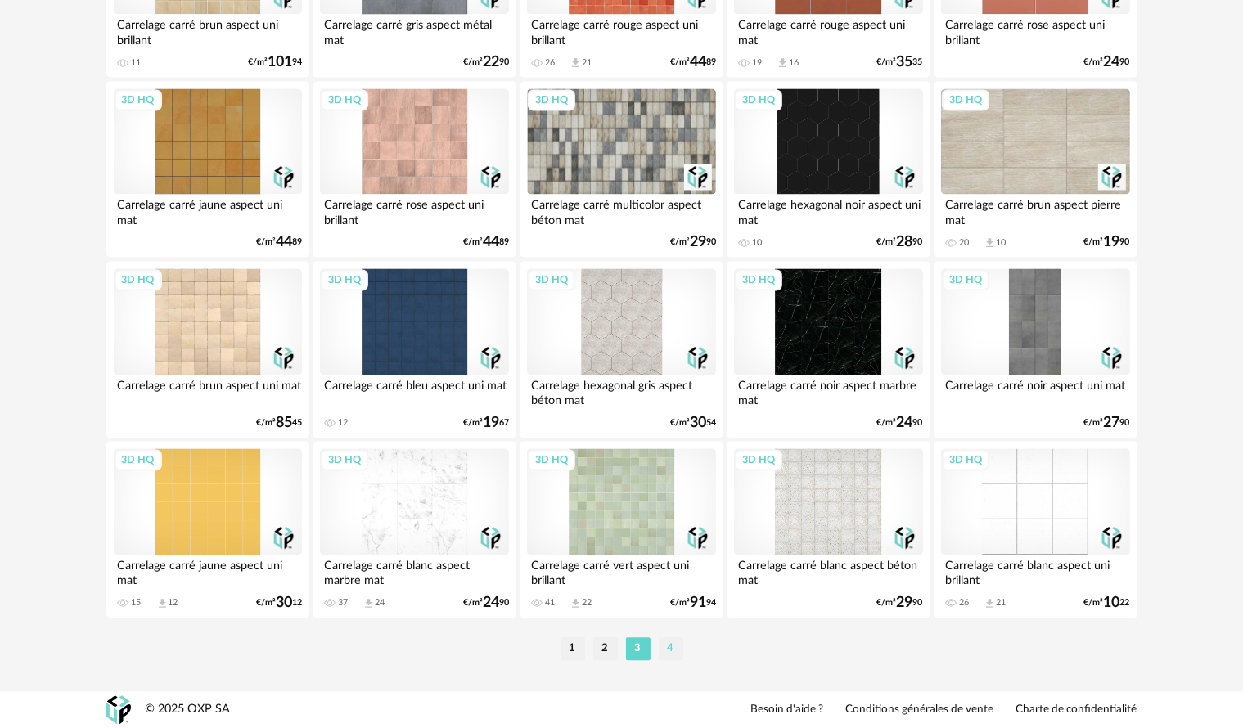
click at [670, 645] on li "4" at bounding box center [671, 648] width 25 height 23
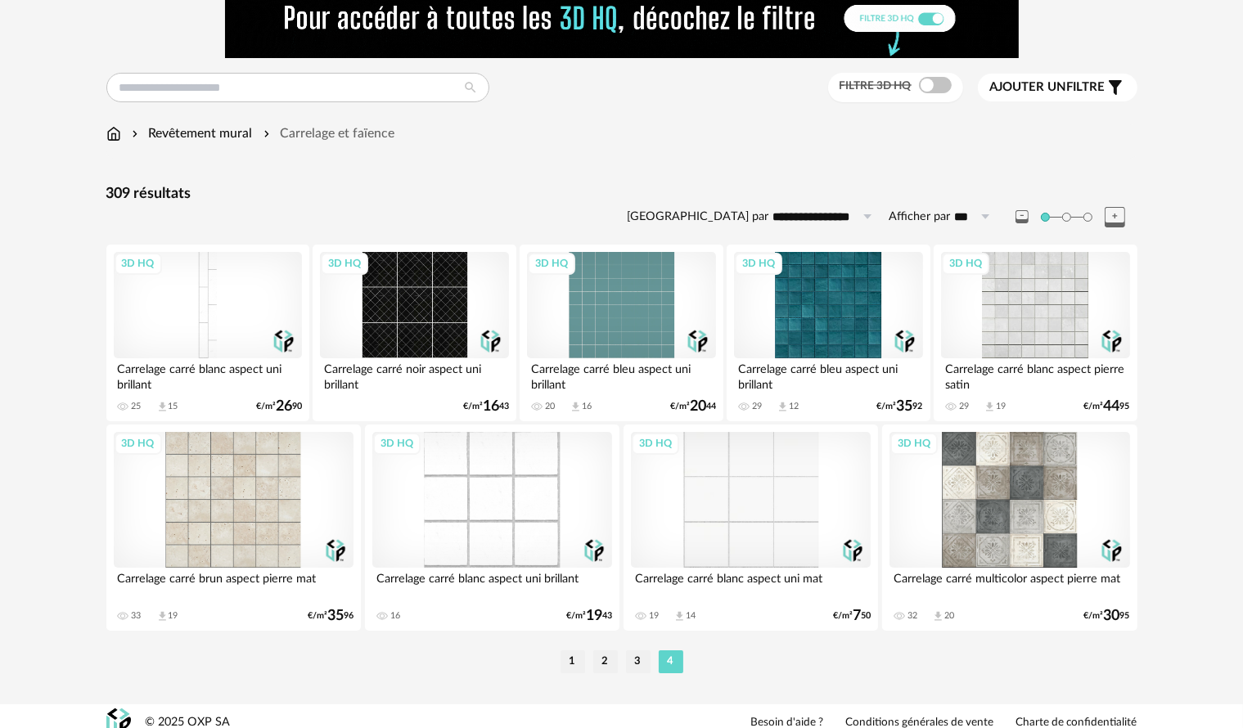
scroll to position [85, 0]
